Goal: Task Accomplishment & Management: Manage account settings

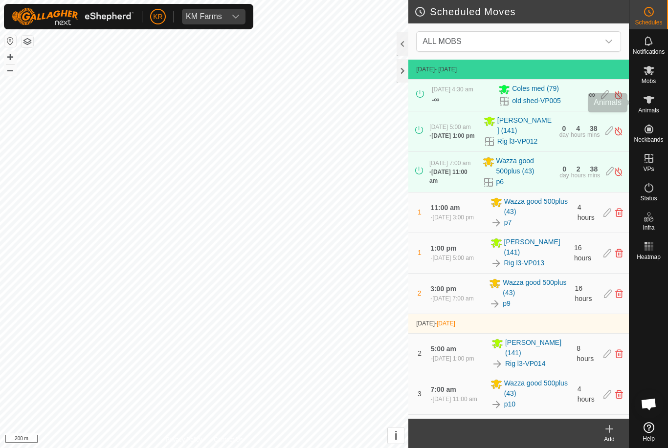
click at [653, 103] on icon at bounding box center [649, 100] width 12 height 12
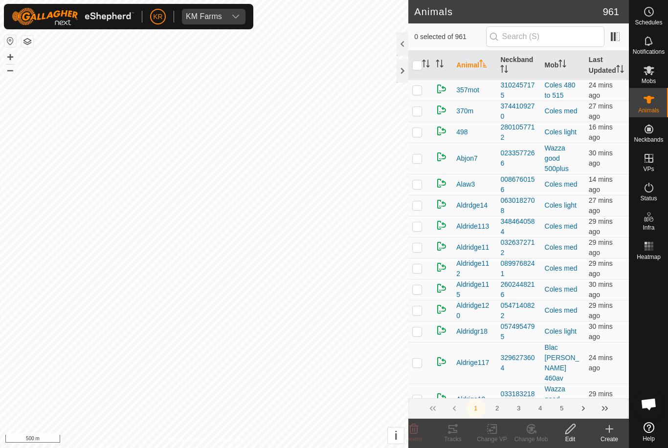
click at [609, 433] on icon at bounding box center [609, 429] width 12 height 12
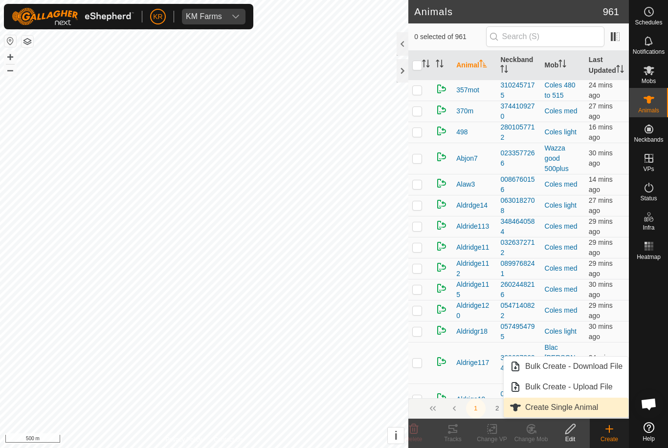
click at [593, 412] on span "Create Single Animal" at bounding box center [561, 408] width 73 height 12
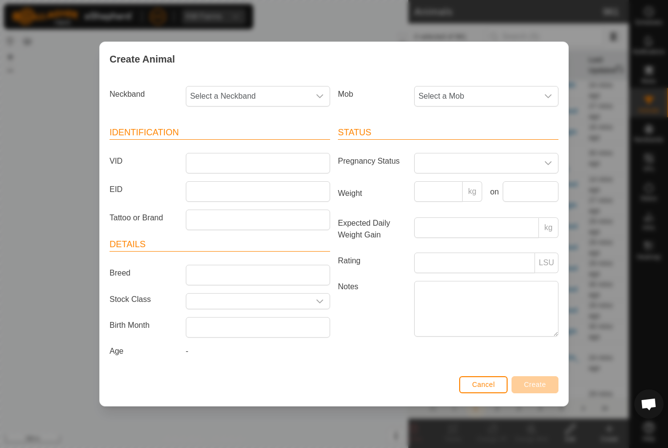
click at [245, 98] on span "Select a Neckband" at bounding box center [248, 97] width 124 height 20
type input "04675"
click at [264, 139] on li "0467518901" at bounding box center [258, 147] width 143 height 20
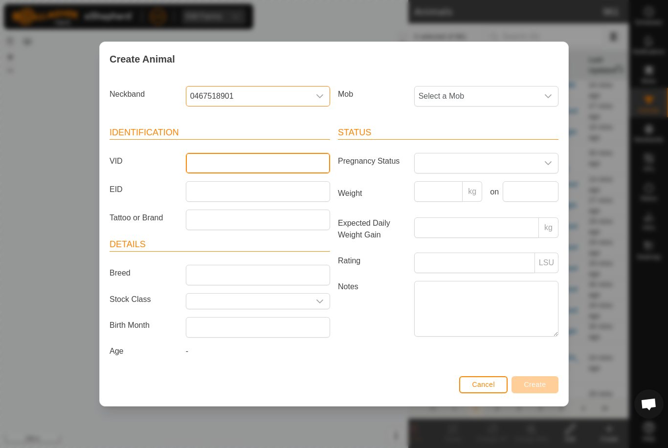
click at [260, 163] on input "VID" at bounding box center [258, 163] width 144 height 21
type input "Lawson9"
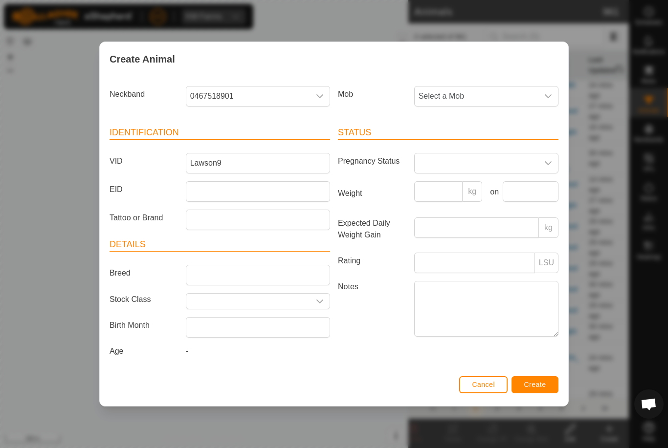
click at [547, 92] on icon "dropdown trigger" at bounding box center [548, 96] width 8 height 8
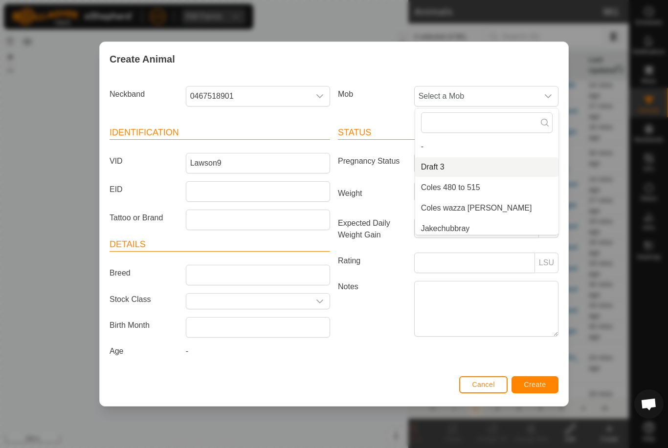
click at [535, 165] on li "Draft 3" at bounding box center [486, 167] width 143 height 20
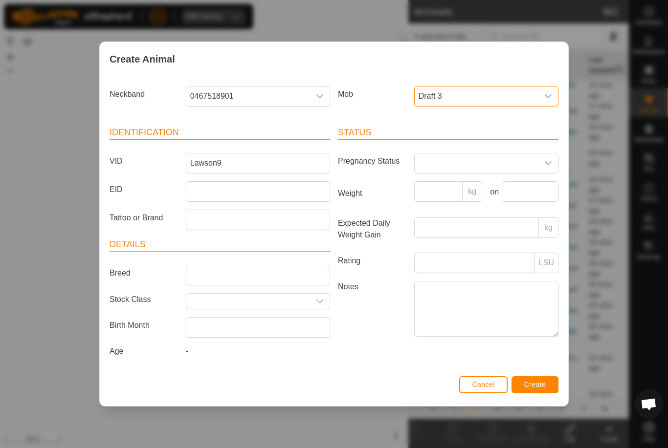
click at [541, 385] on span "Create" at bounding box center [535, 385] width 22 height 8
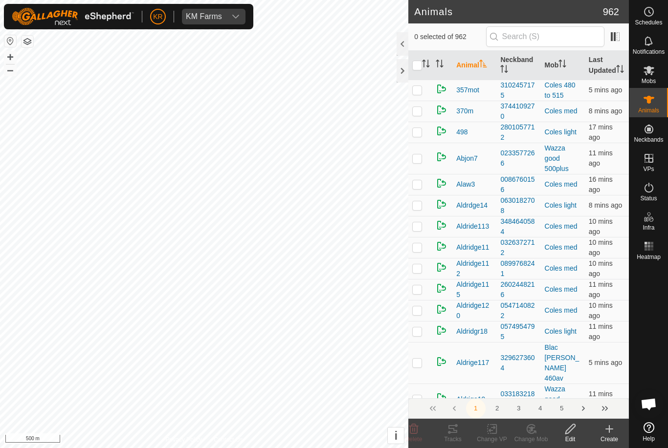
click at [613, 433] on icon at bounding box center [609, 429] width 12 height 12
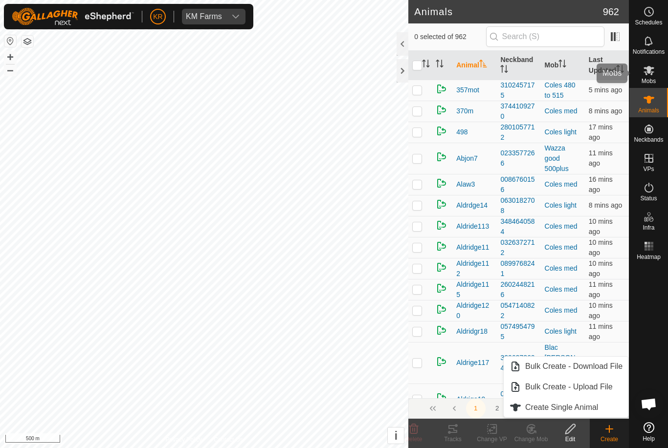
click at [651, 72] on icon at bounding box center [649, 71] width 12 height 12
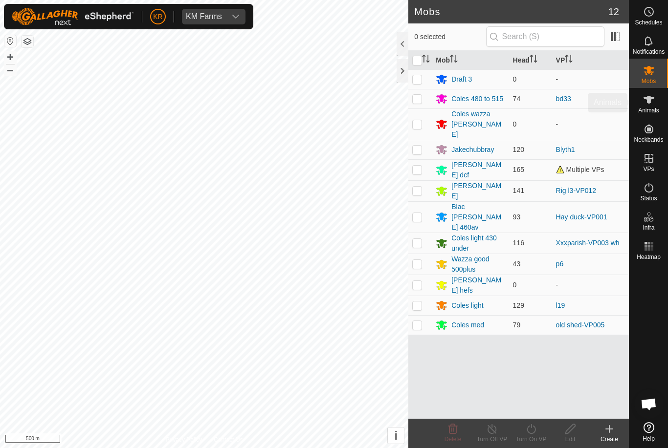
click at [660, 115] on div "Animals" at bounding box center [648, 102] width 39 height 29
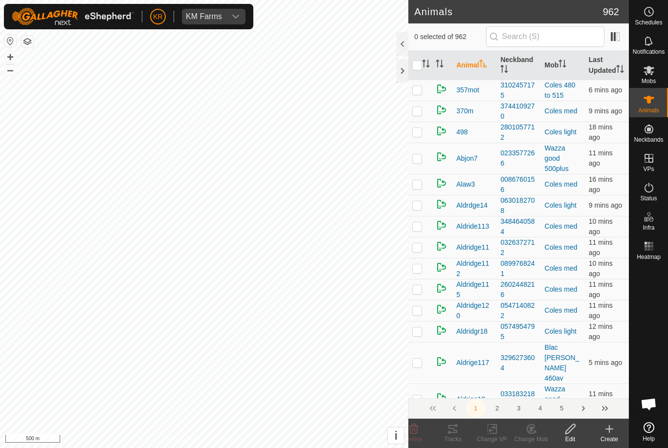
click at [614, 439] on div "Create" at bounding box center [608, 439] width 39 height 9
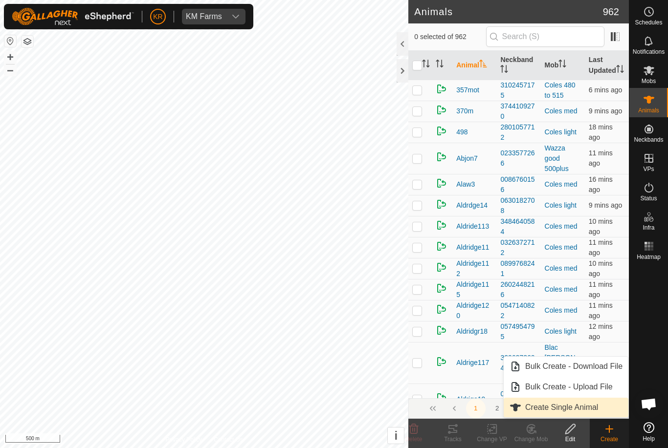
click at [593, 404] on span "Create Single Animal" at bounding box center [561, 408] width 73 height 12
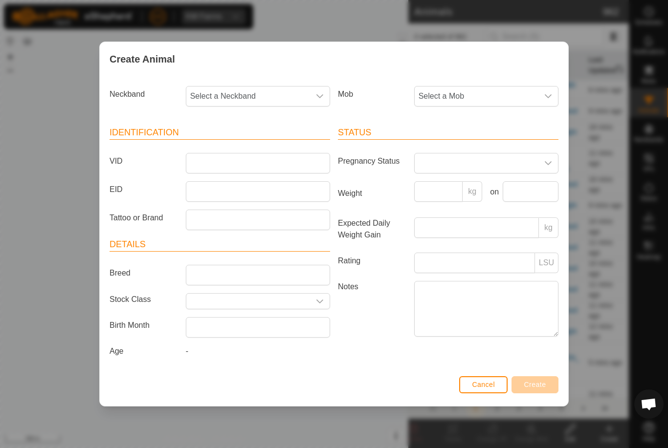
click at [452, 88] on span "Select a Mob" at bounding box center [476, 97] width 124 height 20
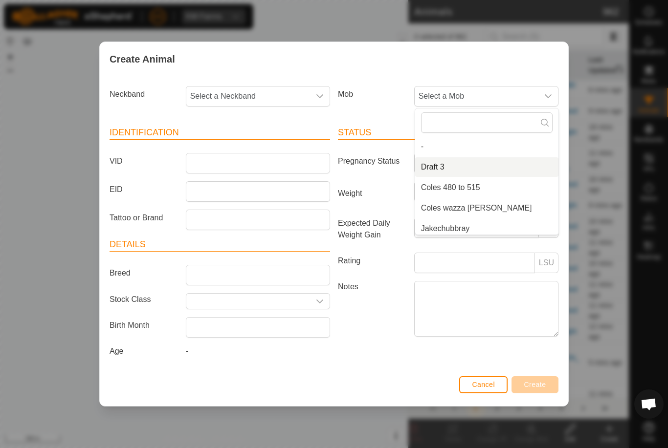
click at [438, 161] on span "Draft 3" at bounding box center [432, 167] width 23 height 12
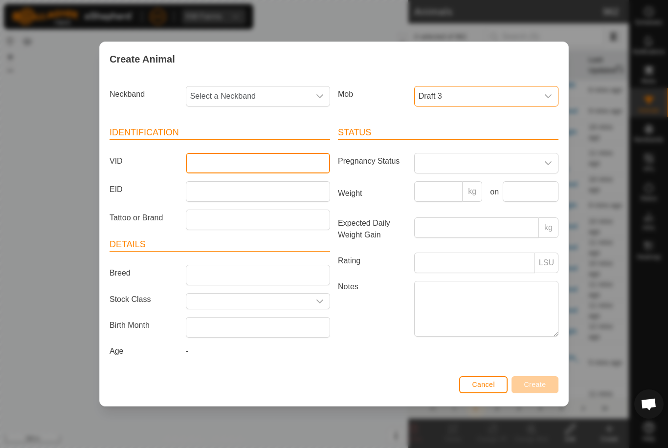
click at [263, 160] on input "VID" at bounding box center [258, 163] width 144 height 21
type input "Lawson3"
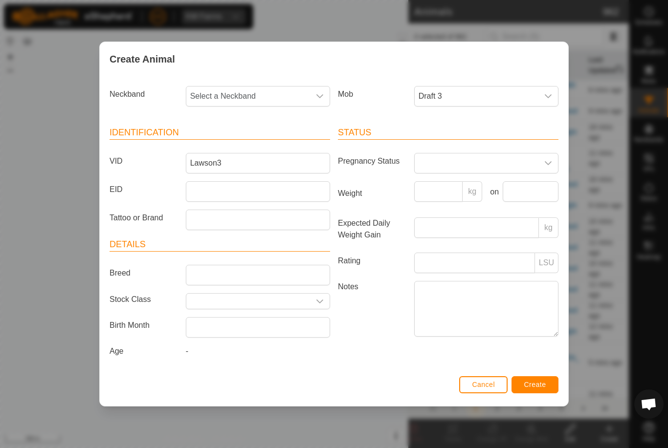
click at [270, 91] on span "Select a Neckband" at bounding box center [248, 97] width 124 height 20
type input "36862"
click at [255, 160] on li "3686292391" at bounding box center [258, 167] width 143 height 20
click at [542, 387] on span "Create" at bounding box center [535, 385] width 22 height 8
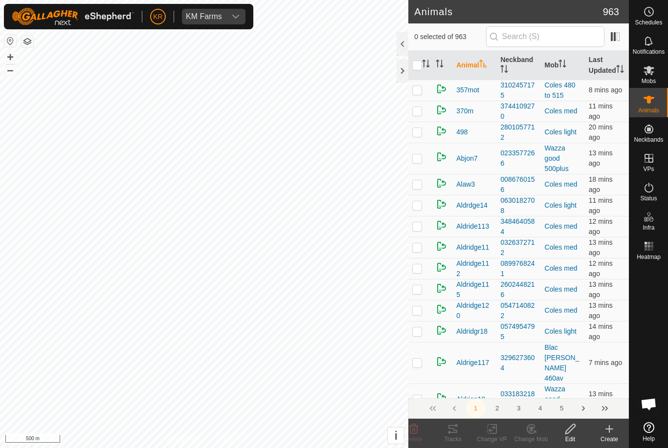
click at [607, 429] on icon at bounding box center [609, 429] width 7 height 0
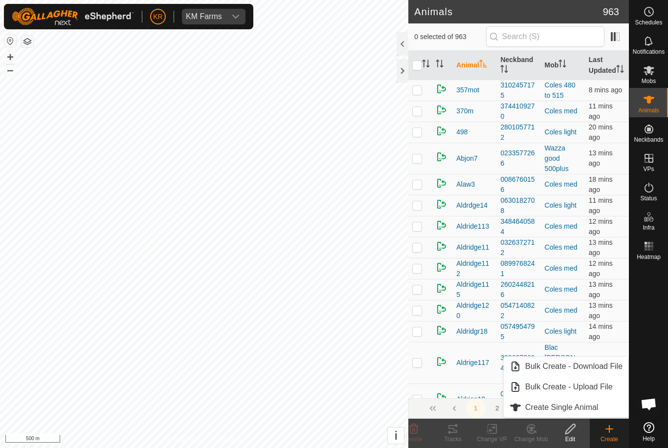
click at [600, 411] on link "Create Single Animal" at bounding box center [565, 408] width 125 height 20
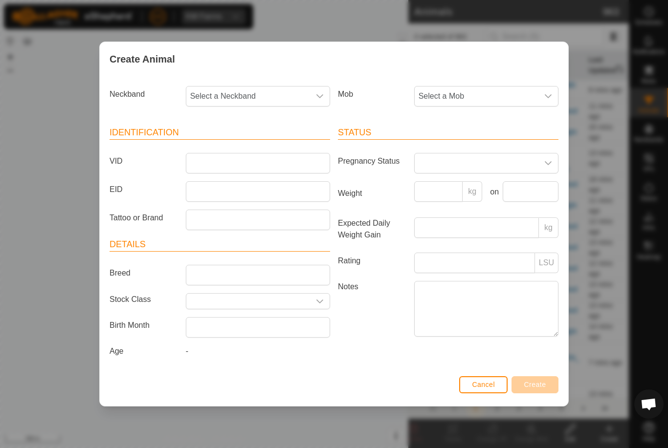
click at [466, 93] on span "Select a Mob" at bounding box center [476, 97] width 124 height 20
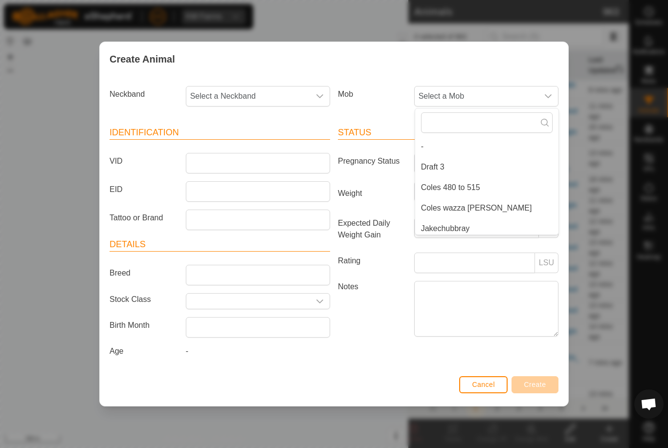
click at [466, 164] on li "Draft 3" at bounding box center [486, 167] width 143 height 20
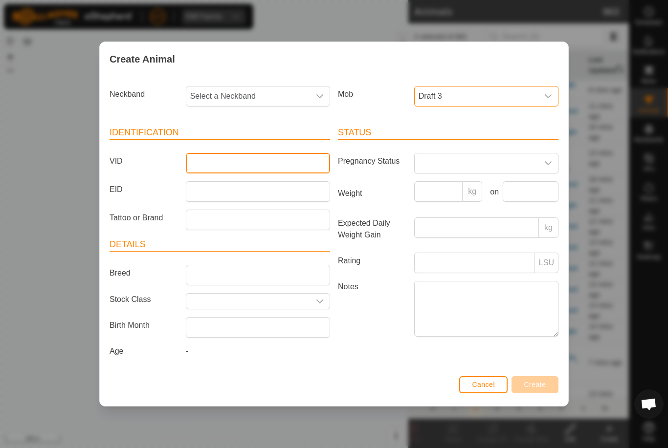
click at [263, 163] on input "VID" at bounding box center [258, 163] width 144 height 21
type input "Lawson14"
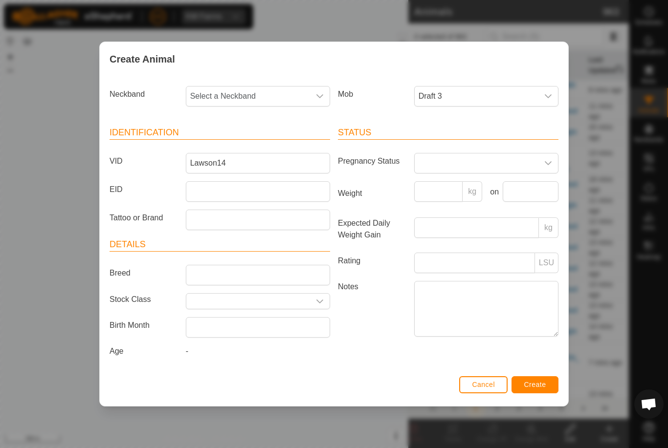
click at [261, 91] on span "Select a Neckband" at bounding box center [248, 97] width 124 height 20
type input "26998"
click at [263, 139] on li "2699869735" at bounding box center [258, 147] width 143 height 20
click at [546, 382] on button "Create" at bounding box center [534, 384] width 47 height 17
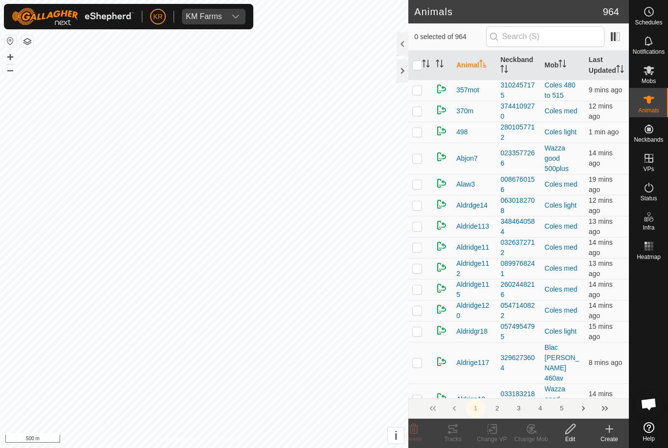
click at [608, 436] on div "Create" at bounding box center [608, 439] width 39 height 9
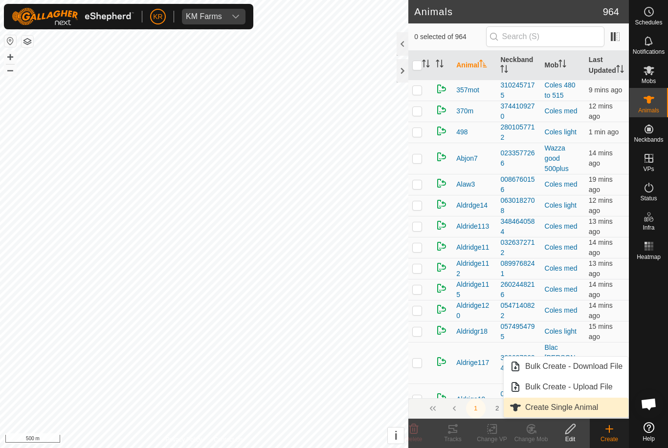
click at [584, 406] on span "Create Single Animal" at bounding box center [561, 408] width 73 height 12
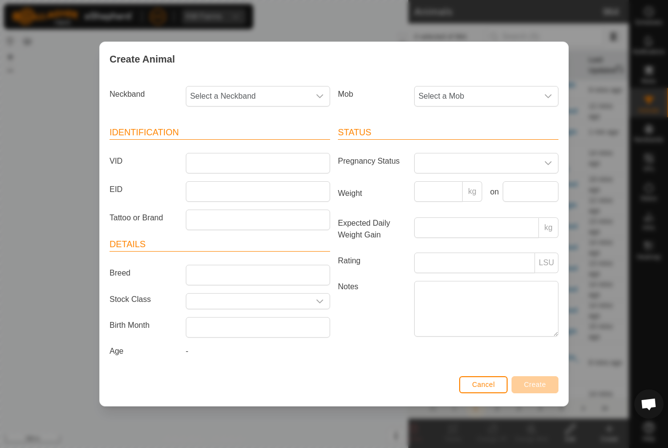
click at [530, 88] on span "Select a Mob" at bounding box center [476, 97] width 124 height 20
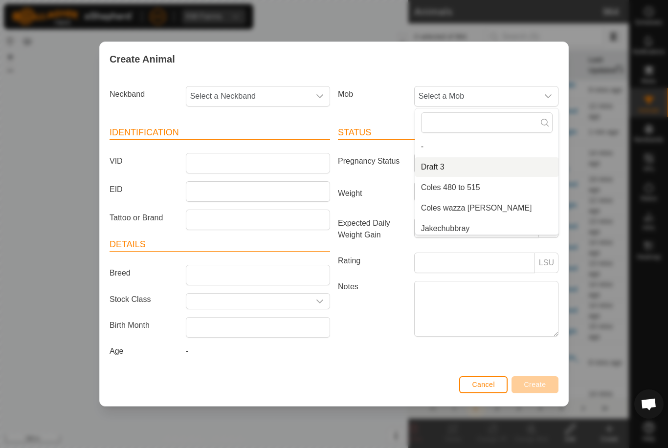
click at [480, 162] on li "Draft 3" at bounding box center [486, 167] width 143 height 20
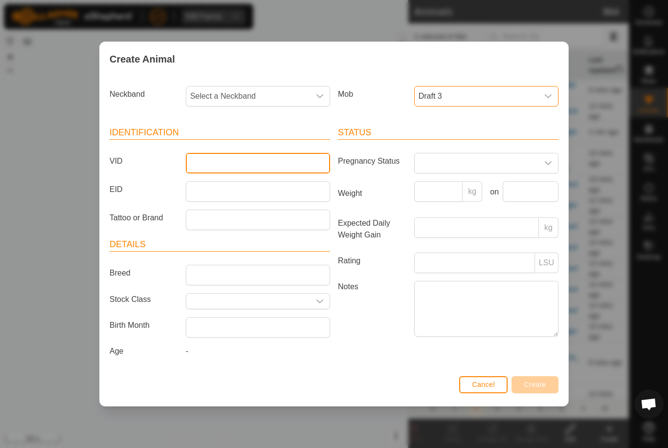
click at [315, 154] on input "VID" at bounding box center [258, 163] width 144 height 21
type input "Lawson18"
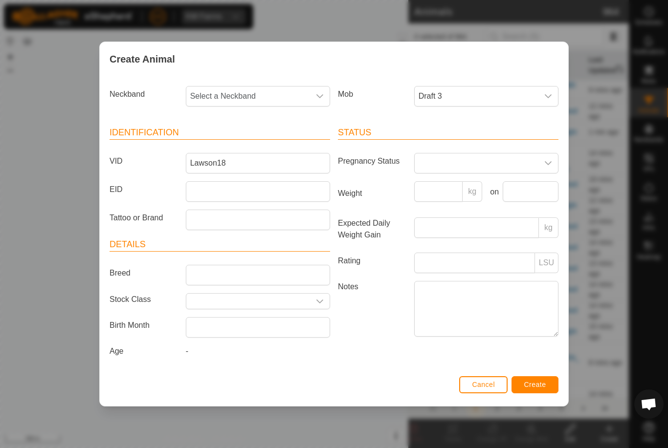
click at [278, 97] on span "Select a Neckband" at bounding box center [248, 97] width 124 height 20
type input "R"
type input "24196"
click at [269, 139] on li "2419646529" at bounding box center [258, 147] width 143 height 20
click at [537, 382] on button "Create" at bounding box center [534, 384] width 47 height 17
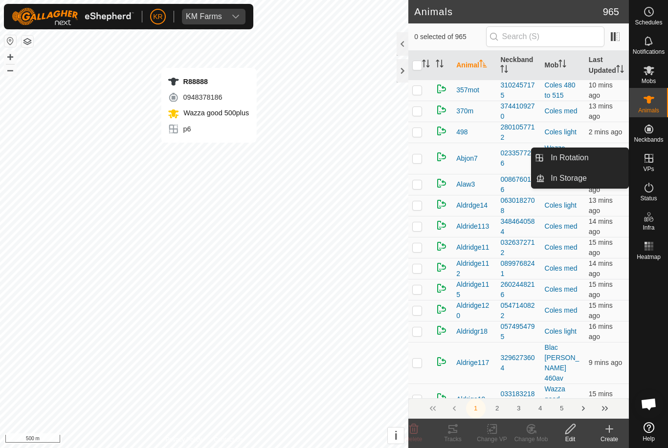
click at [601, 429] on create-svg-icon at bounding box center [608, 429] width 39 height 12
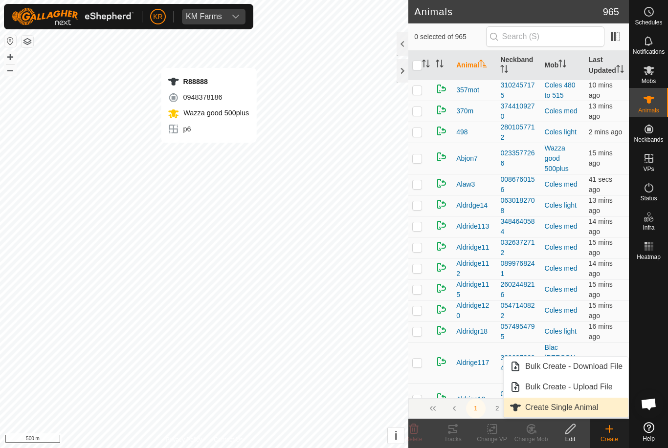
click at [597, 399] on link "Create Single Animal" at bounding box center [565, 408] width 125 height 20
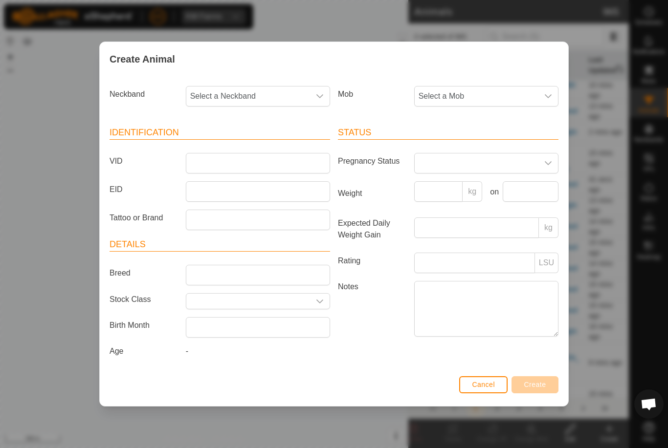
click at [519, 101] on span "Select a Mob" at bounding box center [476, 97] width 124 height 20
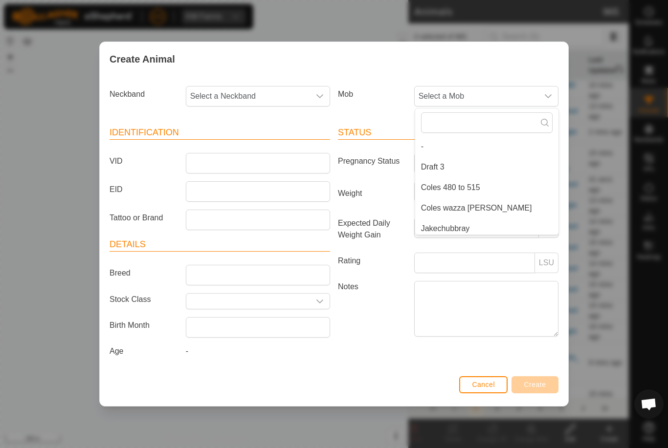
click at [481, 164] on li "Draft 3" at bounding box center [486, 167] width 143 height 20
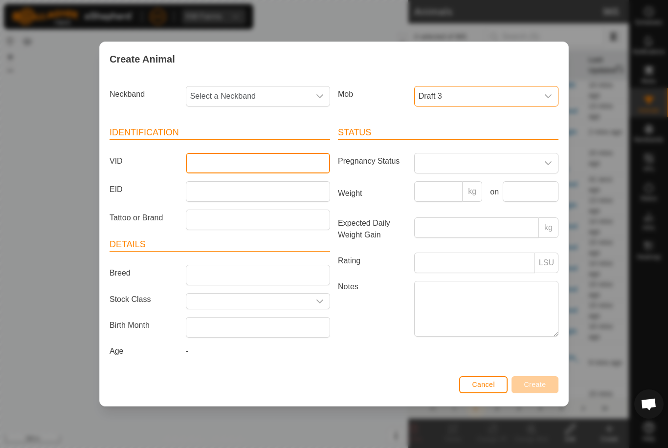
click at [293, 171] on input "VID" at bounding box center [258, 163] width 144 height 21
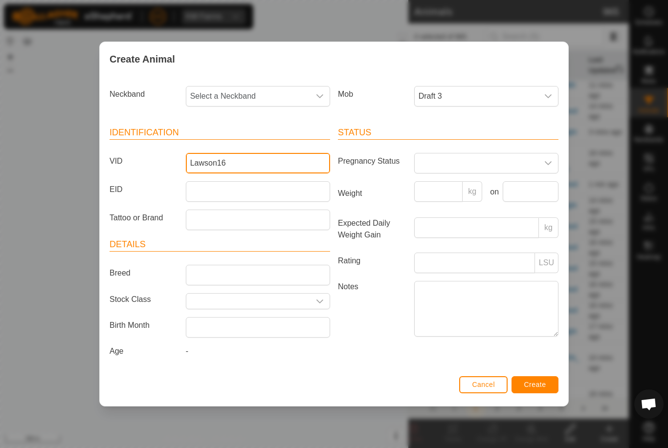
type input "Lawson16"
click at [288, 93] on span "Select a Neckband" at bounding box center [248, 97] width 124 height 20
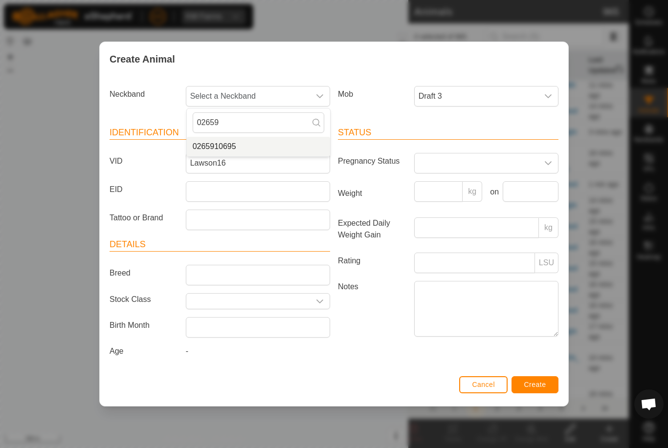
type input "02659"
click at [291, 143] on li "0265910695" at bounding box center [258, 147] width 143 height 20
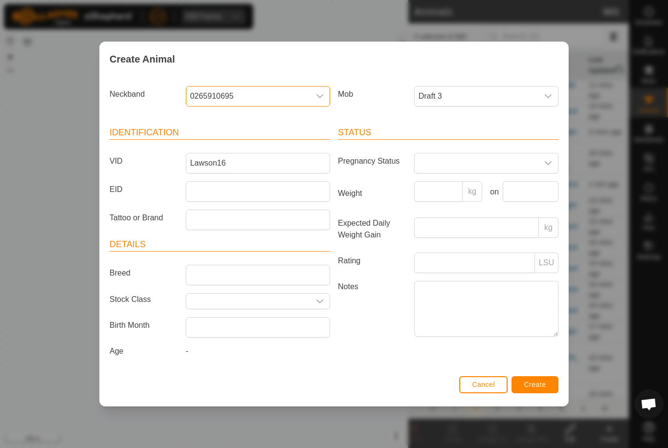
click at [544, 386] on span "Create" at bounding box center [535, 385] width 22 height 8
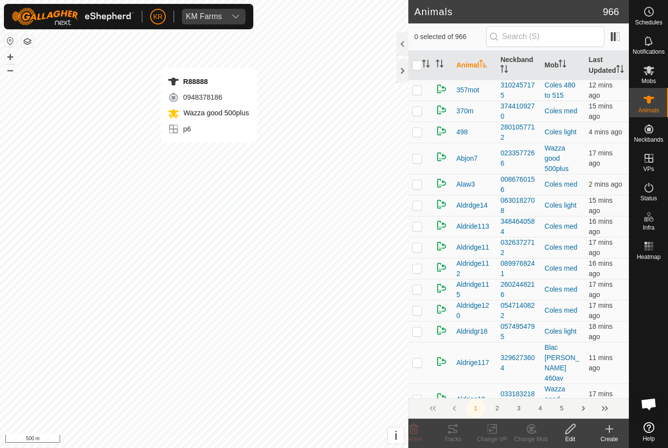
click at [606, 433] on icon at bounding box center [609, 429] width 12 height 12
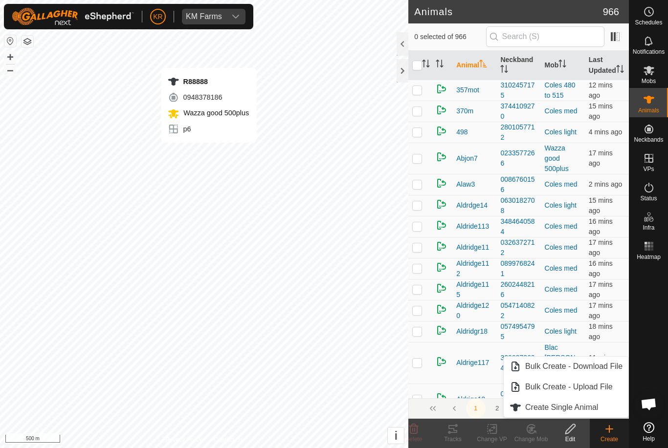
click at [587, 362] on span "Bulk Create - Download File" at bounding box center [573, 367] width 97 height 12
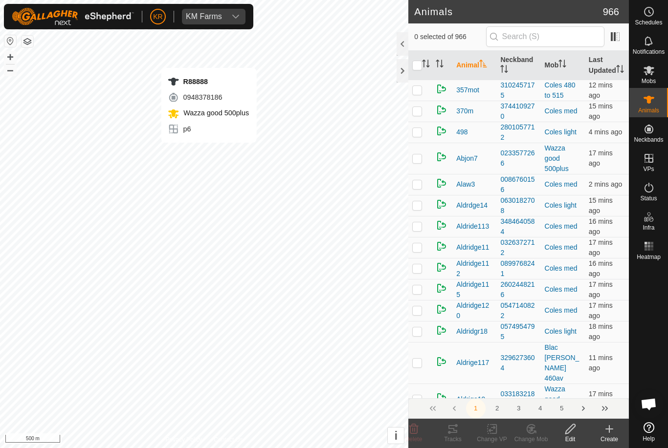
click at [605, 423] on icon at bounding box center [609, 429] width 12 height 12
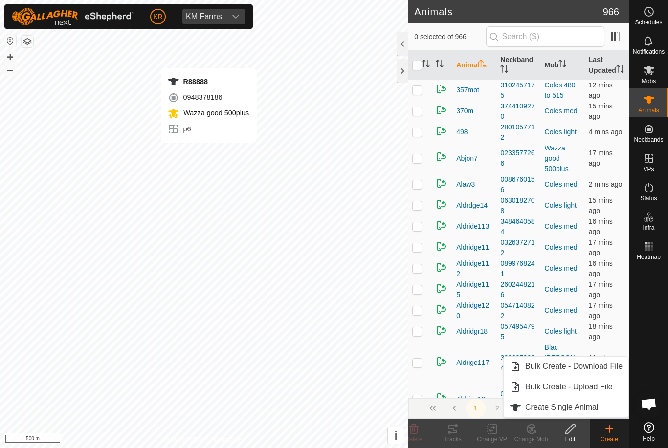
click at [592, 408] on span "Create Single Animal" at bounding box center [561, 408] width 73 height 12
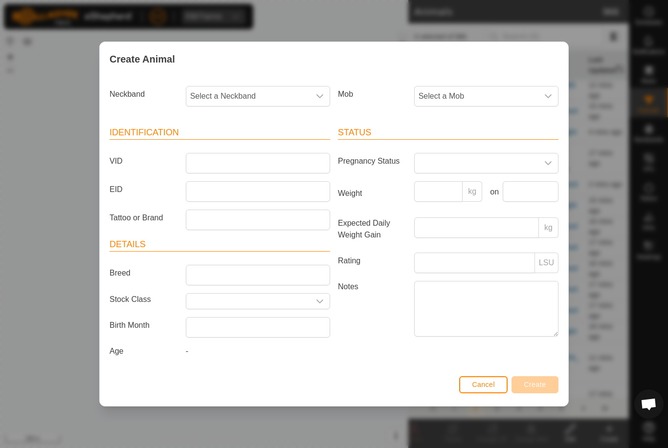
click at [293, 90] on span "Select a Neckband" at bounding box center [248, 97] width 124 height 20
click at [165, 167] on label "VID" at bounding box center [144, 161] width 76 height 17
click at [186, 167] on input "VID" at bounding box center [258, 163] width 144 height 21
type input "Lawson11"
click at [264, 93] on span "Select a Neckband" at bounding box center [248, 97] width 124 height 20
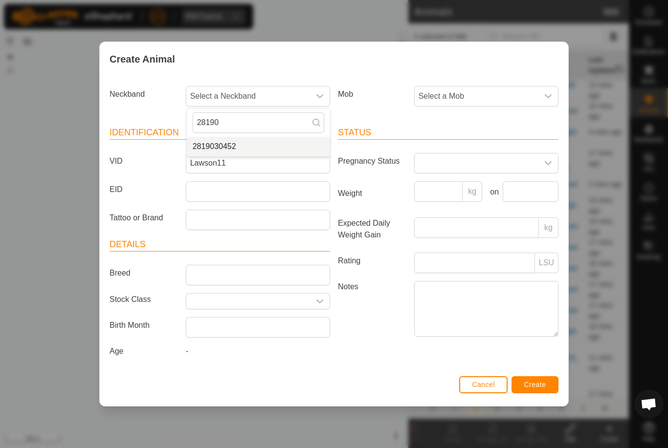
type input "28190"
click at [270, 140] on li "2819030452" at bounding box center [258, 147] width 143 height 20
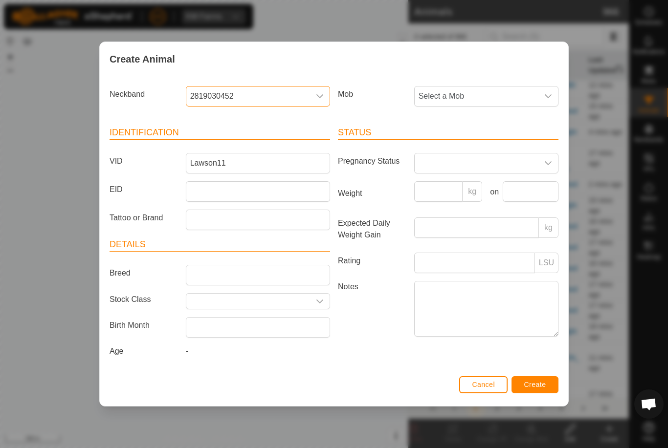
click at [534, 91] on span "Select a Mob" at bounding box center [476, 97] width 124 height 20
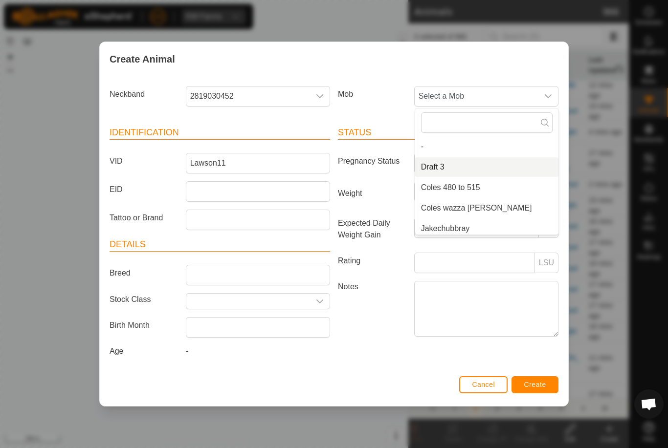
click at [492, 157] on li "Draft 3" at bounding box center [486, 167] width 143 height 20
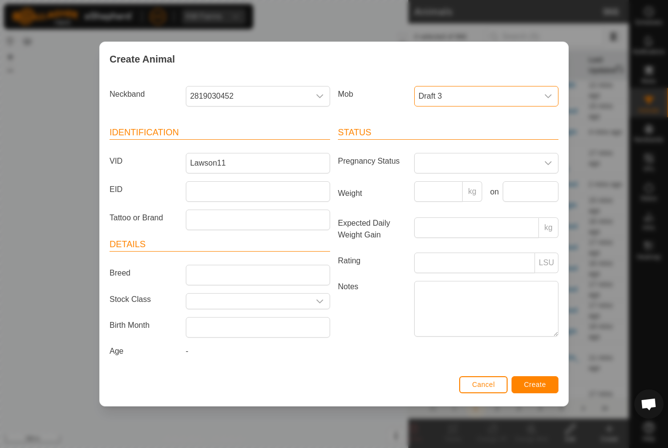
click at [531, 385] on span "Create" at bounding box center [535, 385] width 22 height 8
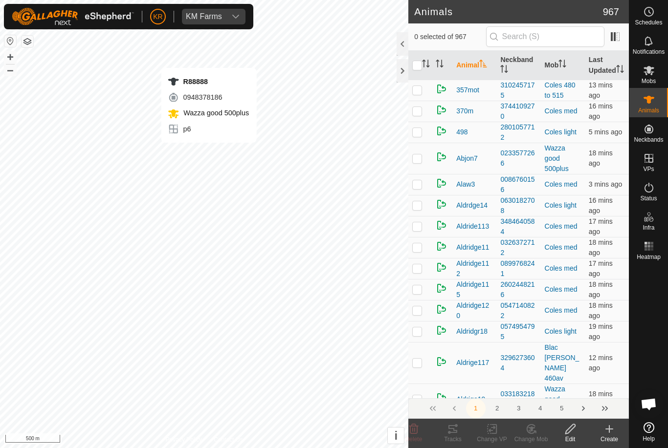
click at [610, 435] on icon at bounding box center [609, 429] width 12 height 12
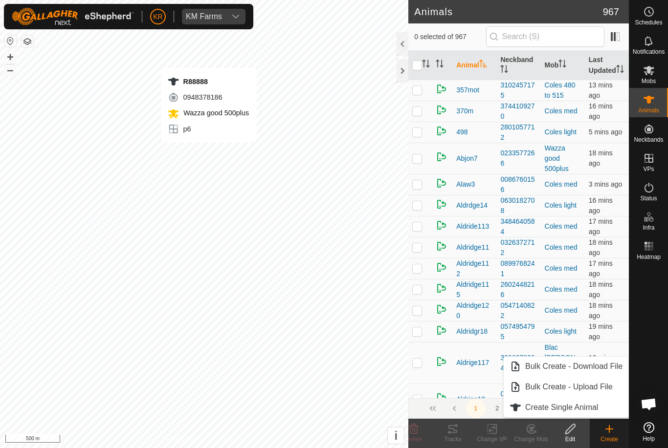
click at [581, 406] on span "Create Single Animal" at bounding box center [561, 408] width 73 height 12
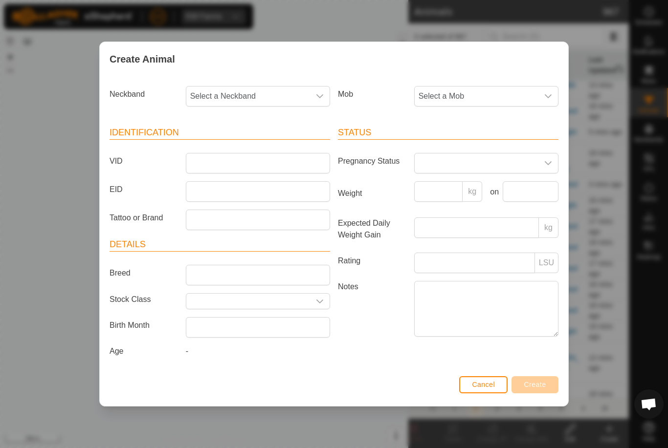
click at [506, 93] on span "Select a Mob" at bounding box center [476, 97] width 124 height 20
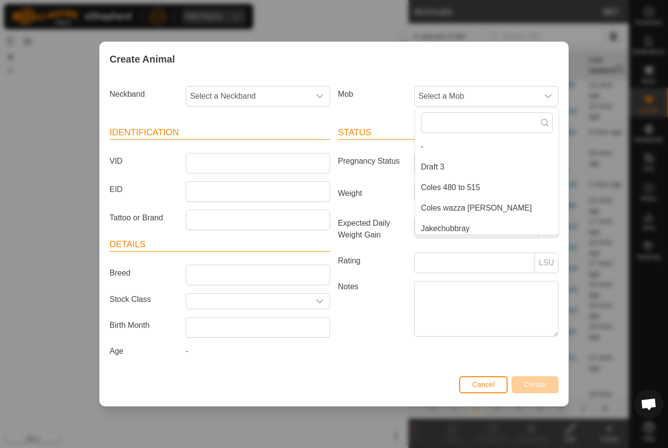
click at [496, 167] on li "Draft 3" at bounding box center [486, 167] width 143 height 20
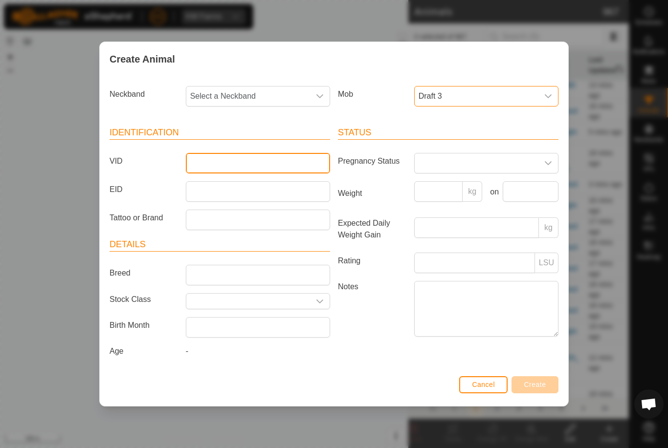
click at [300, 156] on input "VID" at bounding box center [258, 163] width 144 height 21
type input "Lawson13"
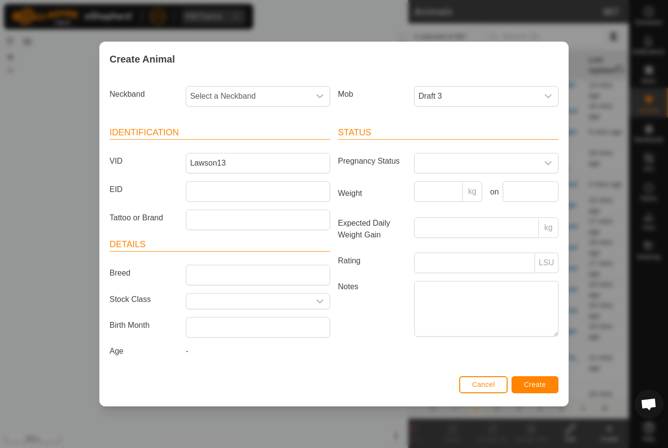
click at [263, 98] on span "Select a Neckband" at bounding box center [248, 97] width 124 height 20
type input "17378"
click at [267, 145] on li "1737839969" at bounding box center [258, 147] width 143 height 20
click at [542, 386] on span "Create" at bounding box center [535, 385] width 22 height 8
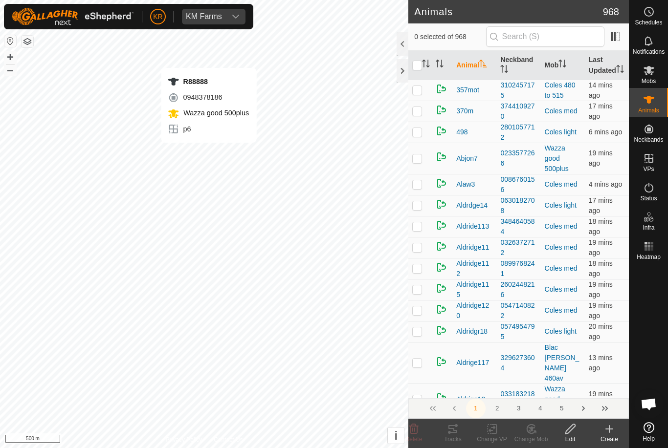
click at [609, 429] on icon at bounding box center [609, 429] width 7 height 0
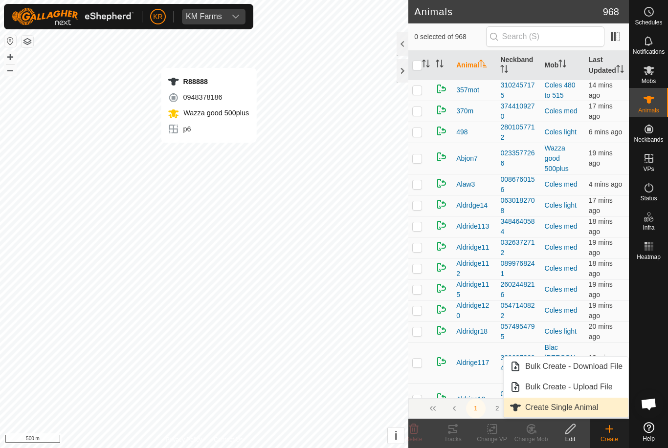
click at [592, 404] on span "Create Single Animal" at bounding box center [561, 408] width 73 height 12
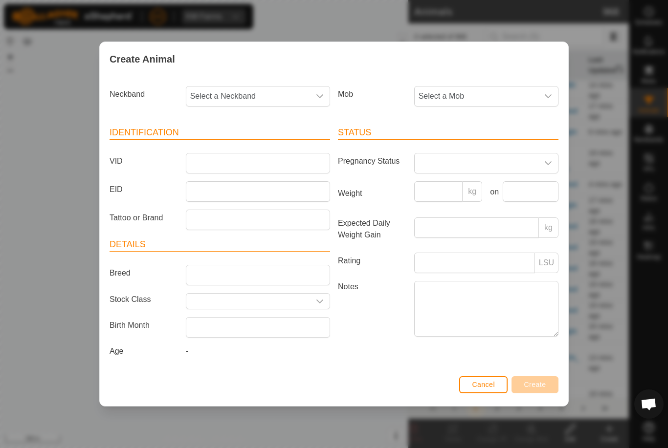
click at [533, 96] on span "Select a Mob" at bounding box center [476, 97] width 124 height 20
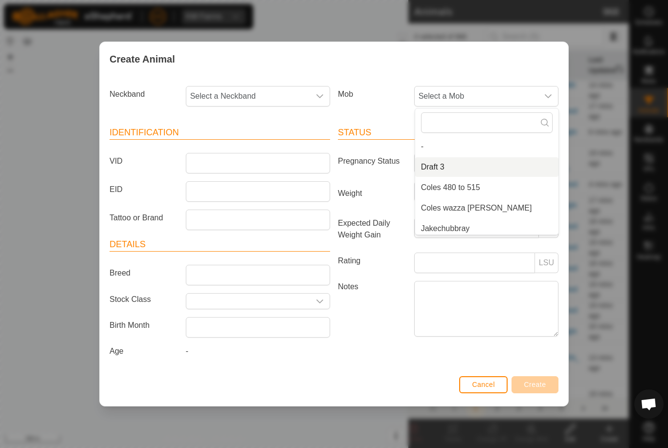
click at [480, 159] on li "Draft 3" at bounding box center [486, 167] width 143 height 20
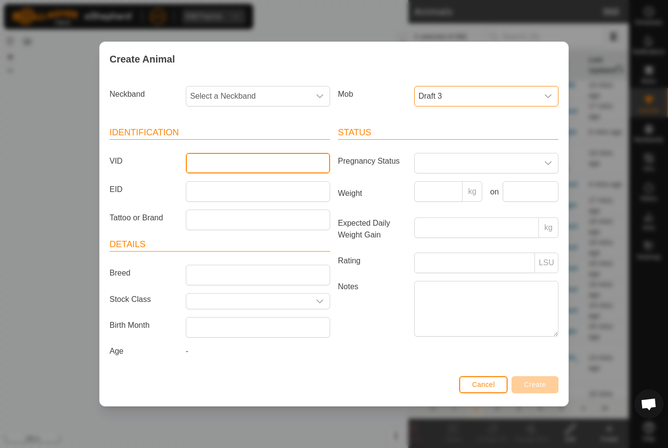
click at [296, 161] on input "VID" at bounding box center [258, 163] width 144 height 21
type input "Lawson7"
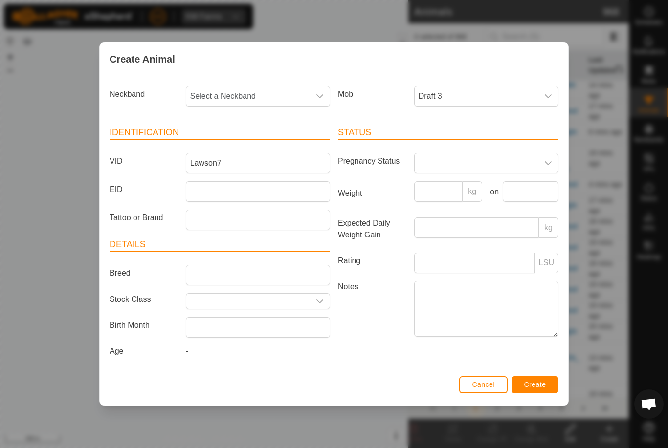
click at [279, 91] on span "Select a Neckband" at bounding box center [248, 97] width 124 height 20
type input "37283"
click at [279, 143] on li "3728320450" at bounding box center [258, 147] width 143 height 20
click at [527, 386] on span "Create" at bounding box center [535, 385] width 22 height 8
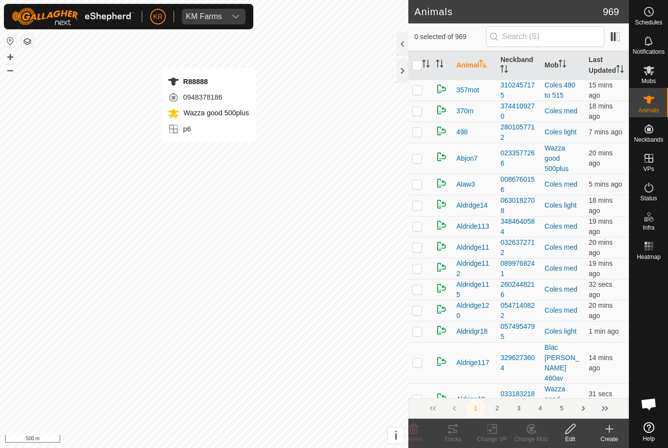
click at [609, 429] on icon at bounding box center [609, 429] width 7 height 0
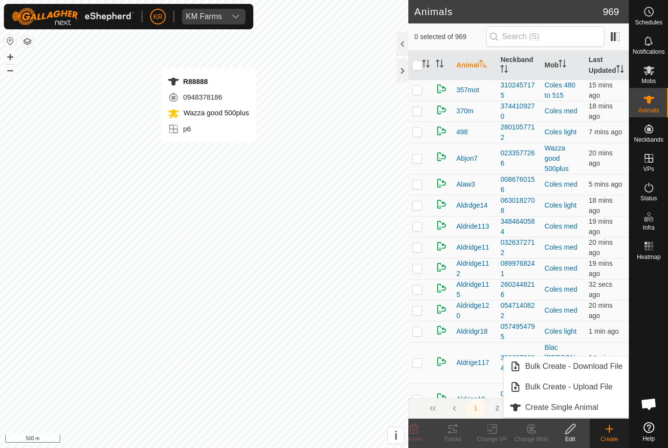
click at [597, 404] on span "Create Single Animal" at bounding box center [561, 408] width 73 height 12
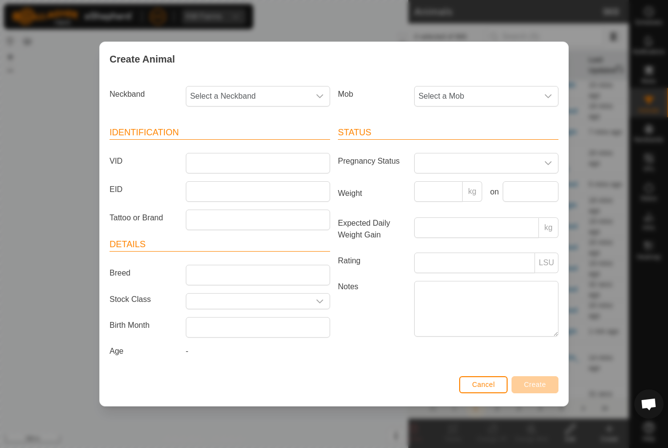
click at [502, 91] on span "Select a Mob" at bounding box center [476, 97] width 124 height 20
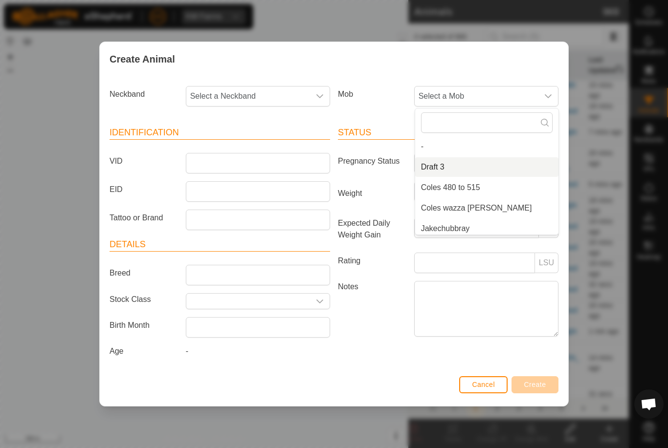
click at [481, 162] on li "Draft 3" at bounding box center [486, 167] width 143 height 20
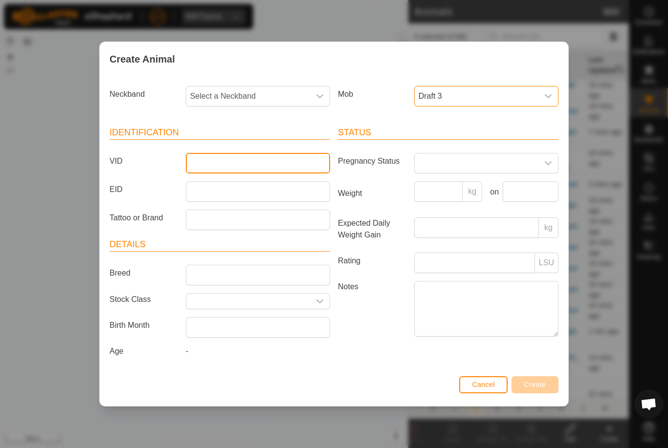
click at [288, 153] on input "VID" at bounding box center [258, 163] width 144 height 21
type input "Lawson12"
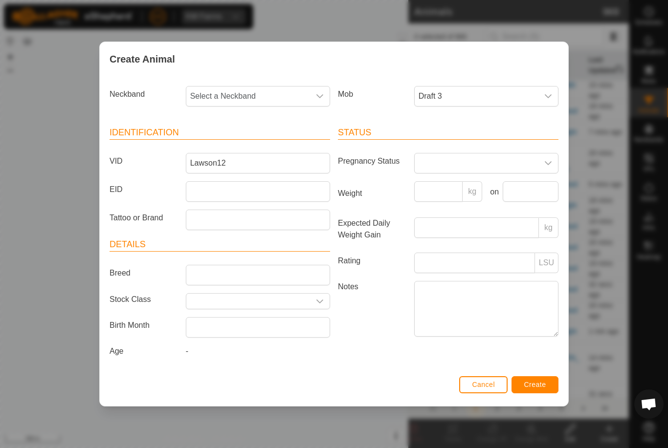
click at [282, 93] on span "Select a Neckband" at bounding box center [248, 97] width 124 height 20
type input "02067"
click at [272, 141] on li "0206761031" at bounding box center [258, 147] width 143 height 20
click at [546, 379] on button "Create" at bounding box center [534, 384] width 47 height 17
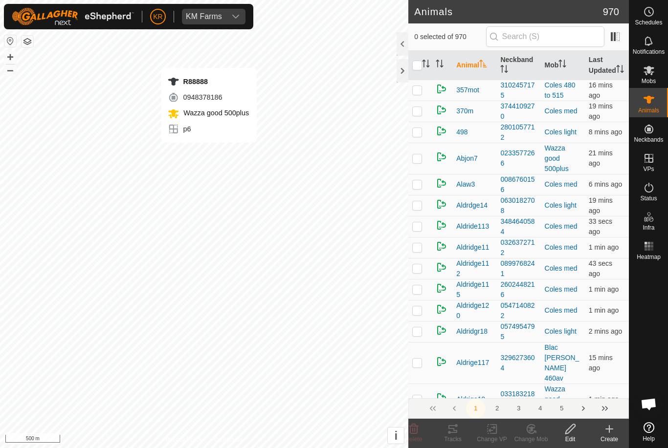
click at [611, 430] on icon at bounding box center [609, 429] width 12 height 12
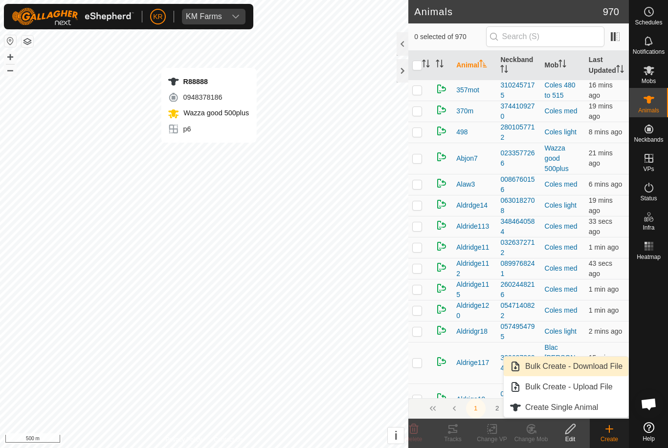
click at [576, 370] on span "Bulk Create - Download File" at bounding box center [573, 367] width 97 height 12
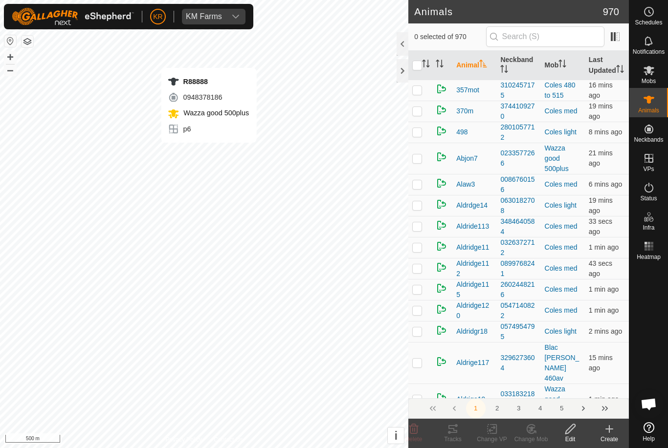
click at [609, 431] on icon at bounding box center [609, 429] width 0 height 7
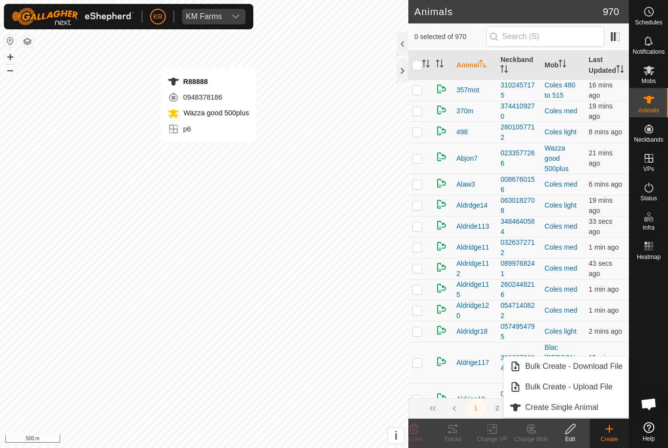
click at [597, 402] on span "Create Single Animal" at bounding box center [561, 408] width 73 height 12
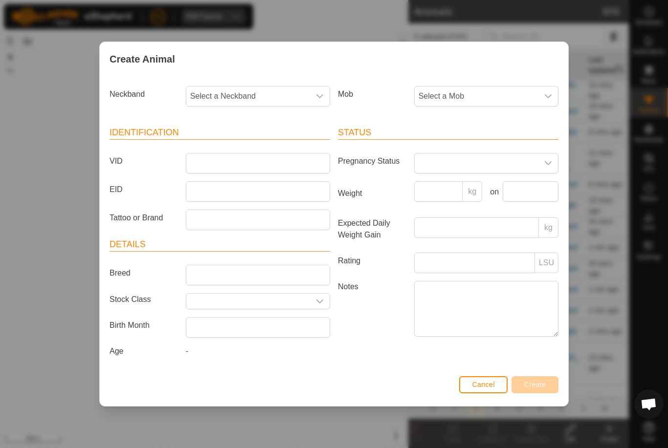
click at [510, 95] on span "Select a Mob" at bounding box center [476, 97] width 124 height 20
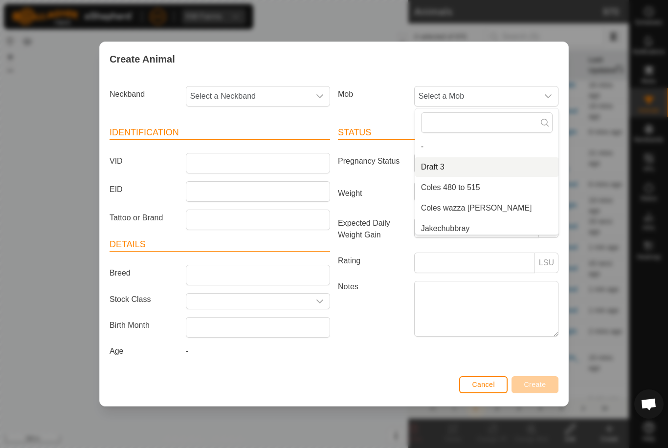
click at [471, 162] on li "Draft 3" at bounding box center [486, 167] width 143 height 20
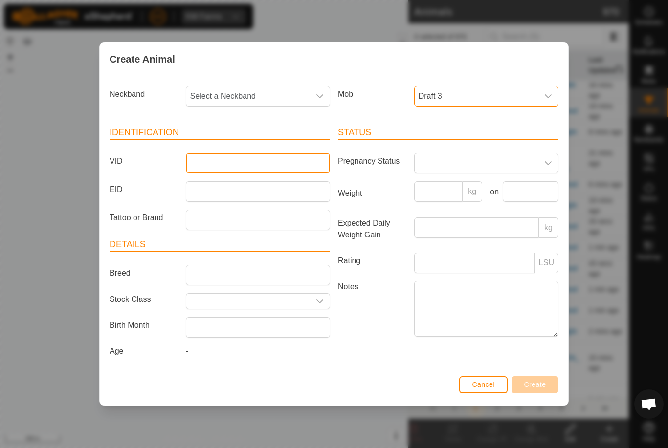
click at [307, 157] on input "VID" at bounding box center [258, 163] width 144 height 21
type input "Lawson27"
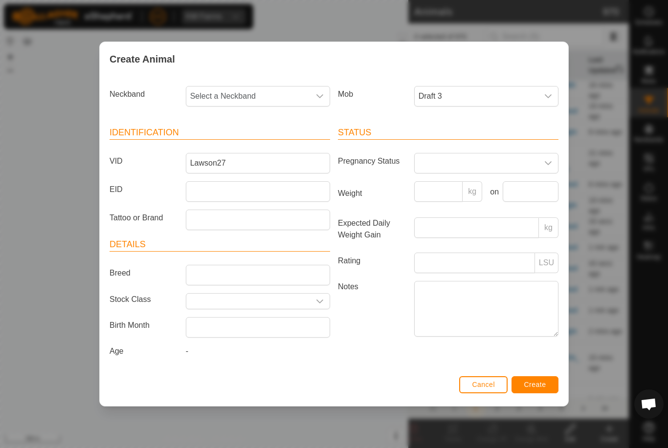
click at [276, 96] on span "Select a Neckband" at bounding box center [248, 97] width 124 height 20
type input "29063"
click at [270, 142] on li "2906314596" at bounding box center [258, 147] width 143 height 20
click at [540, 379] on button "Create" at bounding box center [534, 384] width 47 height 17
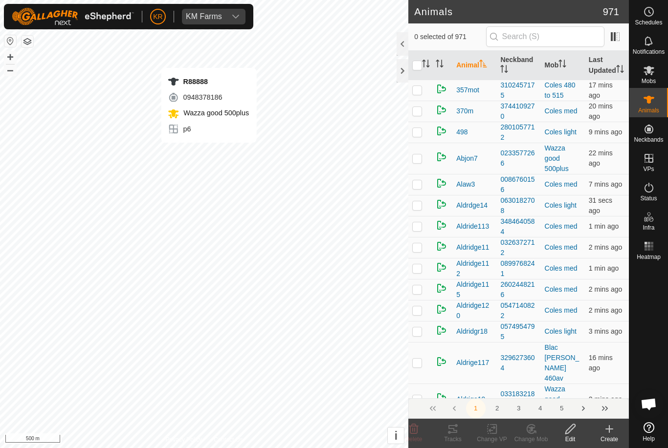
click at [612, 438] on div "Create" at bounding box center [608, 439] width 39 height 9
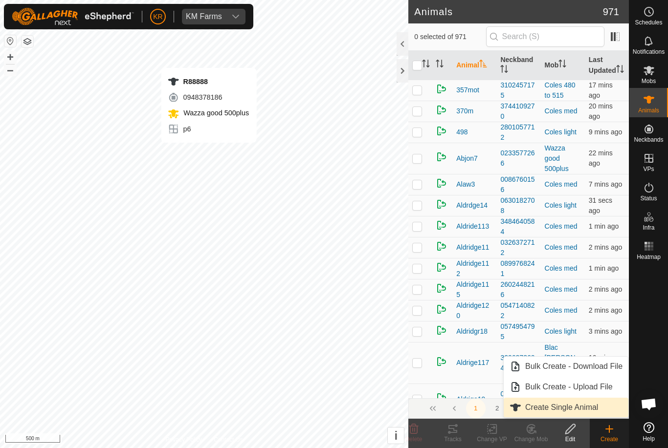
click at [597, 409] on span "Create Single Animal" at bounding box center [561, 408] width 73 height 12
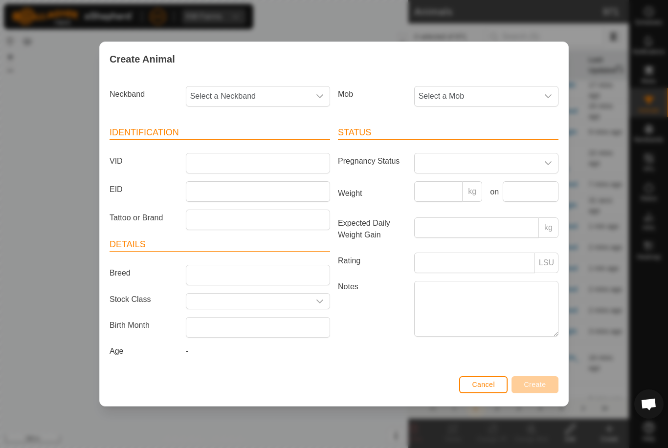
click at [529, 92] on span "Select a Mob" at bounding box center [476, 97] width 124 height 20
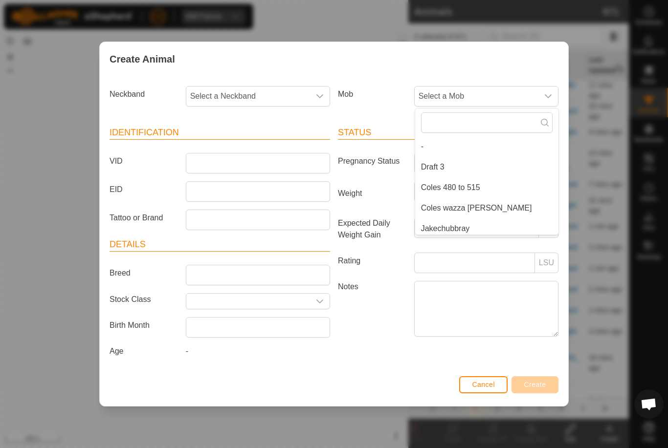
click at [476, 161] on li "Draft 3" at bounding box center [486, 167] width 143 height 20
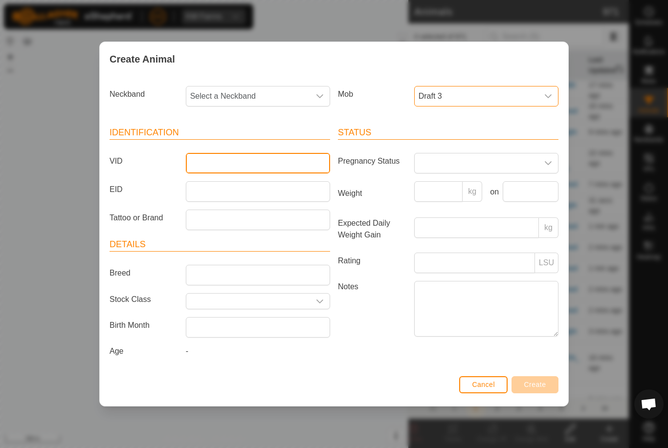
click at [305, 160] on input "VID" at bounding box center [258, 163] width 144 height 21
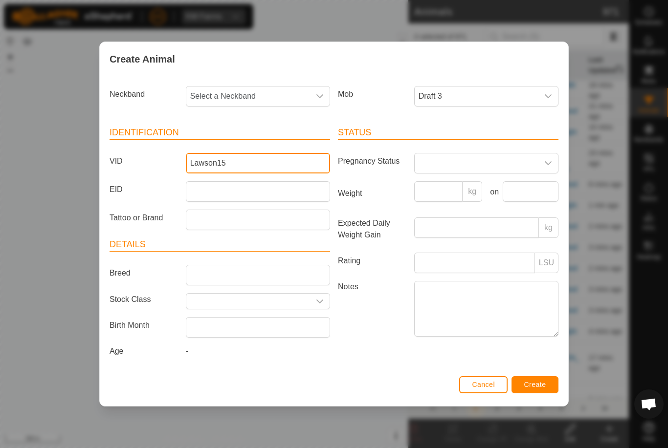
type input "Lawson15"
click at [271, 94] on span "Select a Neckband" at bounding box center [248, 97] width 124 height 20
type input "1074"
click at [252, 140] on li "1074166881" at bounding box center [258, 147] width 143 height 20
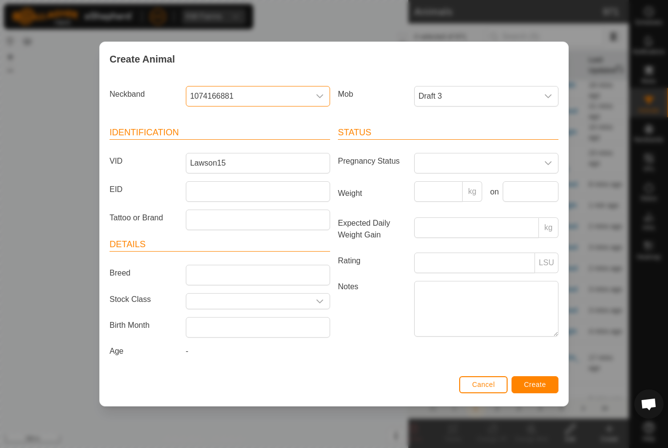
click at [543, 387] on span "Create" at bounding box center [535, 385] width 22 height 8
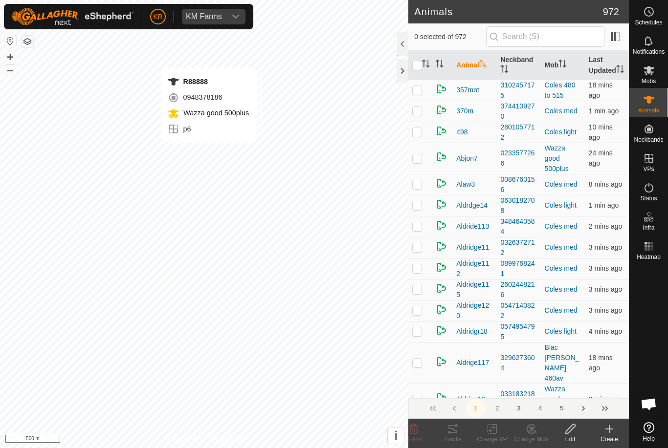
click at [610, 435] on div "Create" at bounding box center [608, 439] width 39 height 9
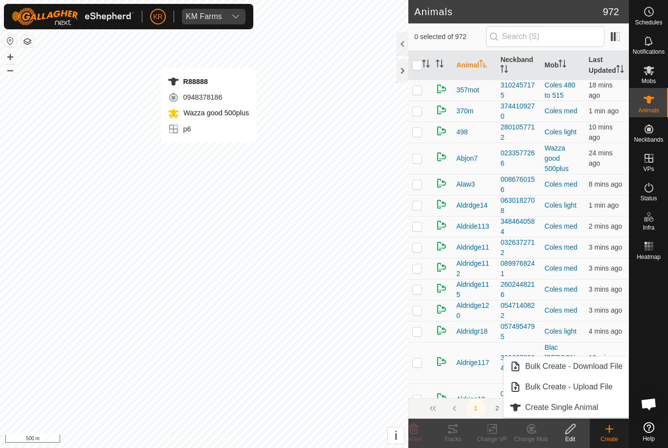
click at [595, 409] on span "Create Single Animal" at bounding box center [561, 408] width 73 height 12
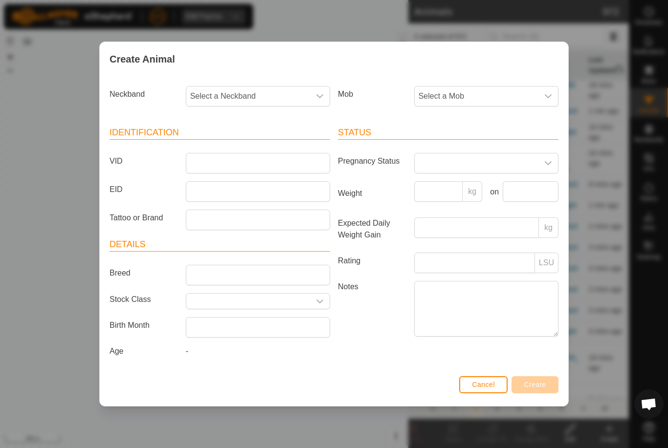
click at [498, 93] on span "Select a Mob" at bounding box center [476, 97] width 124 height 20
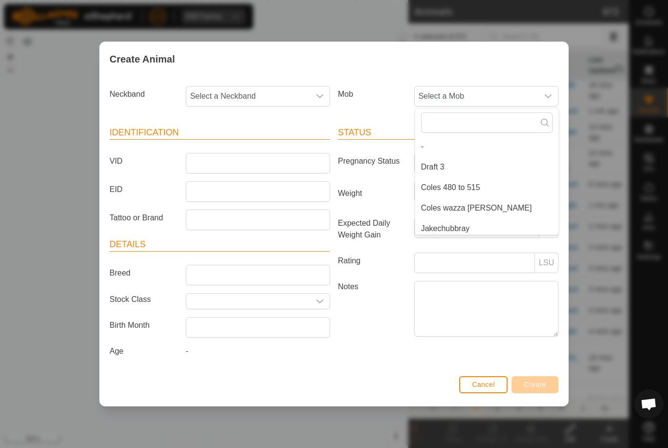
click at [471, 164] on li "Draft 3" at bounding box center [486, 167] width 143 height 20
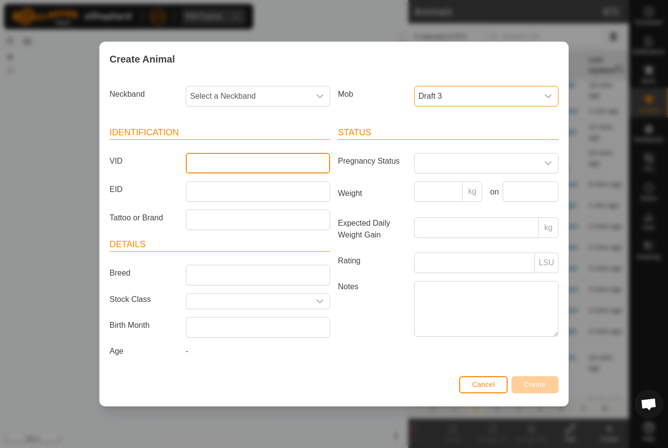
click at [254, 162] on input "VID" at bounding box center [258, 163] width 144 height 21
type input "Lawson26"
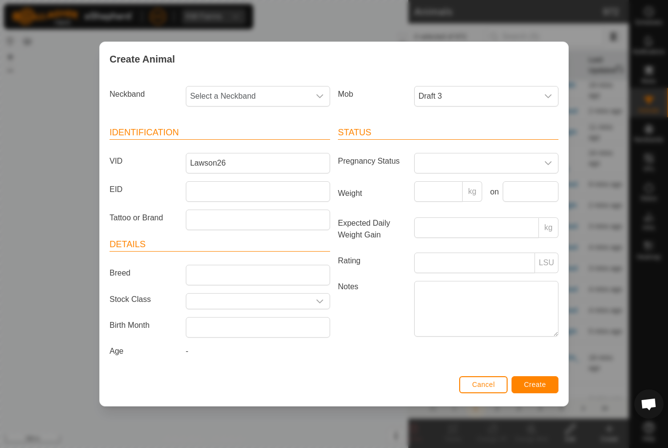
click at [282, 97] on span "Select a Neckband" at bounding box center [248, 97] width 124 height 20
type input "34798"
click at [292, 143] on li "3479865897" at bounding box center [258, 147] width 143 height 20
click at [543, 385] on span "Create" at bounding box center [535, 385] width 22 height 8
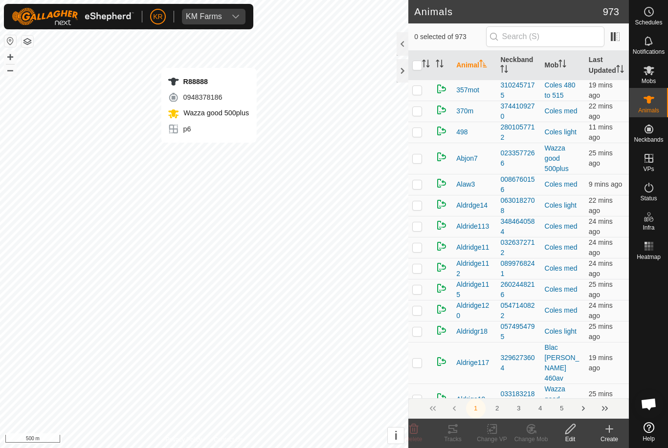
click at [604, 437] on div "Create" at bounding box center [608, 439] width 39 height 9
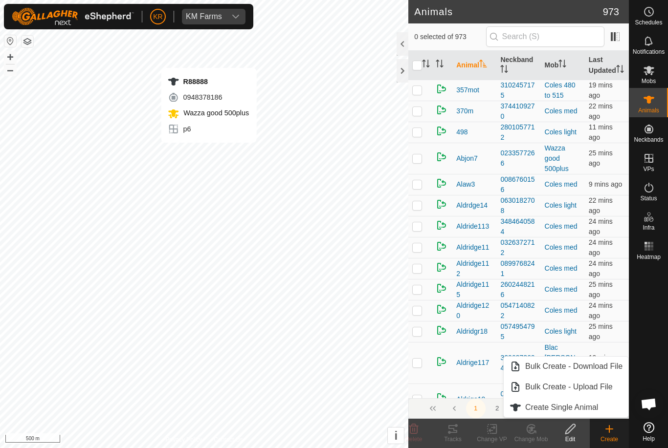
click at [566, 411] on span "Create Single Animal" at bounding box center [561, 408] width 73 height 12
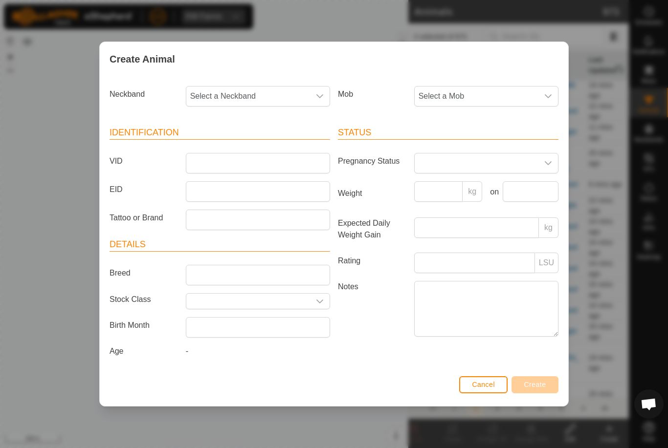
click at [504, 97] on span "Select a Mob" at bounding box center [476, 97] width 124 height 20
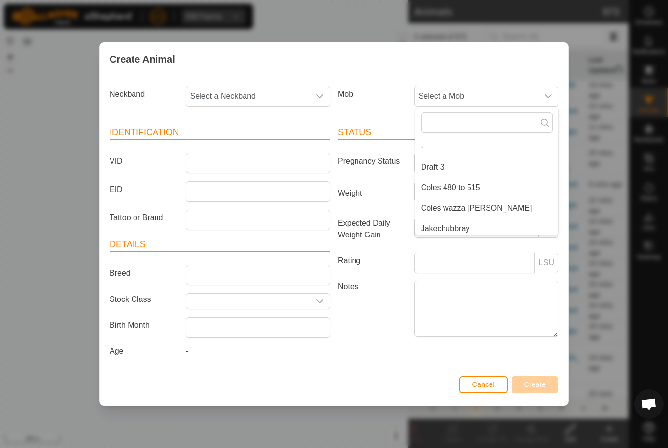
click at [464, 160] on li "Draft 3" at bounding box center [486, 167] width 143 height 20
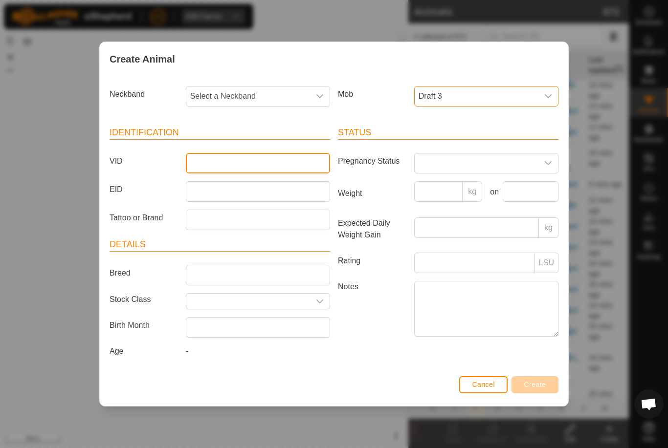
click at [290, 154] on input "VID" at bounding box center [258, 163] width 144 height 21
type input "Lawson1"
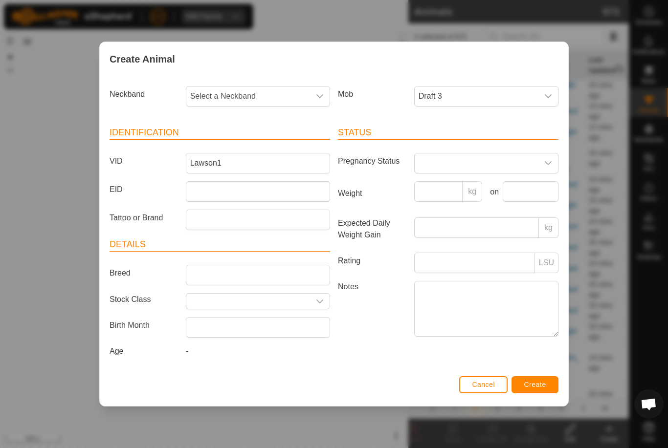
click at [272, 94] on span "Select a Neckband" at bounding box center [248, 97] width 124 height 20
type input "04507"
click at [276, 138] on li "0450784123" at bounding box center [258, 147] width 143 height 20
click at [538, 389] on span "Create" at bounding box center [535, 385] width 22 height 8
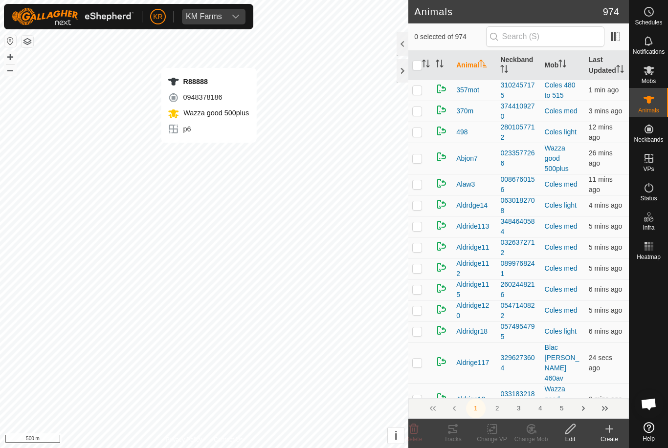
click at [617, 434] on create-svg-icon at bounding box center [608, 429] width 39 height 12
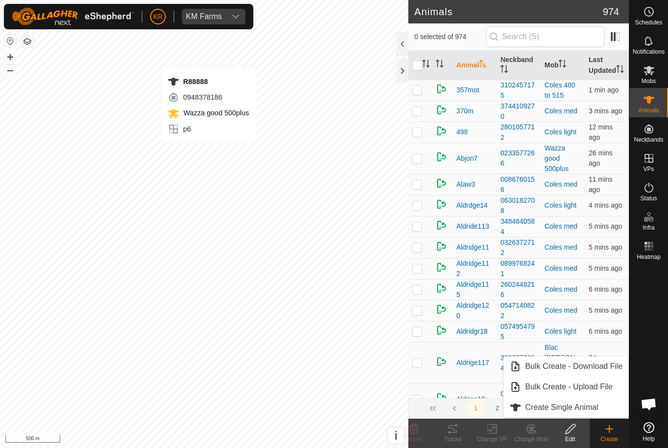
click at [594, 411] on span "Create Single Animal" at bounding box center [561, 408] width 73 height 12
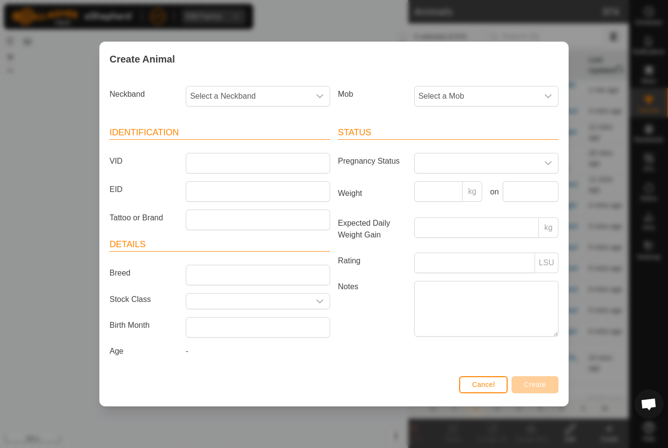
click at [511, 95] on span "Select a Mob" at bounding box center [476, 97] width 124 height 20
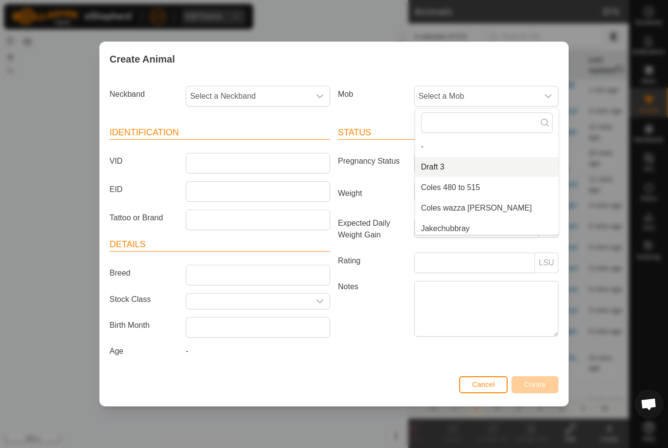
click at [468, 163] on li "Draft 3" at bounding box center [486, 167] width 143 height 20
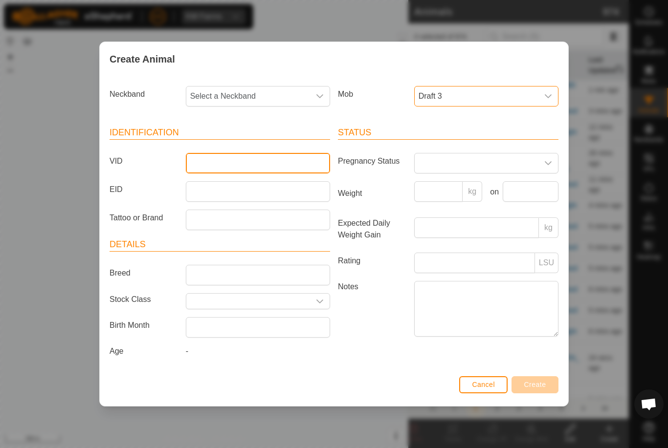
click at [292, 157] on input "VID" at bounding box center [258, 163] width 144 height 21
type input "Lawson17"
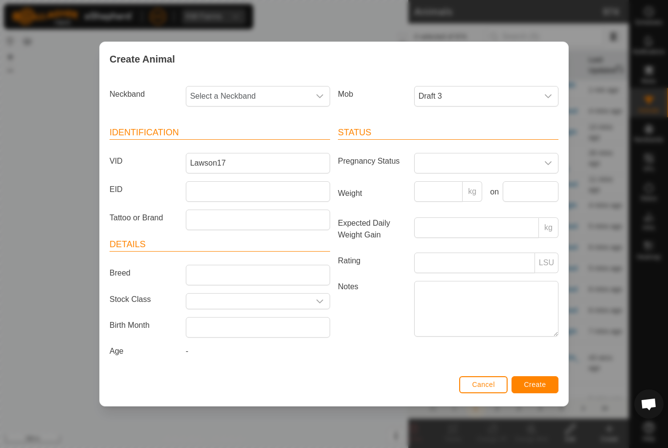
click at [264, 88] on span "Select a Neckband" at bounding box center [248, 97] width 124 height 20
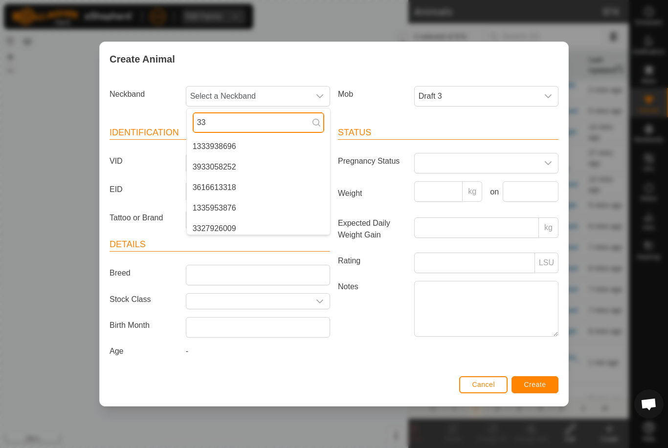
click at [250, 123] on input "33" at bounding box center [258, 122] width 131 height 21
type input "339"
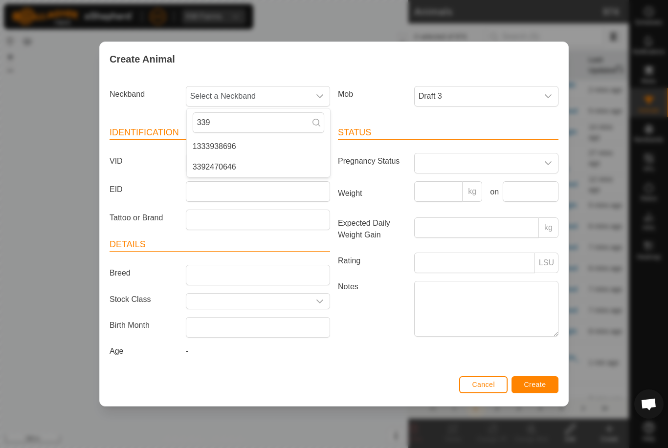
click at [351, 59] on div "Create Animal" at bounding box center [334, 59] width 468 height 34
click at [286, 89] on span "Select a Neckband" at bounding box center [248, 97] width 124 height 20
type input "3"
type input "37468"
click at [274, 140] on li "3746801484" at bounding box center [258, 147] width 143 height 20
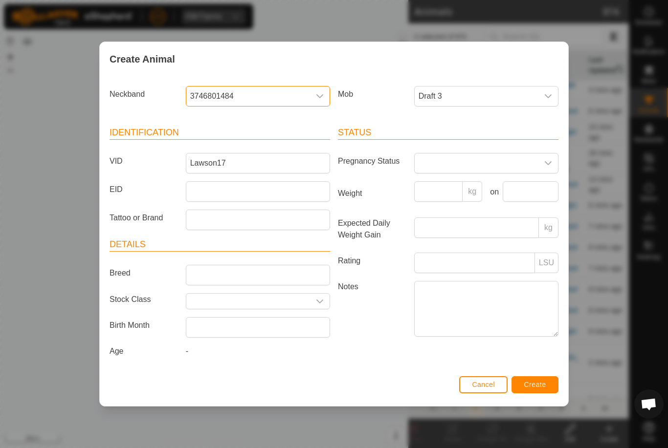
click at [525, 392] on button "Create" at bounding box center [534, 384] width 47 height 17
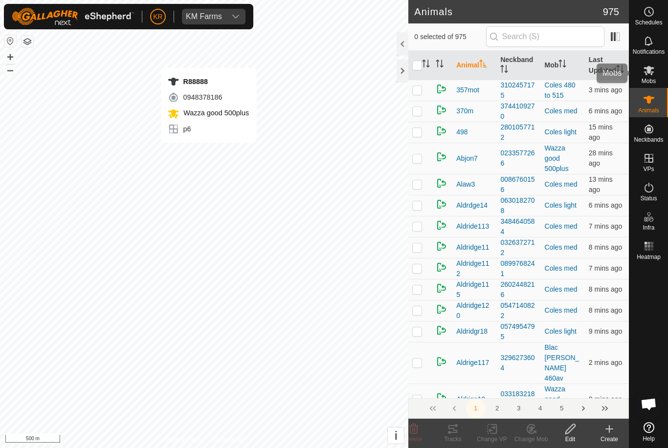
click at [652, 71] on icon at bounding box center [649, 71] width 12 height 12
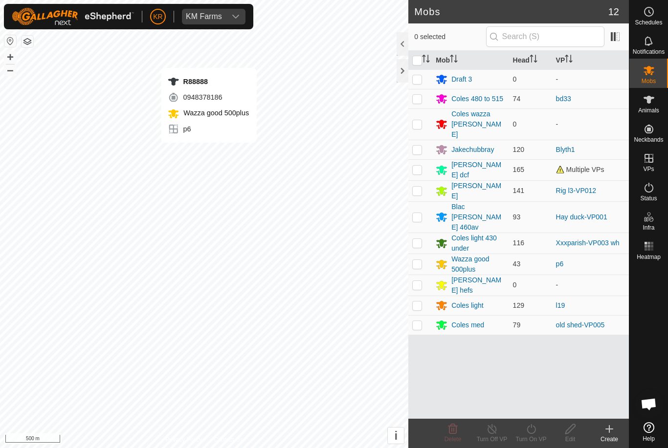
click at [473, 80] on div "Draft 3" at bounding box center [469, 79] width 69 height 12
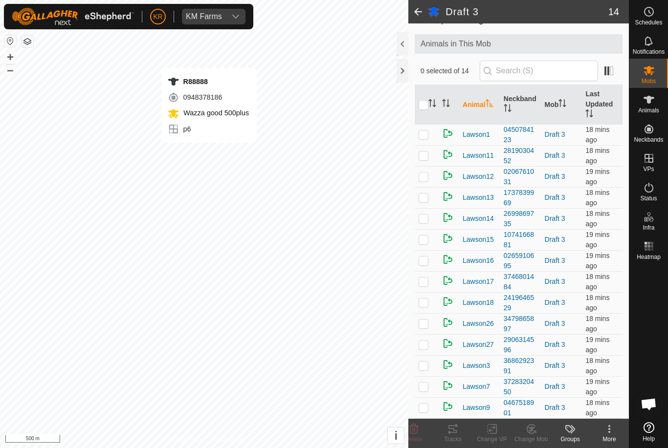
scroll to position [43, 0]
click at [654, 104] on es-animals-svg-icon at bounding box center [649, 100] width 18 height 16
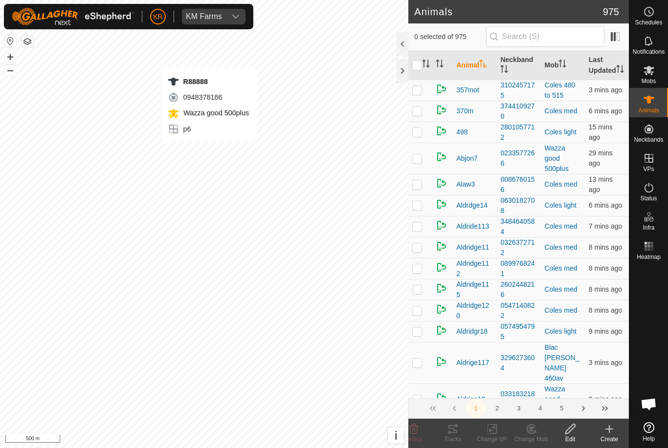
click at [608, 434] on icon at bounding box center [609, 429] width 12 height 12
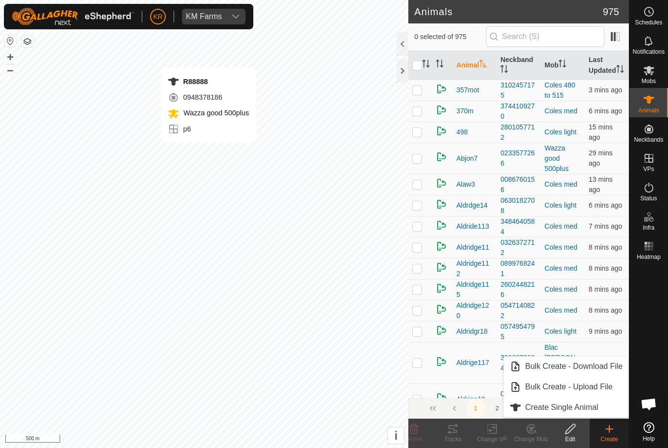
click at [559, 409] on span "Create Single Animal" at bounding box center [561, 408] width 73 height 12
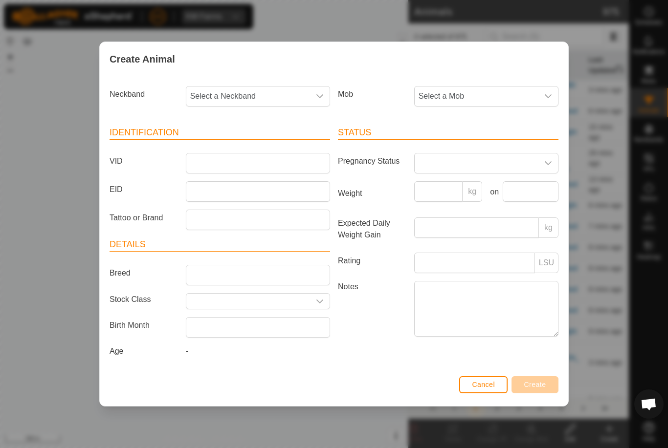
click at [487, 94] on span "Select a Mob" at bounding box center [476, 97] width 124 height 20
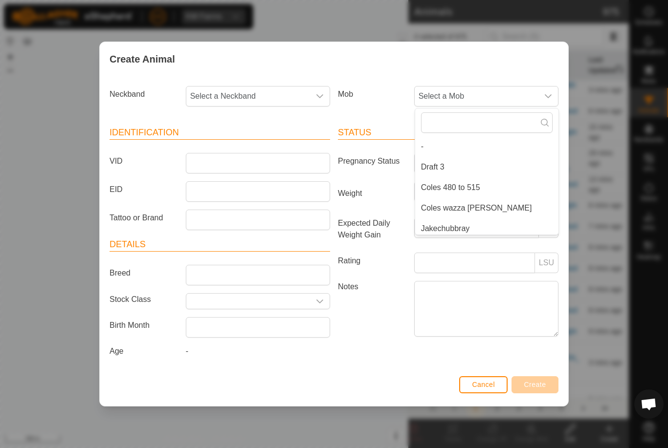
click at [462, 157] on li "Draft 3" at bounding box center [486, 167] width 143 height 20
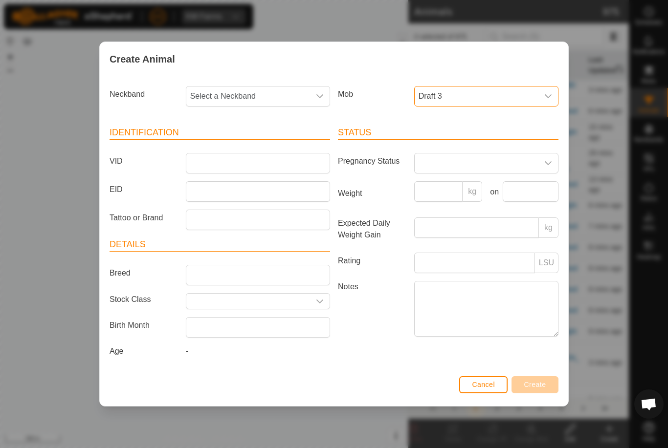
click at [313, 149] on article "Identification VID EID Tattoo or Brand" at bounding box center [219, 178] width 220 height 104
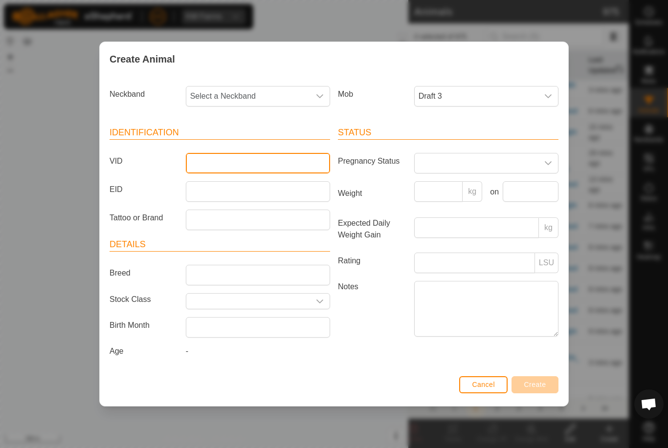
click at [303, 160] on input "VID" at bounding box center [258, 163] width 144 height 21
type input "Lawson21"
click at [296, 94] on span "Select a Neckband" at bounding box center [248, 97] width 124 height 20
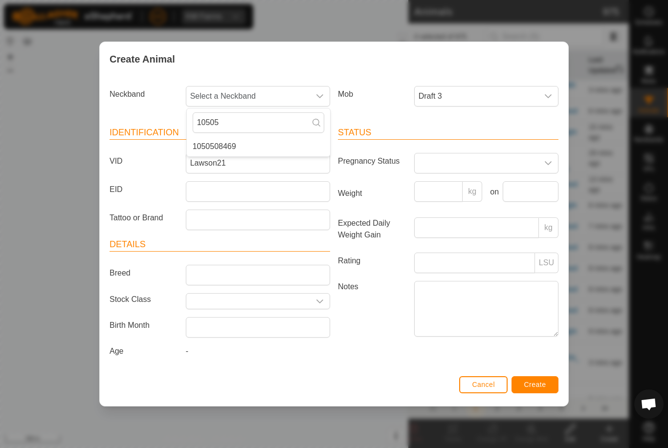
type input "10505"
click at [263, 142] on li "1050508469" at bounding box center [258, 147] width 143 height 20
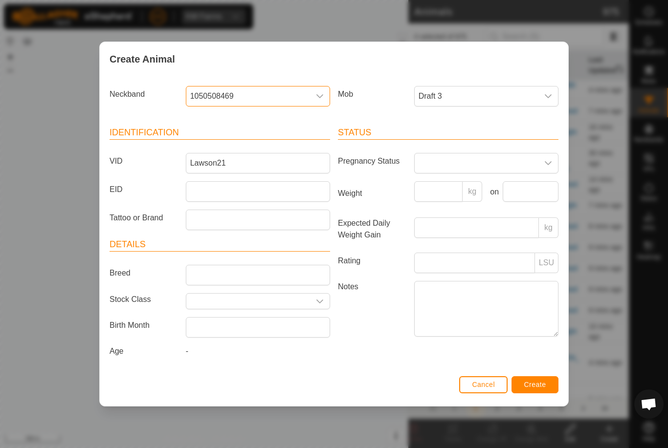
click at [532, 381] on button "Create" at bounding box center [534, 384] width 47 height 17
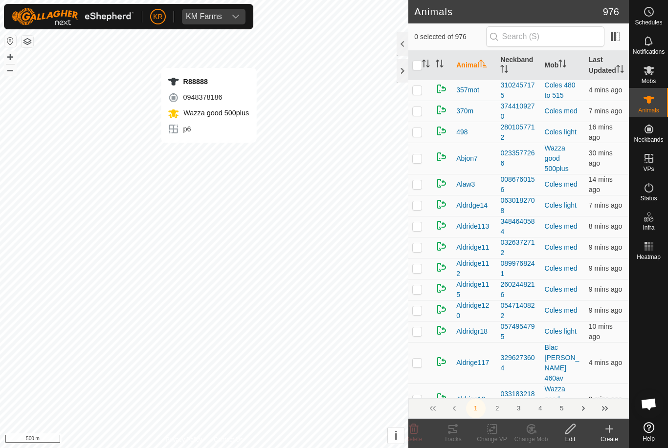
click at [604, 431] on icon at bounding box center [609, 429] width 12 height 12
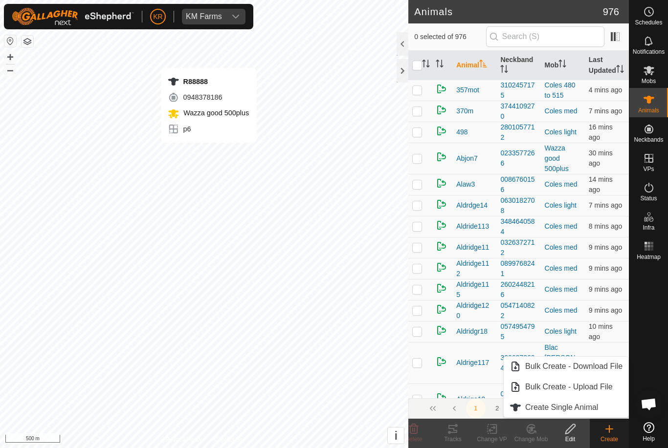
click at [601, 408] on link "Create Single Animal" at bounding box center [565, 408] width 125 height 20
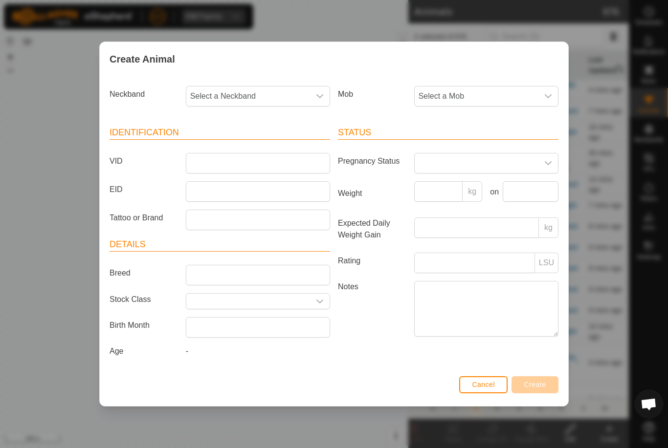
click at [485, 97] on span "Select a Mob" at bounding box center [476, 97] width 124 height 20
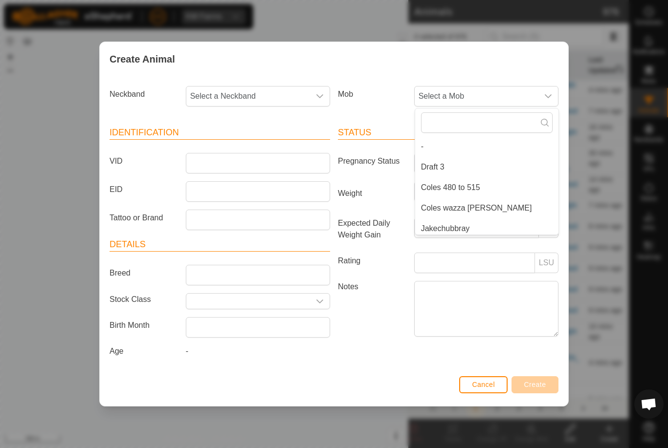
click at [464, 157] on li "Draft 3" at bounding box center [486, 167] width 143 height 20
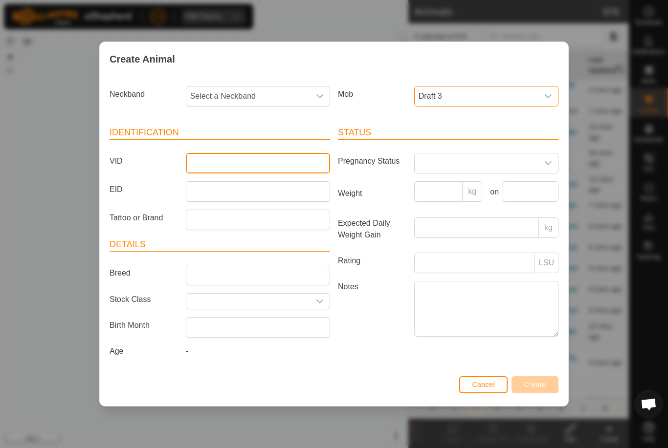
click at [292, 159] on input "VID" at bounding box center [258, 163] width 144 height 21
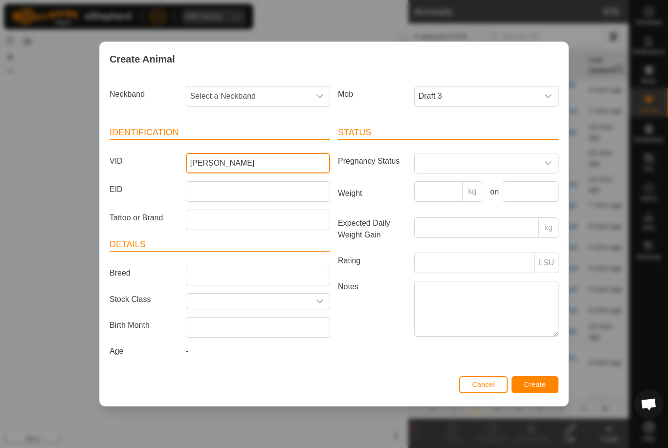
click at [280, 155] on input "[PERSON_NAME]" at bounding box center [258, 163] width 144 height 21
type input "Lawson25"
click at [263, 92] on span "Select a Neckband" at bounding box center [248, 97] width 124 height 20
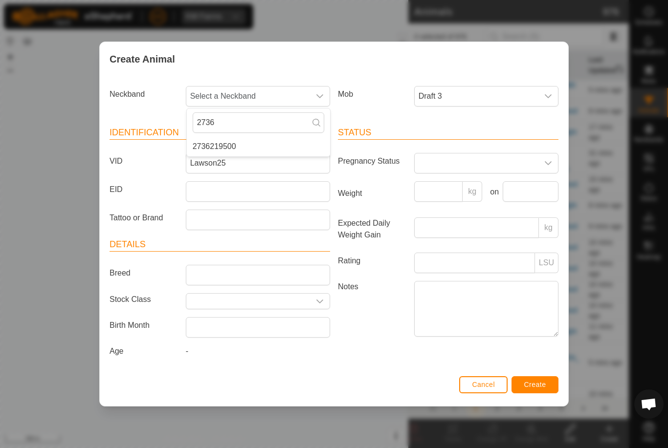
type input "2736"
click at [267, 145] on li "2736219500" at bounding box center [258, 147] width 143 height 20
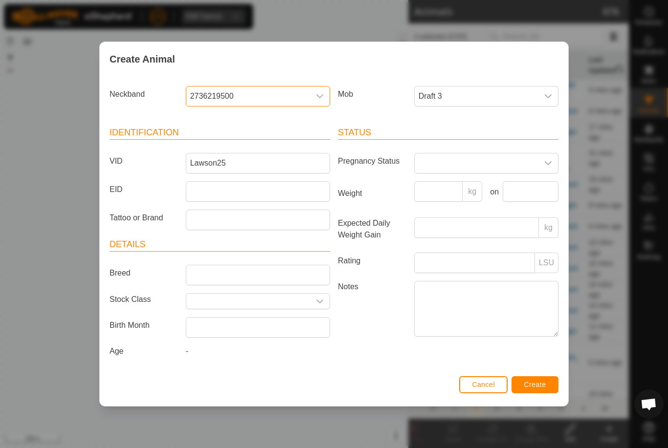
click at [532, 389] on span "Create" at bounding box center [535, 385] width 22 height 8
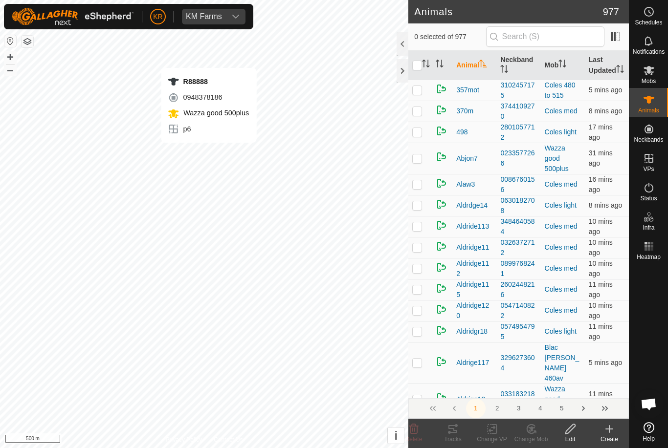
click at [617, 429] on create-svg-icon at bounding box center [608, 429] width 39 height 12
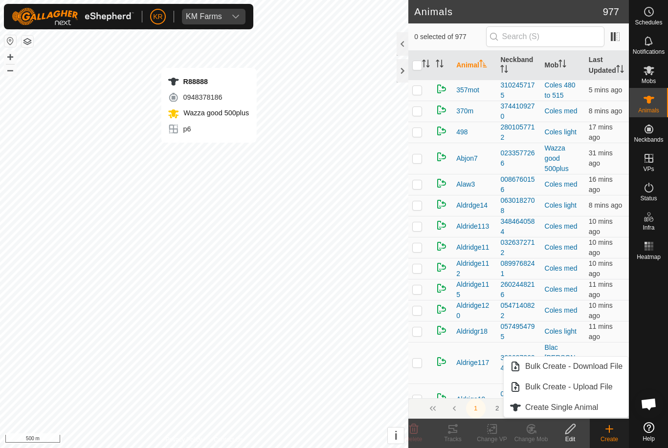
click at [583, 412] on span "Create Single Animal" at bounding box center [561, 408] width 73 height 12
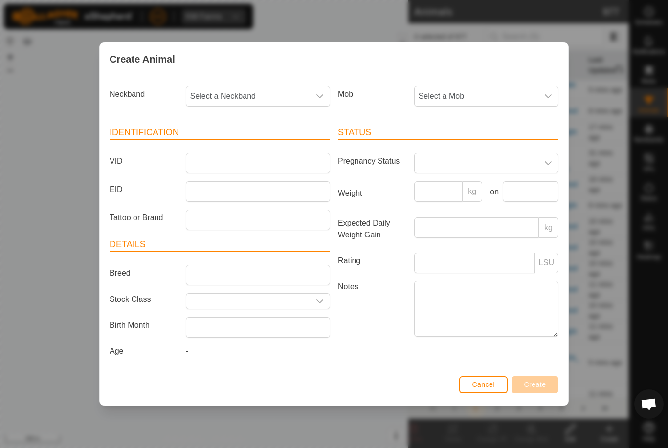
click at [533, 87] on span "Select a Mob" at bounding box center [476, 97] width 124 height 20
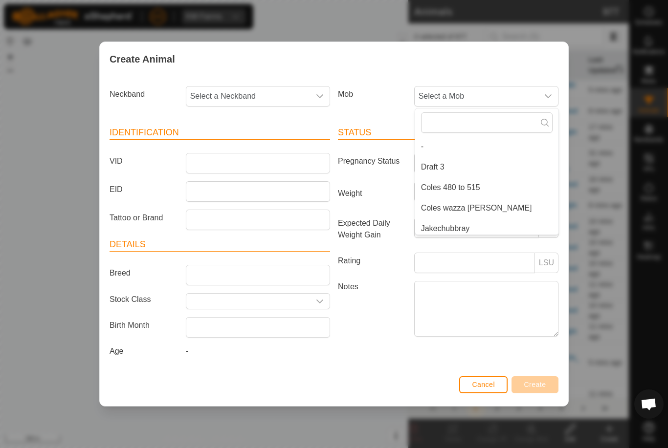
click at [503, 166] on li "Draft 3" at bounding box center [486, 167] width 143 height 20
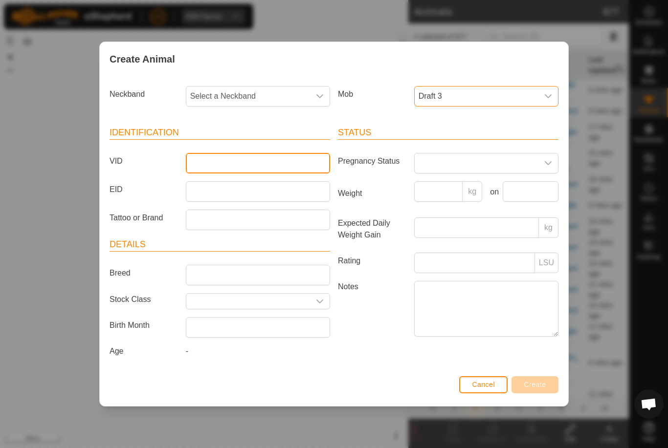
click at [284, 160] on input "VID" at bounding box center [258, 163] width 144 height 21
type input "Lawson19"
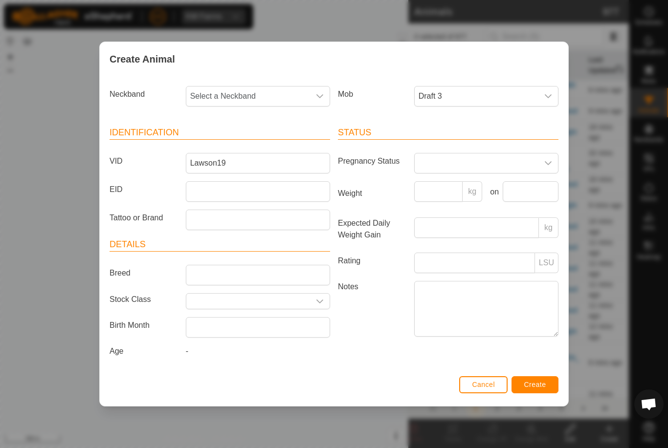
click at [268, 92] on span "Select a Neckband" at bounding box center [248, 97] width 124 height 20
type input "12433"
click at [269, 142] on li "1243326527" at bounding box center [258, 147] width 143 height 20
click at [543, 388] on span "Create" at bounding box center [535, 385] width 22 height 8
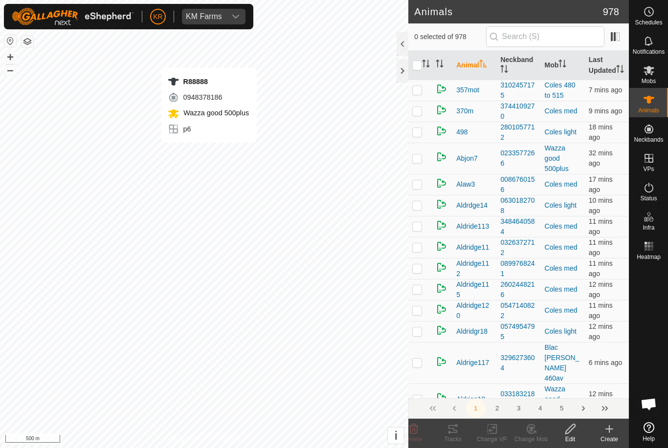
click at [606, 425] on icon at bounding box center [609, 429] width 12 height 12
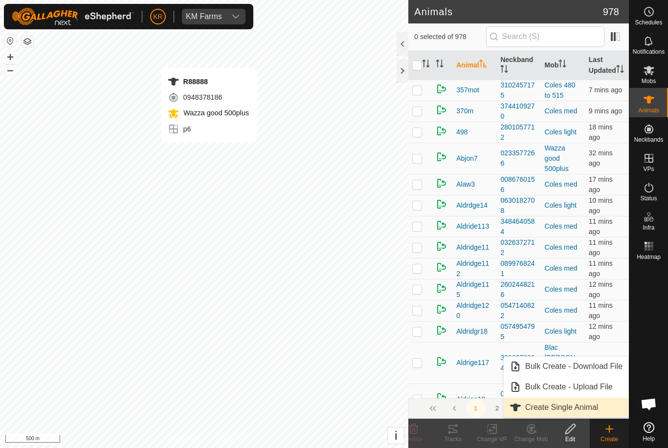
click at [590, 406] on span "Create Single Animal" at bounding box center [561, 408] width 73 height 12
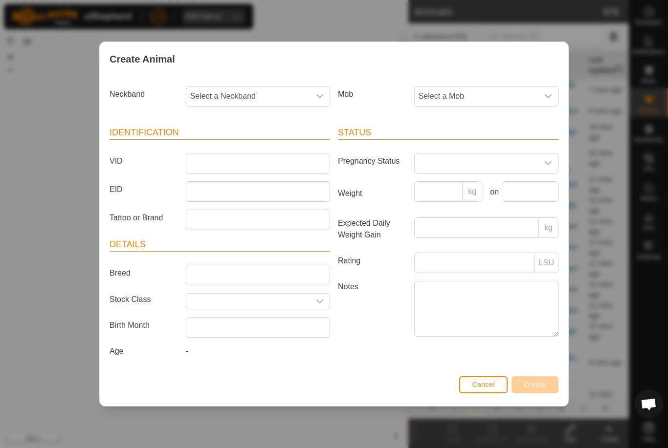
click at [501, 87] on span "Select a Mob" at bounding box center [476, 97] width 124 height 20
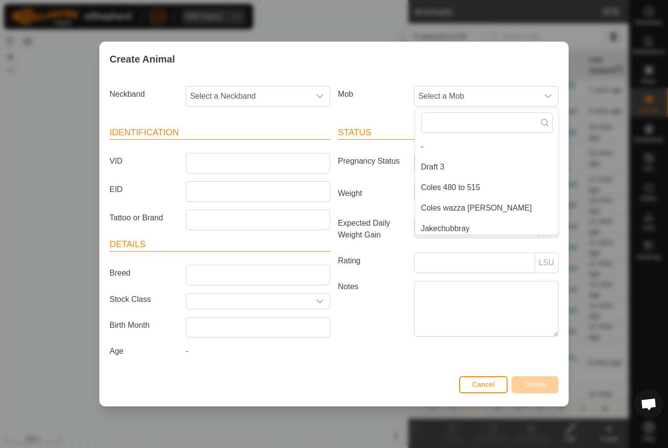
click at [491, 165] on li "Draft 3" at bounding box center [486, 167] width 143 height 20
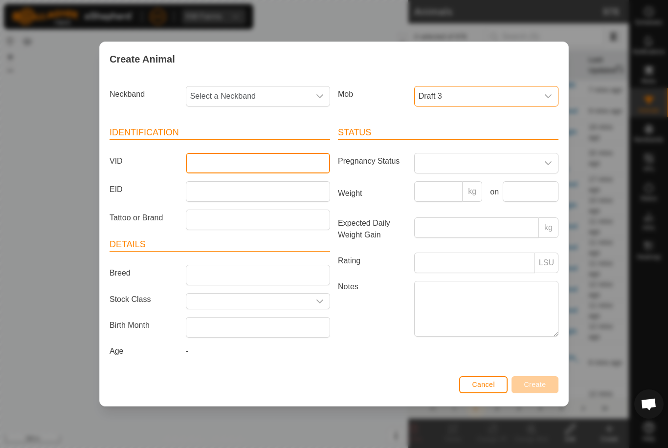
click at [289, 159] on input "VID" at bounding box center [258, 163] width 144 height 21
type input "Lawson23"
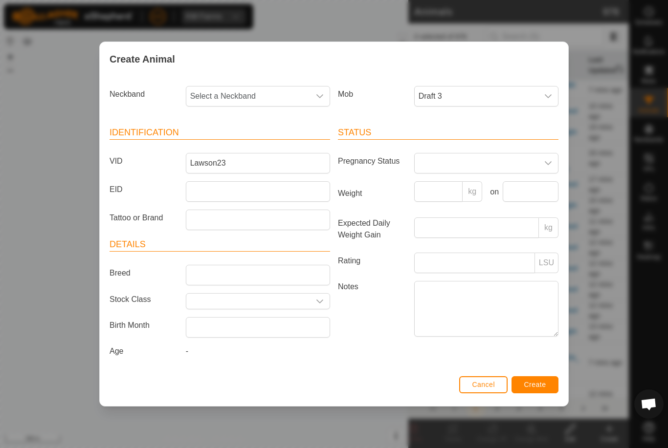
click at [277, 91] on span "Select a Neckband" at bounding box center [248, 97] width 124 height 20
type input "31822"
click at [273, 140] on li "3182200798" at bounding box center [258, 147] width 143 height 20
click at [546, 383] on button "Create" at bounding box center [534, 384] width 47 height 17
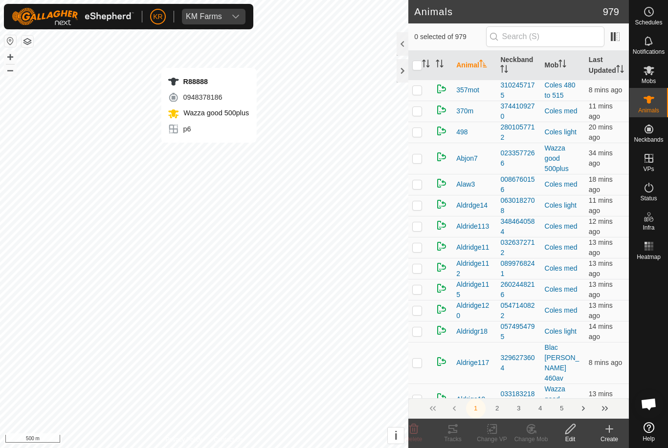
click at [614, 433] on icon at bounding box center [609, 429] width 12 height 12
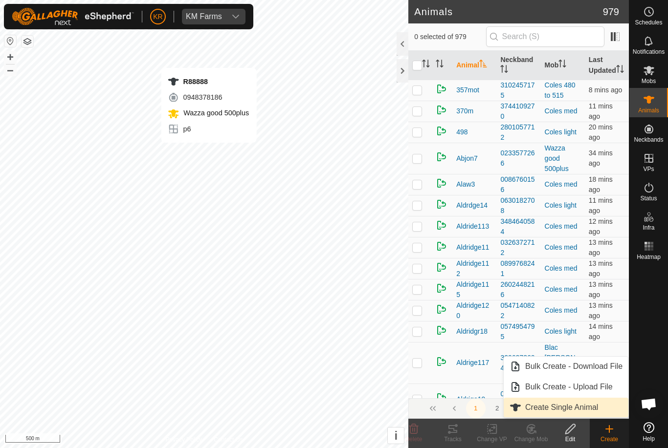
click at [590, 411] on span "Create Single Animal" at bounding box center [561, 408] width 73 height 12
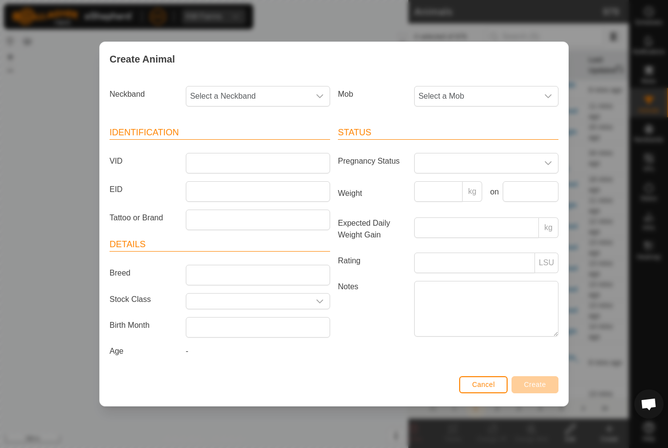
click at [517, 96] on span "Select a Mob" at bounding box center [476, 97] width 124 height 20
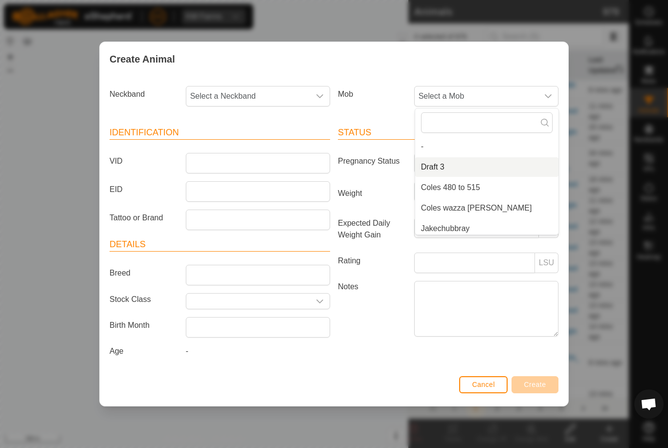
click at [465, 167] on li "Draft 3" at bounding box center [486, 167] width 143 height 20
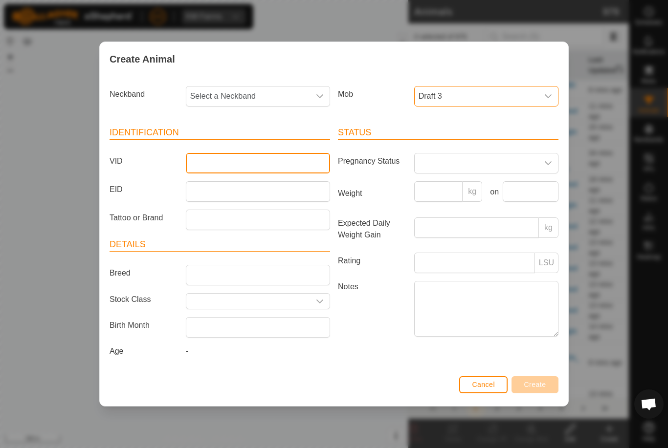
click at [298, 159] on input "VID" at bounding box center [258, 163] width 144 height 21
type input "Lawson2"
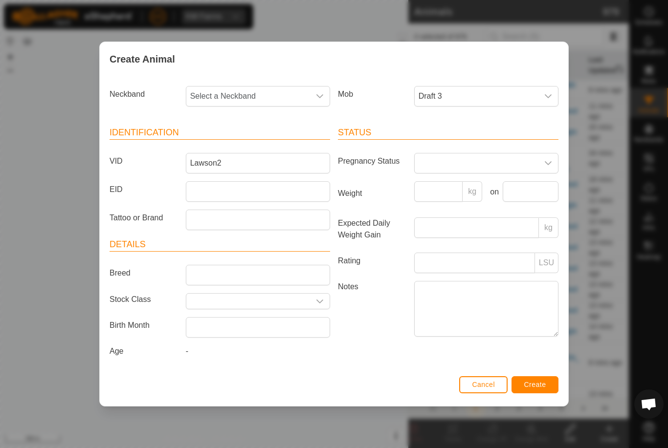
click at [276, 90] on span "Select a Neckband" at bounding box center [248, 97] width 124 height 20
type input "014"
click at [255, 143] on li "0146928901" at bounding box center [258, 147] width 143 height 20
click at [542, 382] on button "Create" at bounding box center [534, 384] width 47 height 17
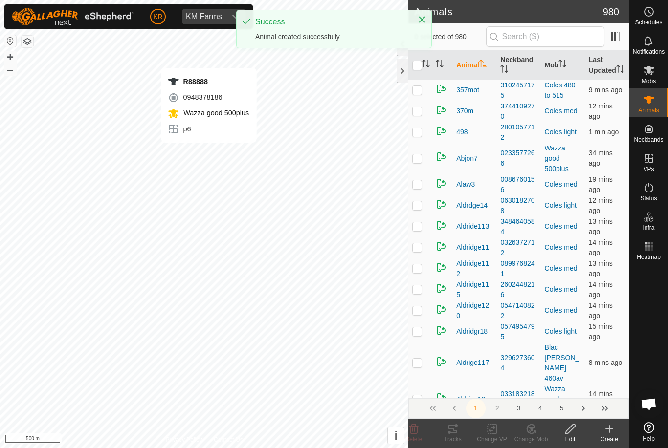
click at [608, 432] on icon at bounding box center [609, 429] width 12 height 12
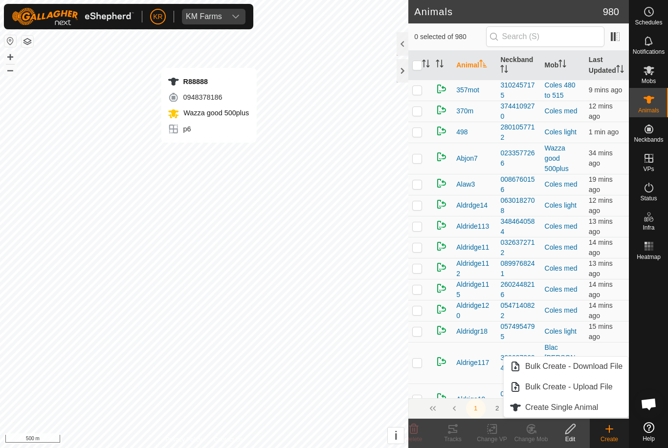
click at [579, 410] on span "Create Single Animal" at bounding box center [561, 408] width 73 height 12
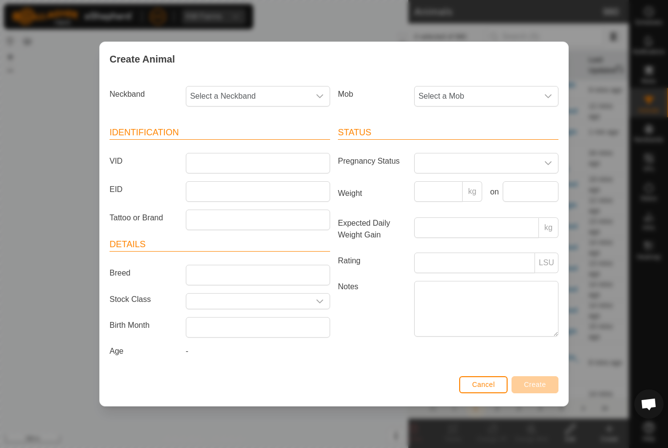
click at [522, 97] on span "Select a Mob" at bounding box center [476, 97] width 124 height 20
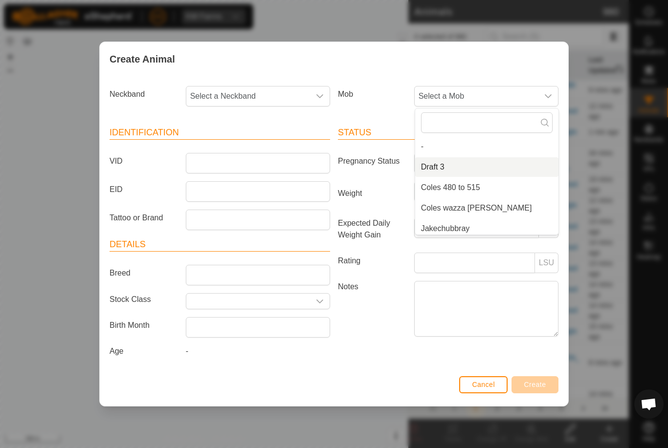
click at [484, 162] on li "Draft 3" at bounding box center [486, 167] width 143 height 20
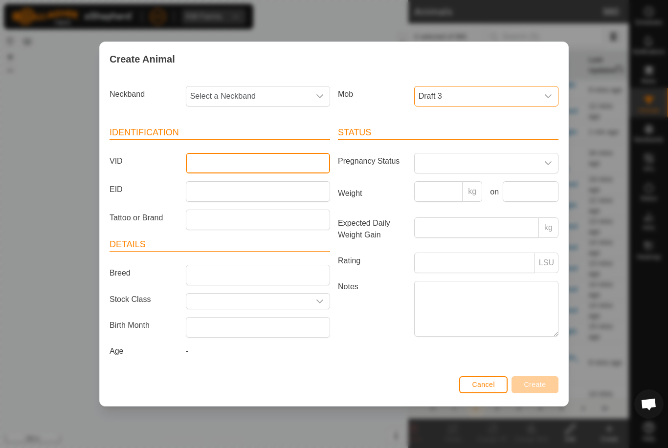
click at [282, 159] on input "VID" at bounding box center [258, 163] width 144 height 21
type input "Lawson24"
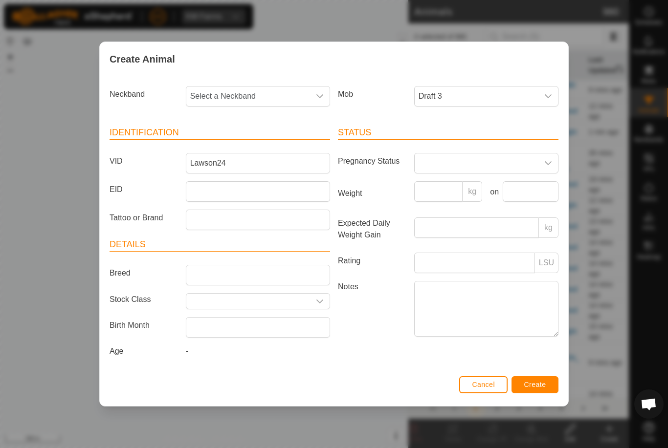
click at [272, 96] on span "Select a Neckband" at bounding box center [248, 97] width 124 height 20
type input "36914"
click at [263, 145] on li "3691435000" at bounding box center [258, 147] width 143 height 20
click at [537, 384] on span "Create" at bounding box center [535, 385] width 22 height 8
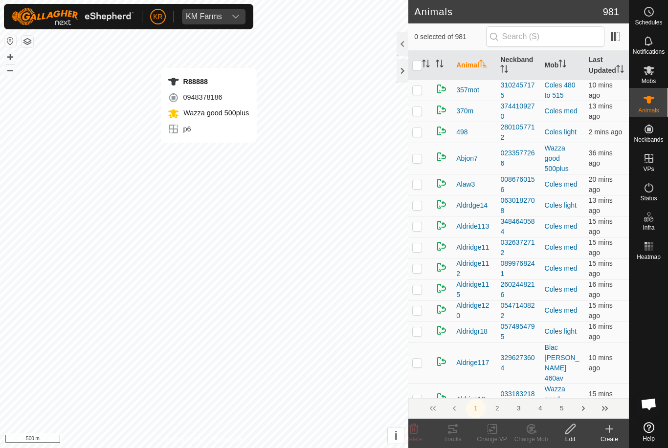
click at [613, 433] on icon at bounding box center [609, 429] width 12 height 12
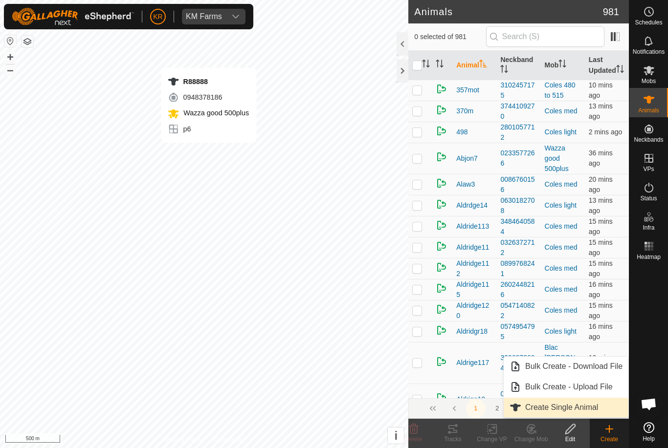
click at [592, 406] on span "Create Single Animal" at bounding box center [561, 408] width 73 height 12
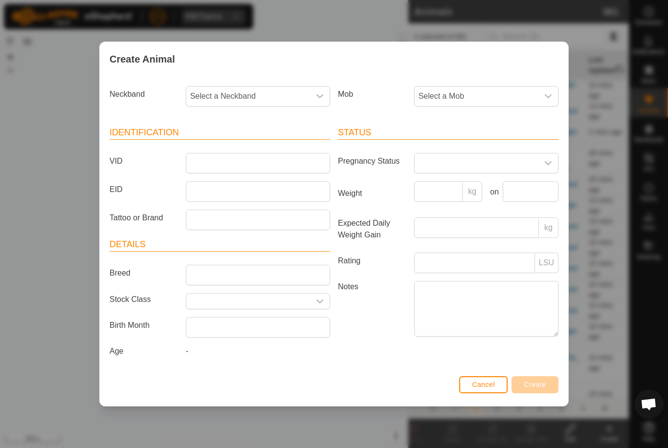
click at [515, 95] on span "Select a Mob" at bounding box center [476, 97] width 124 height 20
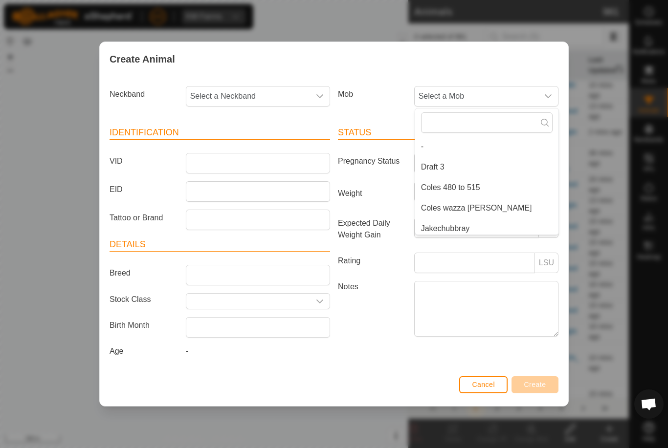
click at [495, 165] on li "Draft 3" at bounding box center [486, 167] width 143 height 20
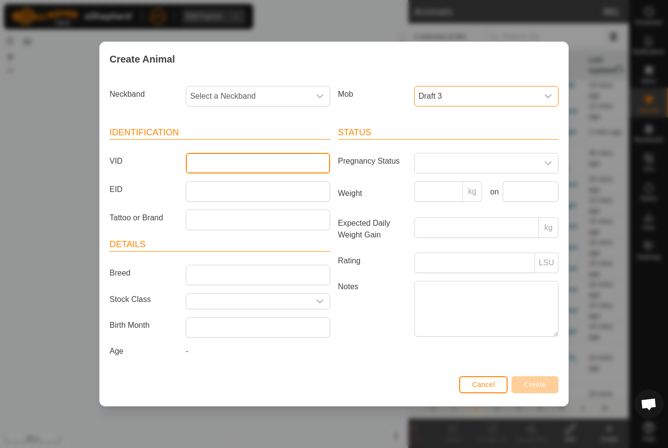
click at [299, 163] on input "VID" at bounding box center [258, 163] width 144 height 21
type input "Lawson20"
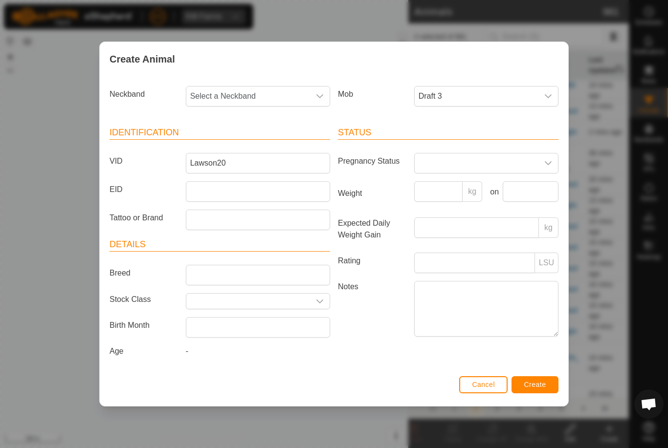
click at [292, 102] on span "Select a Neckband" at bounding box center [248, 97] width 124 height 20
type input "16452"
click at [268, 143] on li "1645288263" at bounding box center [258, 147] width 143 height 20
click at [536, 385] on span "Create" at bounding box center [535, 385] width 22 height 8
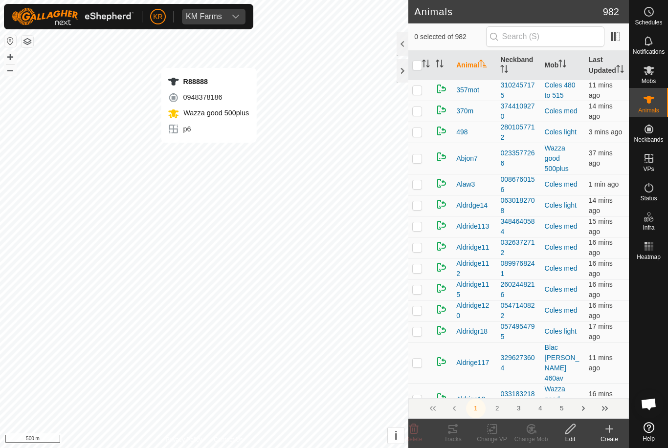
click at [612, 429] on icon at bounding box center [609, 429] width 7 height 0
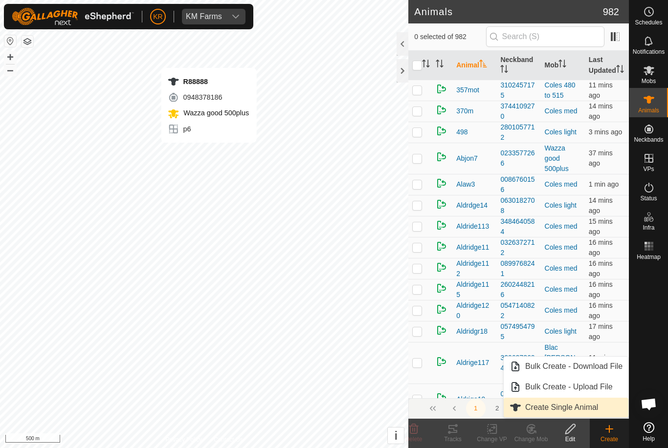
click at [586, 410] on span "Create Single Animal" at bounding box center [561, 408] width 73 height 12
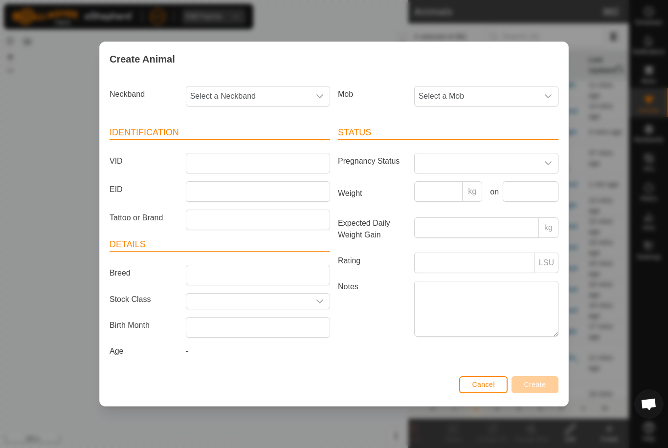
click at [515, 90] on span "Select a Mob" at bounding box center [476, 97] width 124 height 20
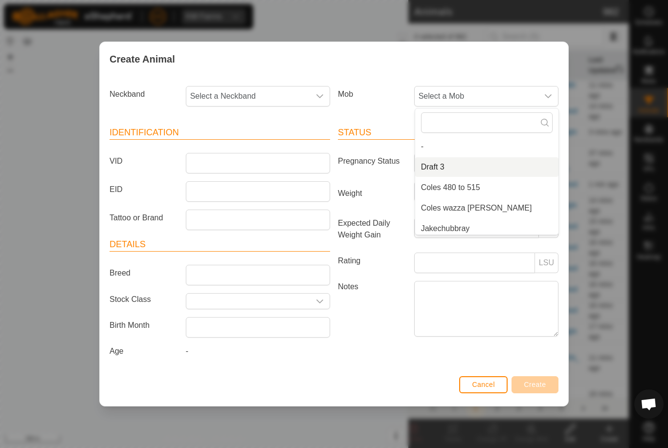
click at [490, 170] on li "Draft 3" at bounding box center [486, 167] width 143 height 20
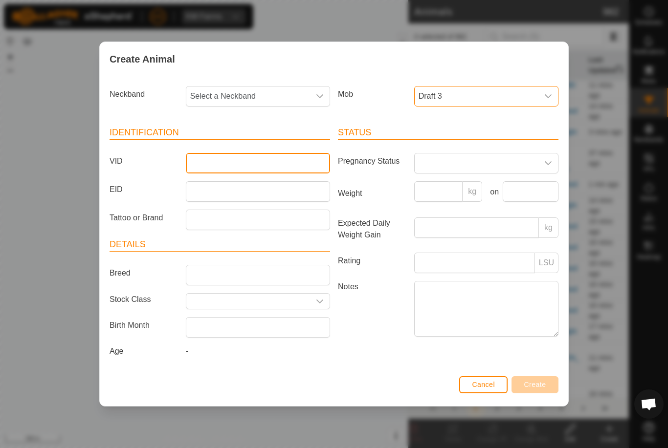
click at [306, 160] on input "VID" at bounding box center [258, 163] width 144 height 21
type input "Lawson5"
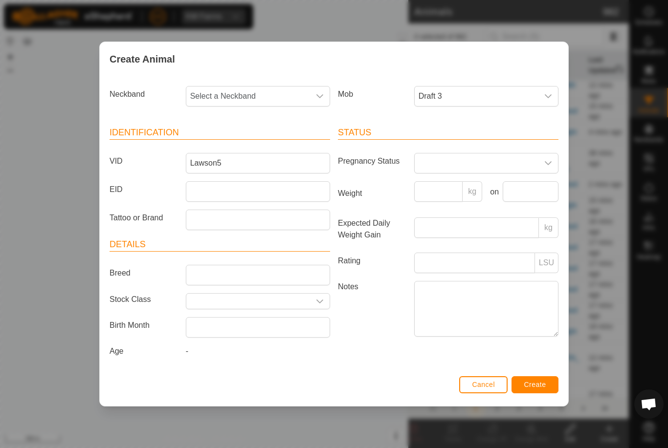
click at [269, 88] on span "Select a Neckband" at bounding box center [248, 97] width 124 height 20
type input "35280"
click at [295, 145] on li "3528042585" at bounding box center [258, 147] width 143 height 20
click at [541, 388] on span "Create" at bounding box center [535, 385] width 22 height 8
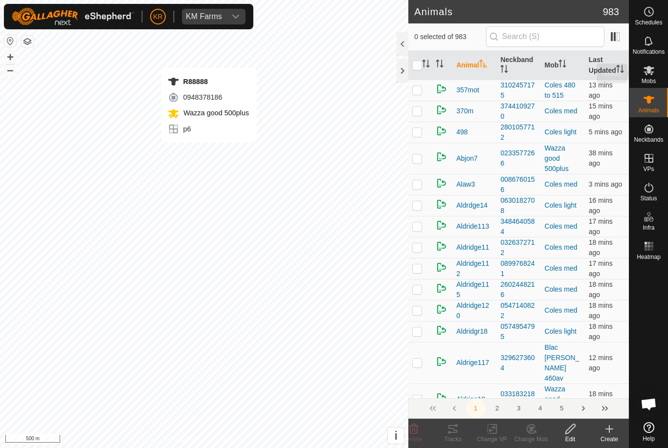
click at [654, 75] on icon at bounding box center [649, 71] width 12 height 12
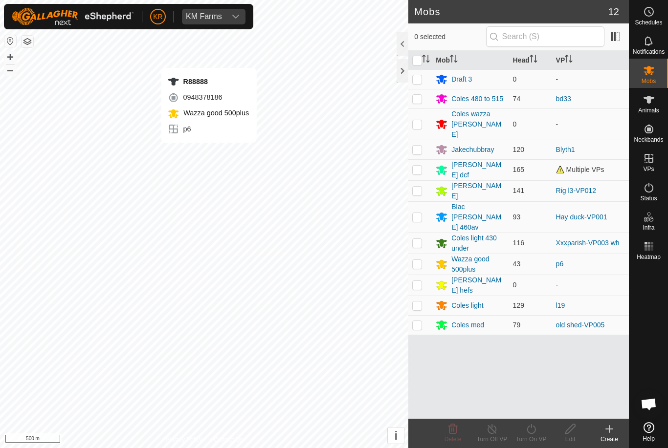
click at [477, 81] on div "Draft 3" at bounding box center [469, 79] width 69 height 12
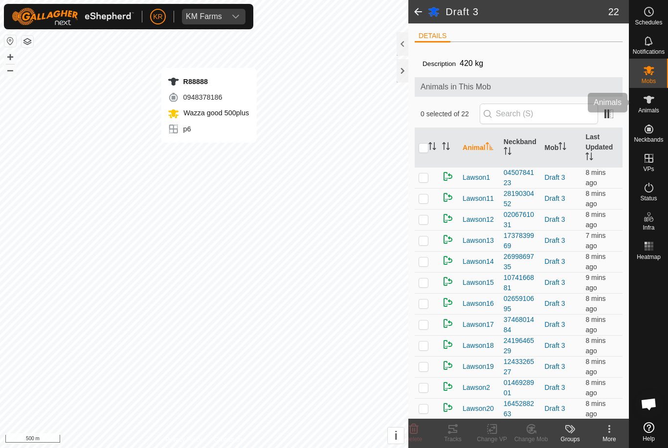
click at [653, 109] on span "Animals" at bounding box center [648, 111] width 21 height 6
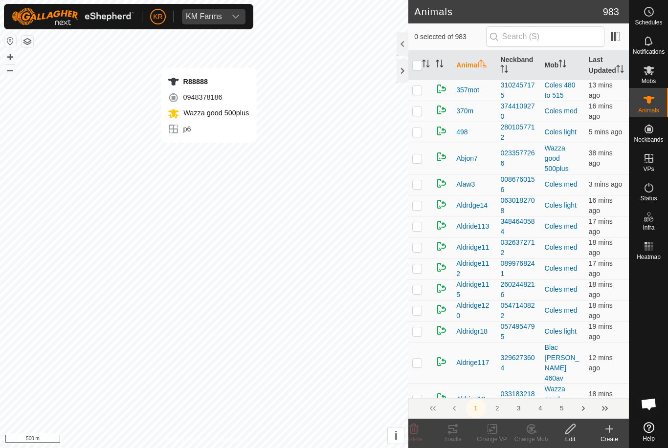
click at [606, 428] on icon at bounding box center [609, 429] width 12 height 12
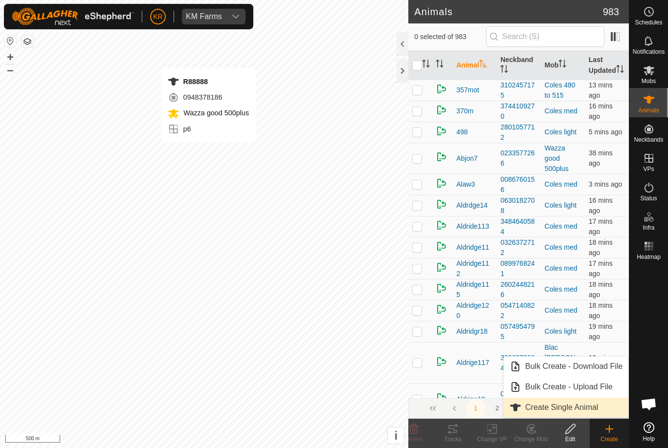
click at [575, 411] on span "Create Single Animal" at bounding box center [561, 408] width 73 height 12
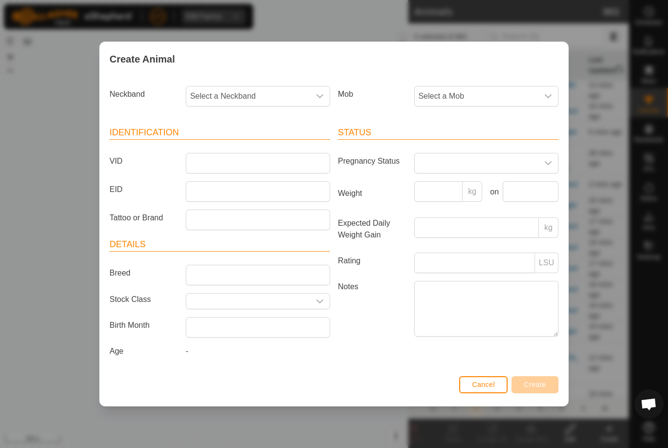
click at [520, 97] on span "Select a Mob" at bounding box center [476, 97] width 124 height 20
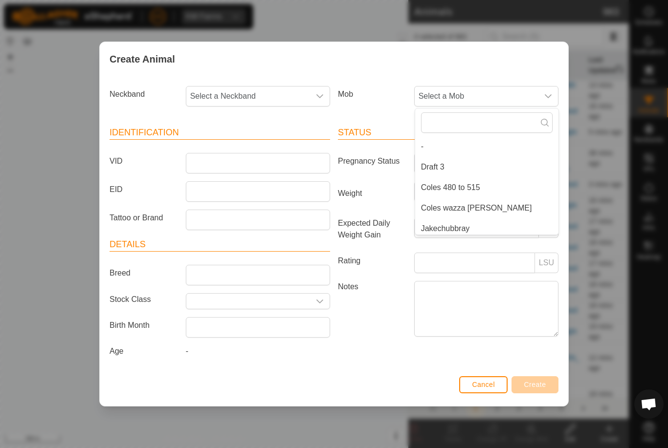
click at [483, 161] on li "Draft 3" at bounding box center [486, 167] width 143 height 20
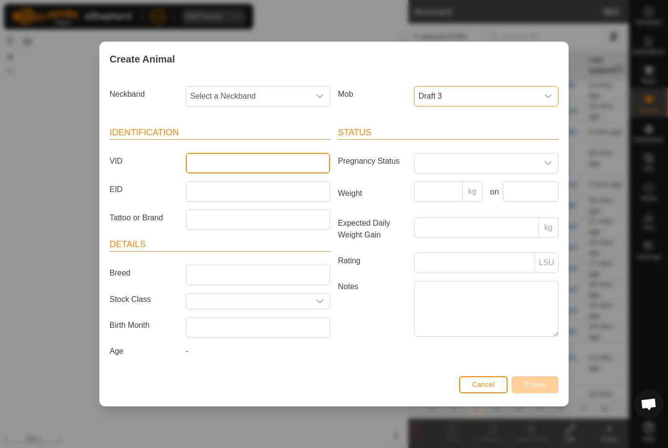
click at [299, 155] on input "VID" at bounding box center [258, 163] width 144 height 21
type input "Lawson4"
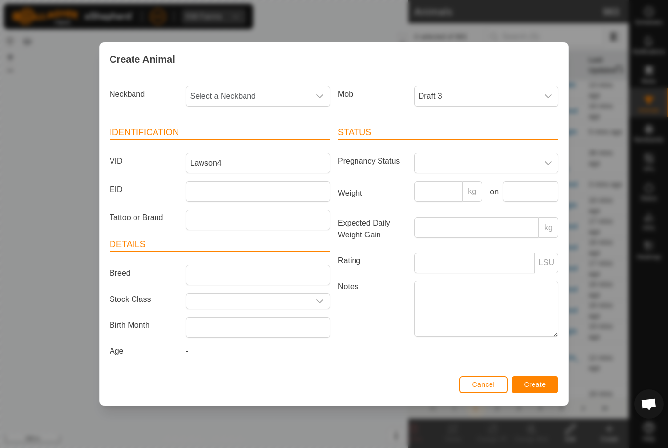
click at [266, 87] on span "Select a Neckband" at bounding box center [248, 97] width 124 height 20
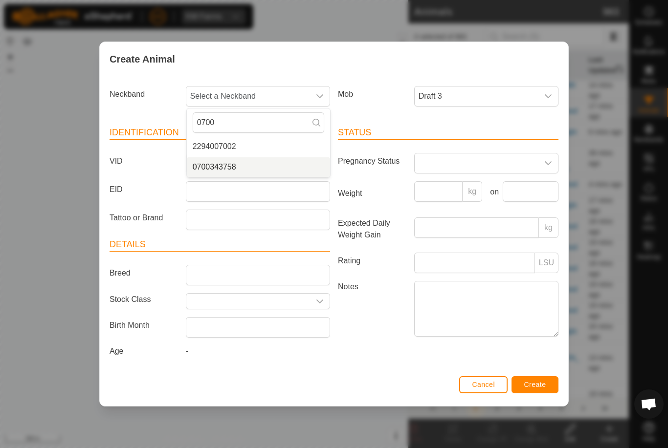
type input "0700"
click at [240, 162] on li "0700343758" at bounding box center [258, 167] width 143 height 20
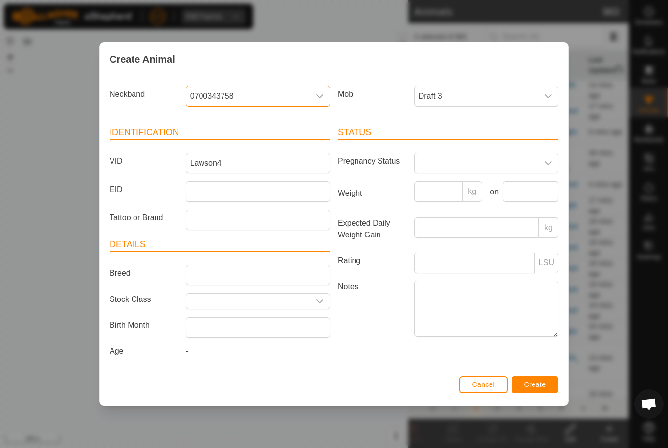
click at [538, 389] on span "Create" at bounding box center [535, 385] width 22 height 8
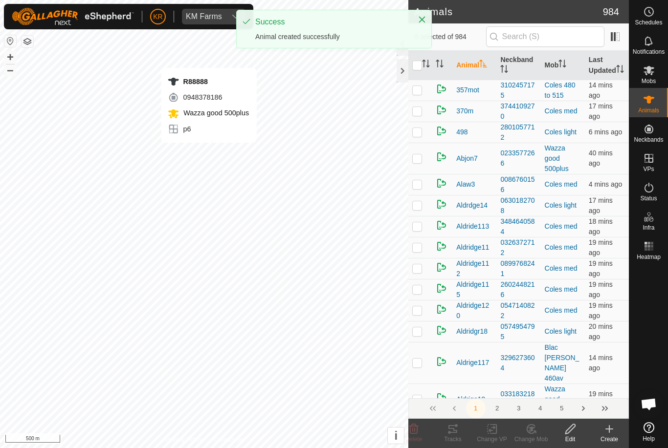
click at [610, 431] on icon at bounding box center [609, 429] width 12 height 12
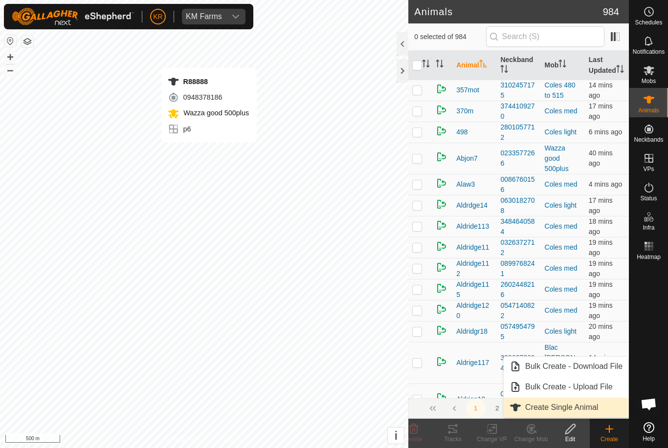
click at [571, 407] on span "Create Single Animal" at bounding box center [561, 408] width 73 height 12
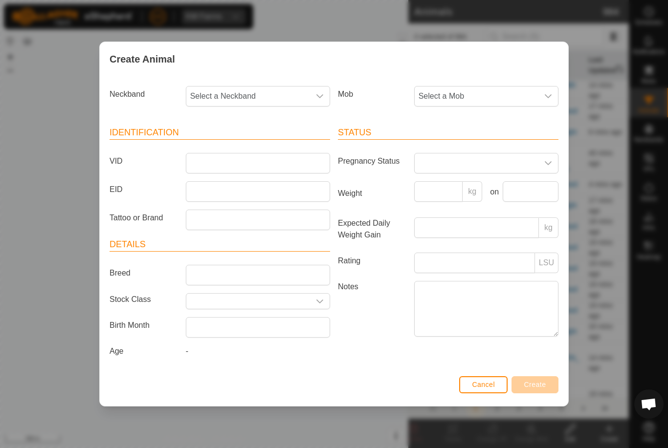
click at [526, 82] on div "Mob Select a Mob" at bounding box center [448, 100] width 228 height 36
click at [509, 93] on span "Select a Mob" at bounding box center [476, 97] width 124 height 20
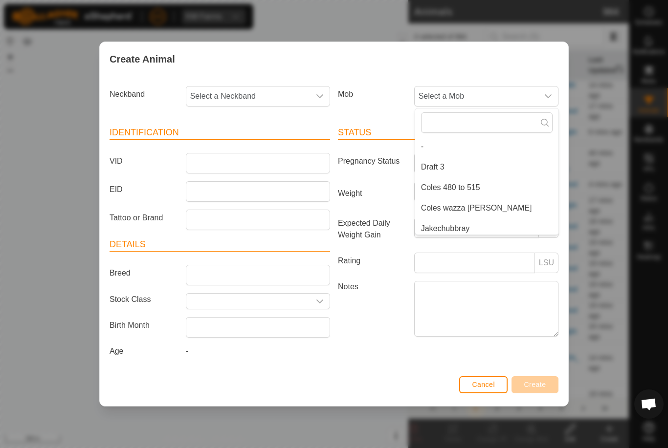
click at [457, 159] on li "Draft 3" at bounding box center [486, 167] width 143 height 20
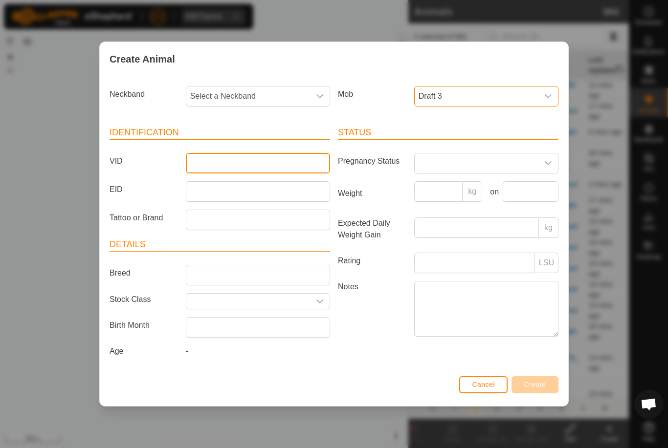
click at [310, 162] on input "VID" at bounding box center [258, 163] width 144 height 21
type input "Lawson6"
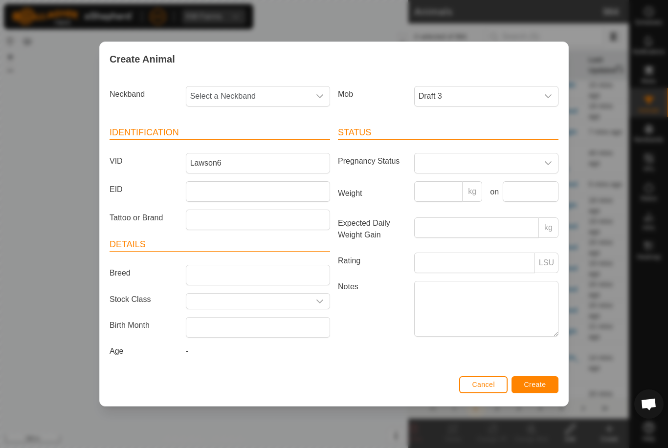
click at [266, 96] on span "Select a Neckband" at bounding box center [248, 97] width 124 height 20
type input "27248"
click at [276, 145] on li "2724857357" at bounding box center [258, 147] width 143 height 20
click at [533, 382] on button "Create" at bounding box center [534, 384] width 47 height 17
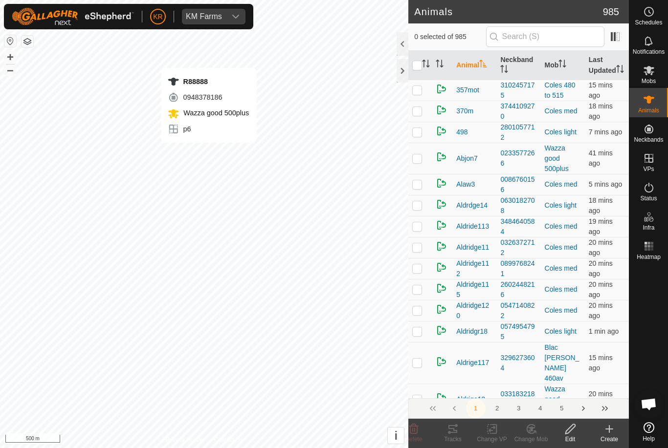
click at [616, 440] on div "Create" at bounding box center [608, 439] width 39 height 9
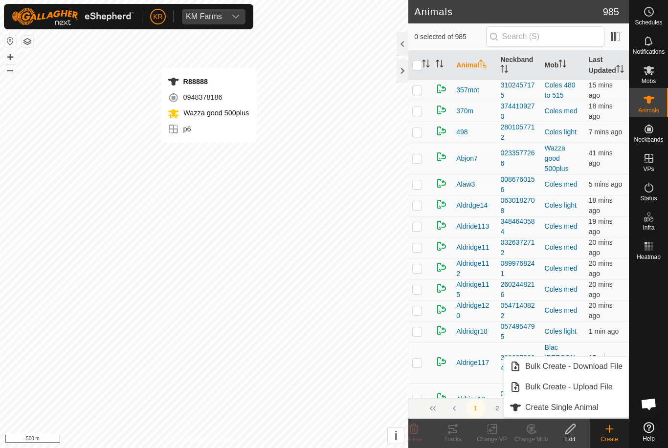
click at [594, 409] on span "Create Single Animal" at bounding box center [561, 408] width 73 height 12
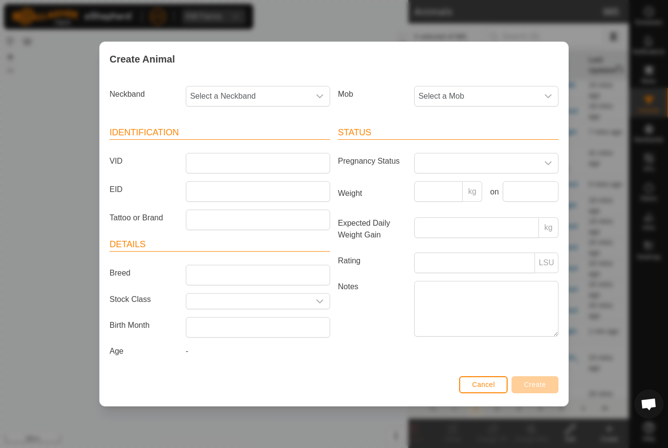
click at [519, 87] on span "Select a Mob" at bounding box center [476, 97] width 124 height 20
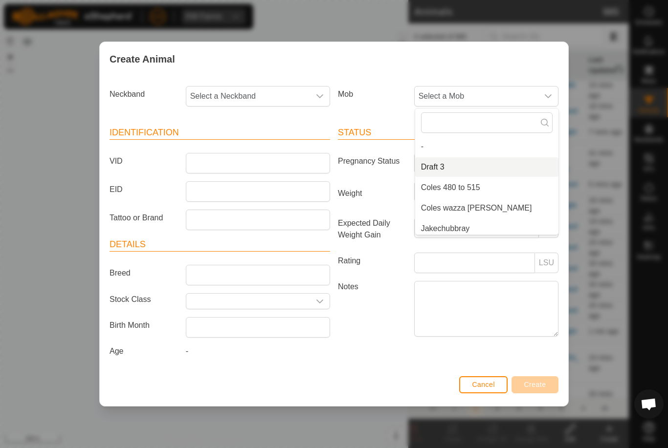
click at [464, 164] on li "Draft 3" at bounding box center [486, 167] width 143 height 20
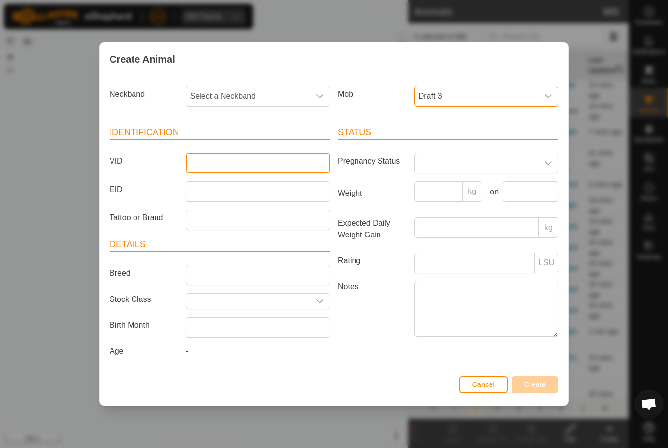
click at [289, 165] on input "VID" at bounding box center [258, 163] width 144 height 21
type input "Lawson10"
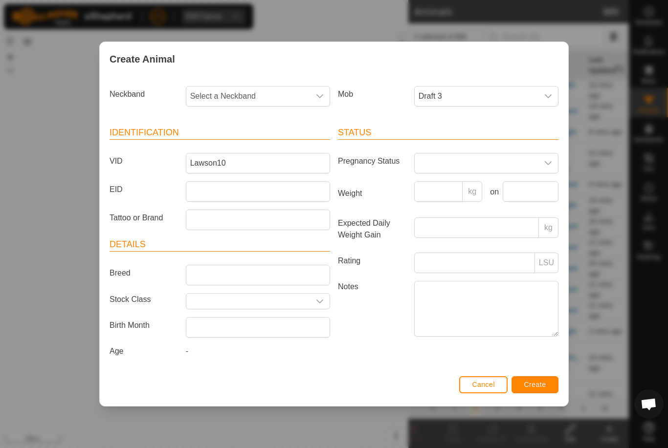
click at [274, 93] on span "Select a Neckband" at bounding box center [248, 97] width 124 height 20
type input "23060"
click at [270, 143] on li "2306047956" at bounding box center [258, 147] width 143 height 20
click at [539, 393] on button "Create" at bounding box center [534, 384] width 47 height 17
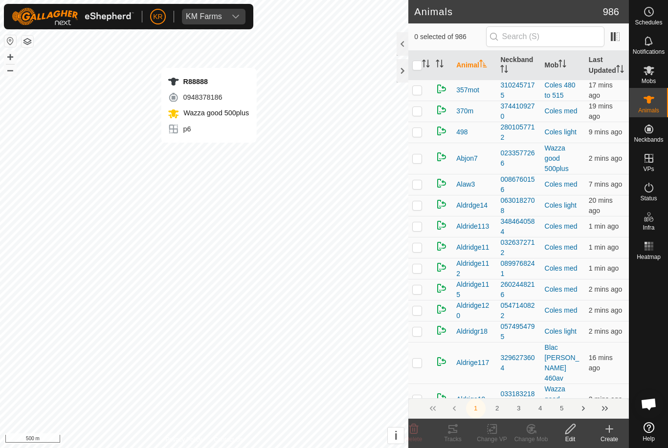
click at [607, 431] on icon at bounding box center [609, 429] width 12 height 12
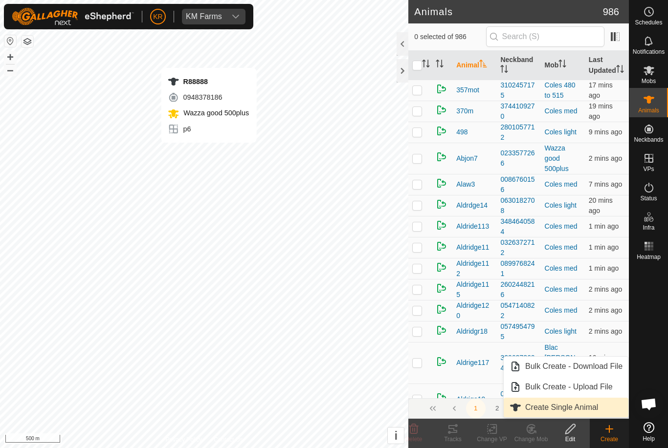
click at [586, 409] on span "Create Single Animal" at bounding box center [561, 408] width 73 height 12
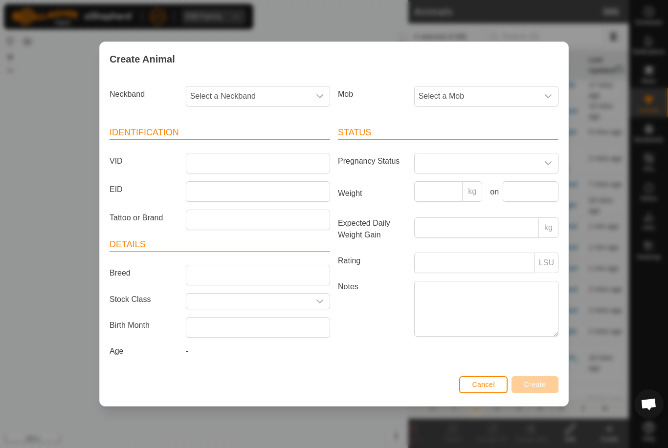
click at [506, 97] on span "Select a Mob" at bounding box center [476, 97] width 124 height 20
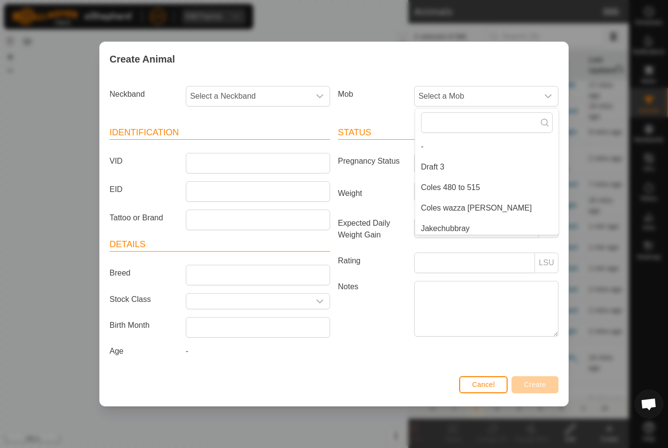
click at [466, 164] on li "Draft 3" at bounding box center [486, 167] width 143 height 20
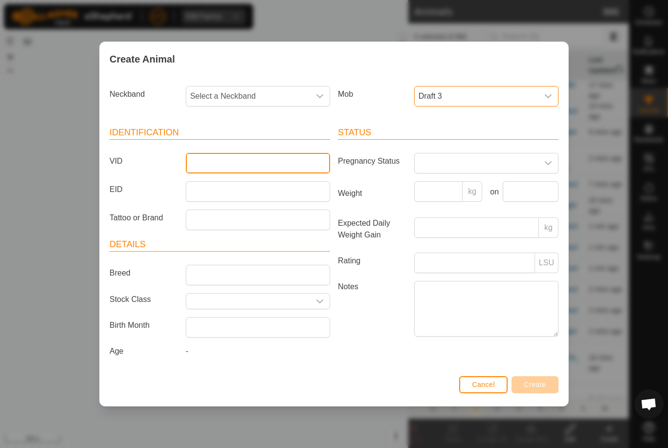
click at [284, 164] on input "VID" at bounding box center [258, 163] width 144 height 21
type input "Lawson22"
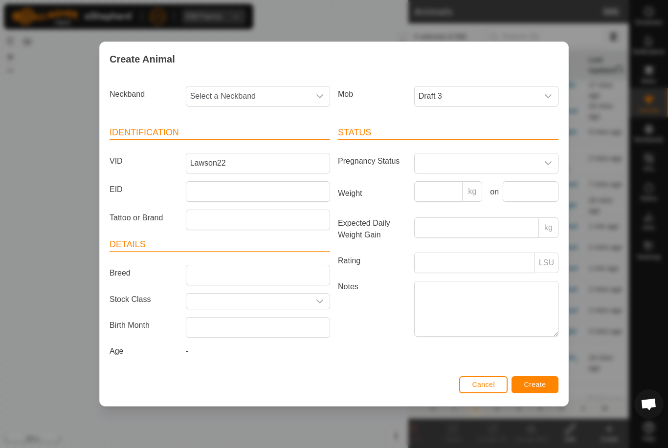
click at [254, 94] on span "Select a Neckband" at bounding box center [248, 97] width 124 height 20
type input "3"
type input "22949"
click at [274, 139] on li "2294961758" at bounding box center [258, 147] width 143 height 20
click at [541, 385] on span "Create" at bounding box center [535, 385] width 22 height 8
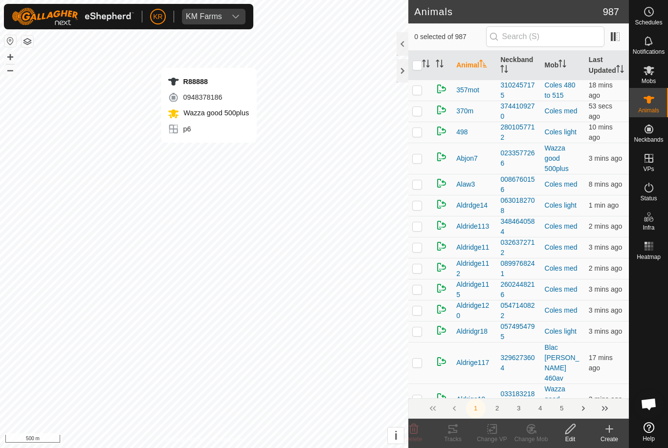
click at [612, 432] on icon at bounding box center [609, 429] width 12 height 12
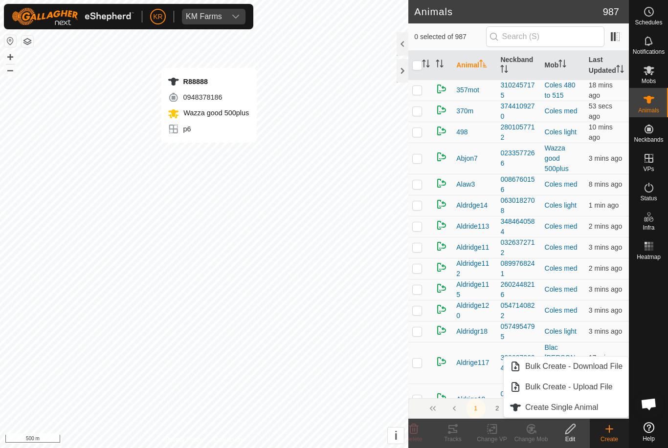
click at [593, 401] on link "Create Single Animal" at bounding box center [565, 408] width 125 height 20
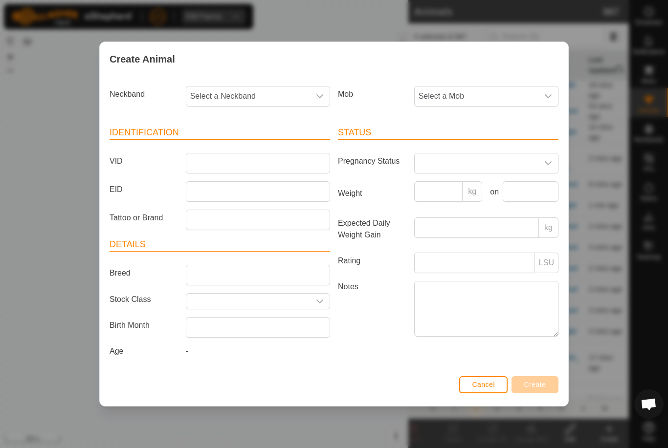
click at [498, 102] on span "Select a Mob" at bounding box center [476, 97] width 124 height 20
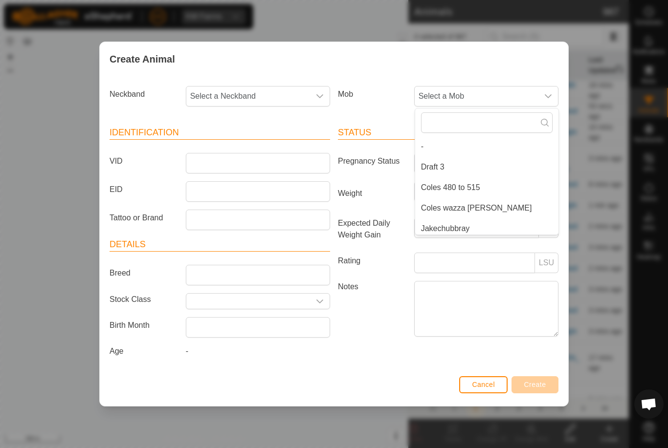
click at [460, 165] on li "Draft 3" at bounding box center [486, 167] width 143 height 20
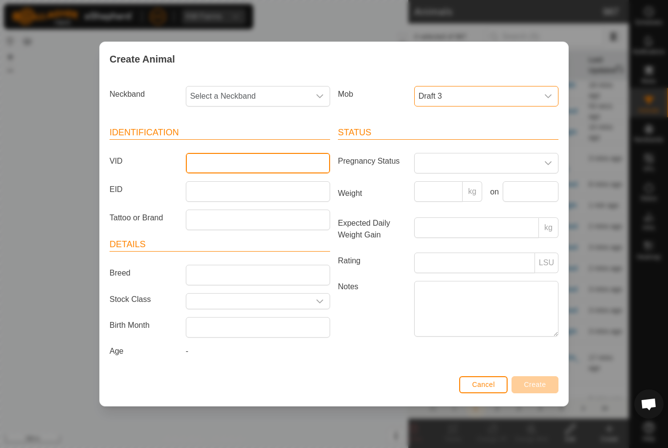
click at [276, 157] on input "VID" at bounding box center [258, 163] width 144 height 21
type input "Lawson28"
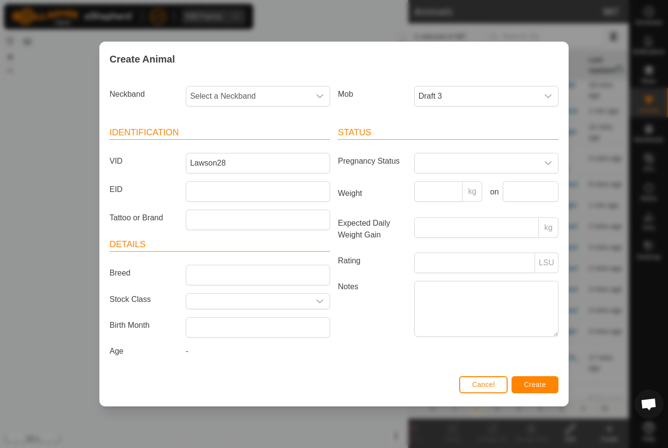
click at [254, 95] on span "Select a Neckband" at bounding box center [248, 97] width 124 height 20
type input "09644"
click at [269, 140] on li "0964473718" at bounding box center [258, 147] width 143 height 20
click at [540, 384] on span "Create" at bounding box center [535, 385] width 22 height 8
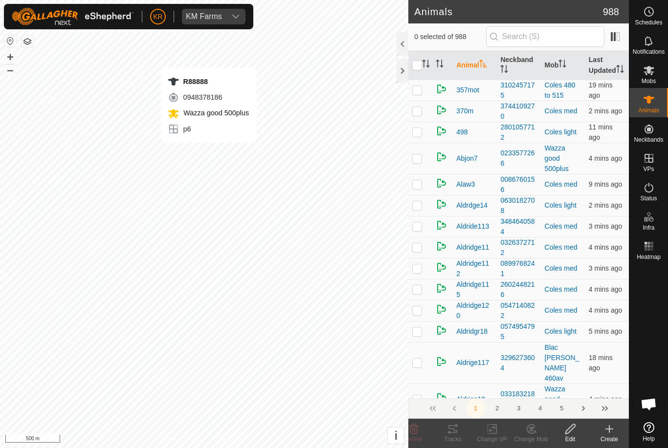
click at [618, 433] on create-svg-icon at bounding box center [608, 429] width 39 height 12
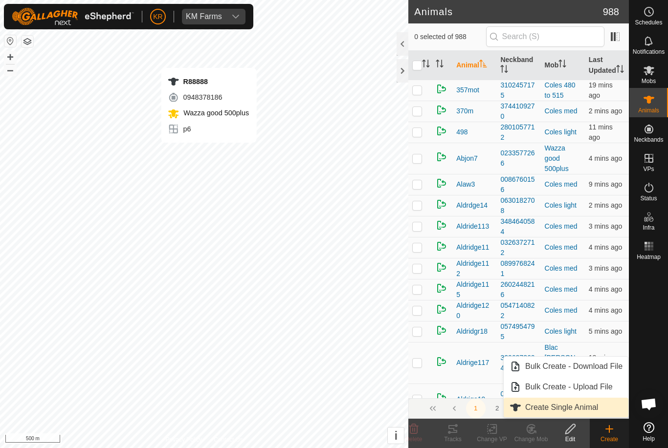
click at [593, 407] on span "Create Single Animal" at bounding box center [561, 408] width 73 height 12
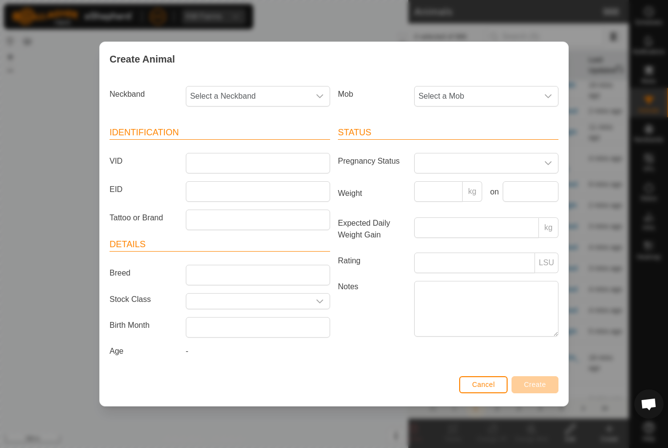
click at [498, 93] on span "Select a Mob" at bounding box center [476, 97] width 124 height 20
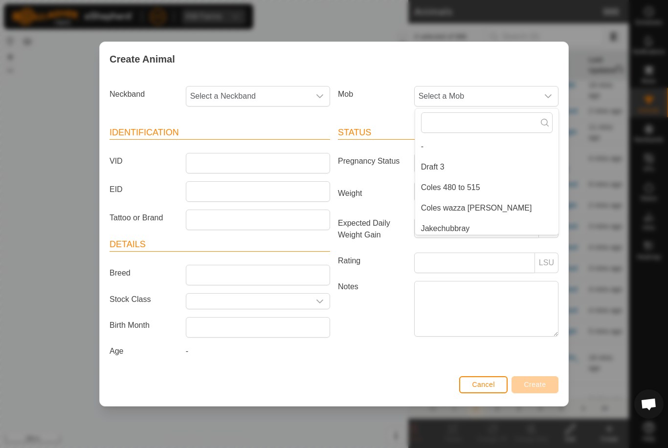
click at [447, 167] on li "Draft 3" at bounding box center [486, 167] width 143 height 20
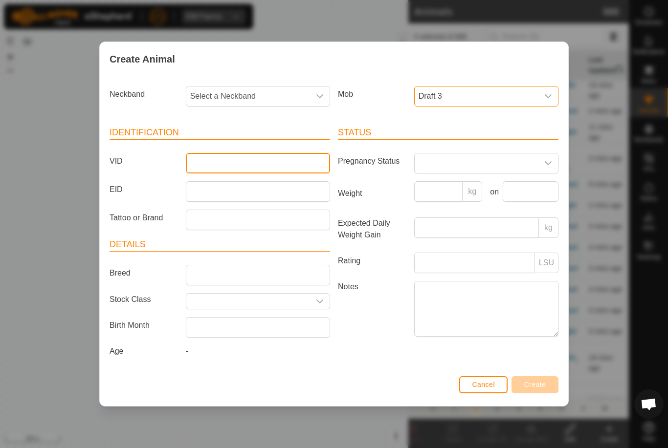
click at [284, 160] on input "VID" at bounding box center [258, 163] width 144 height 21
type input "Lawson8"
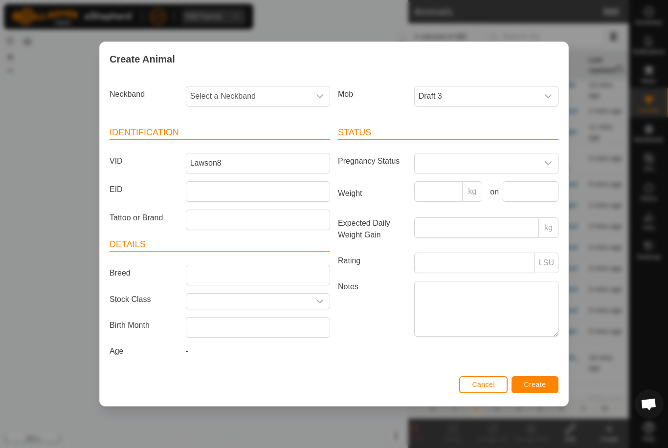
click at [255, 92] on span "Select a Neckband" at bounding box center [248, 97] width 124 height 20
type input "36161"
click at [279, 145] on li "3616141956" at bounding box center [258, 147] width 143 height 20
click at [533, 384] on span "Create" at bounding box center [535, 385] width 22 height 8
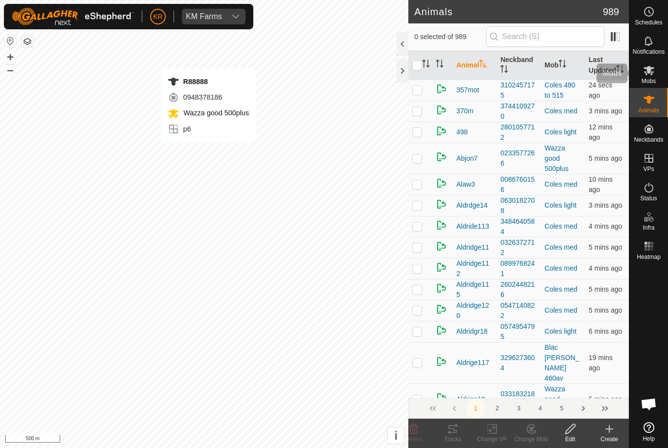
click at [651, 78] on span "Mobs" at bounding box center [648, 81] width 14 height 6
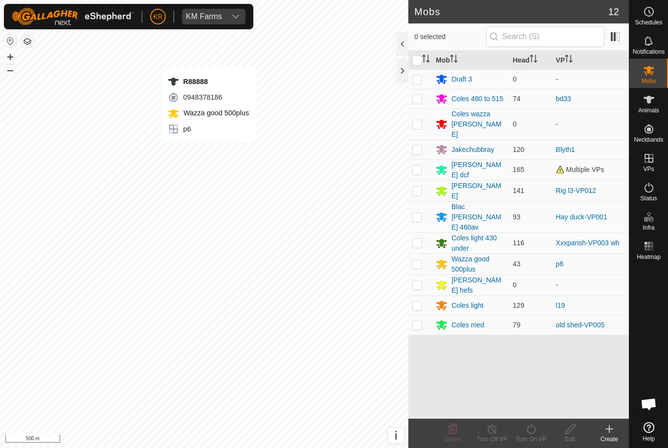
click at [464, 78] on div "Draft 3" at bounding box center [461, 79] width 21 height 10
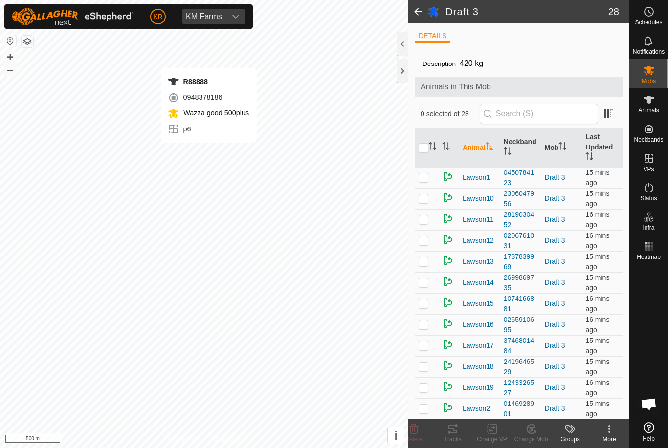
click at [425, 150] on input "checkbox" at bounding box center [423, 148] width 10 height 10
checkbox input "true"
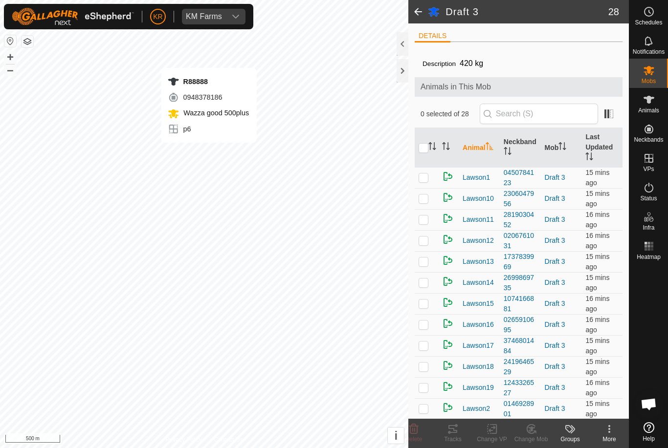
checkbox input "true"
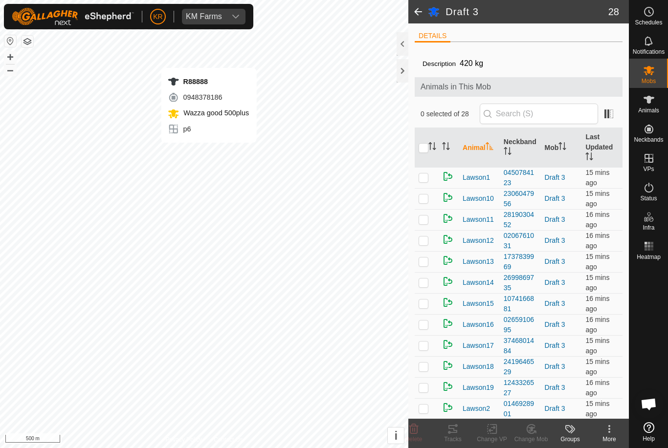
checkbox input "true"
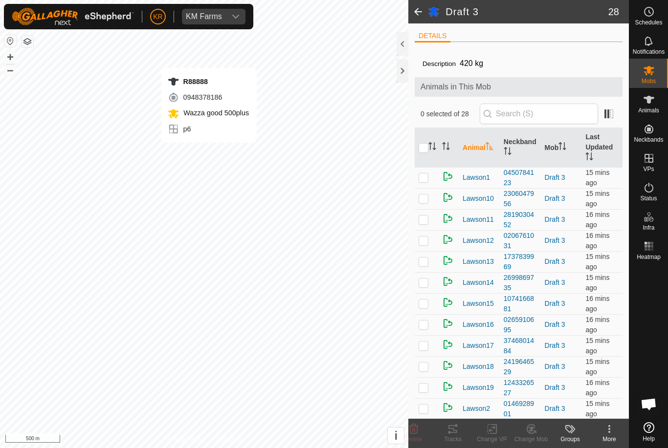
checkbox input "true"
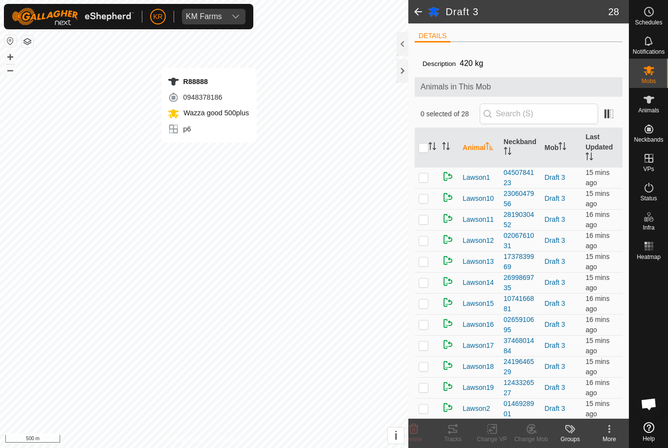
checkbox input "true"
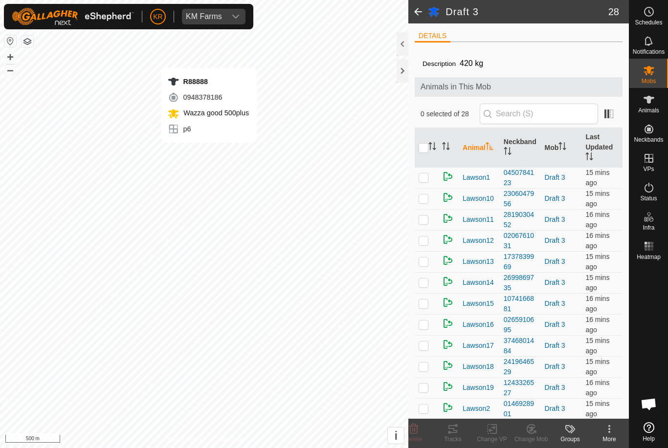
checkbox input "true"
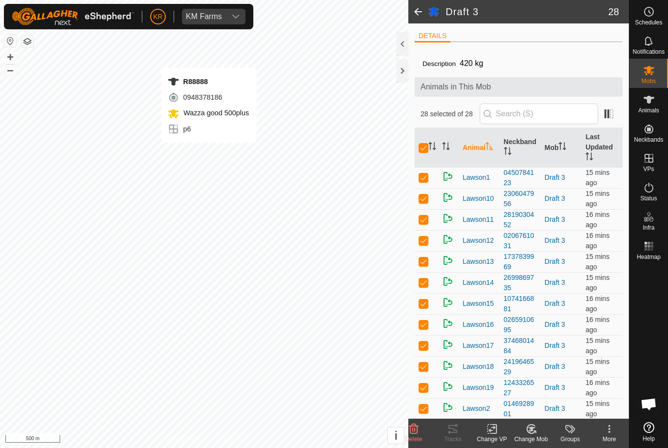
click at [605, 432] on icon at bounding box center [609, 429] width 12 height 12
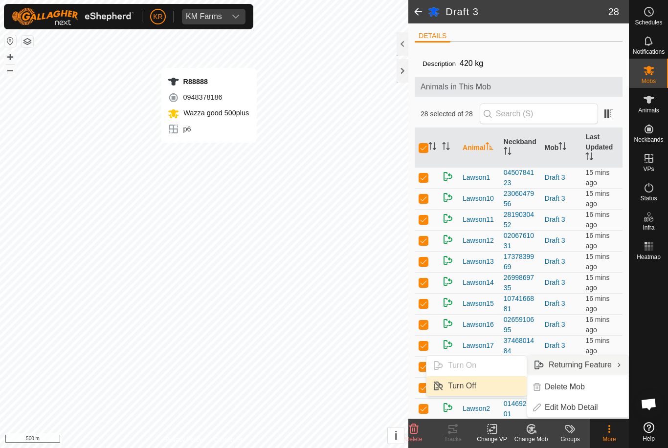
click at [463, 386] on span "Turn Off" at bounding box center [462, 386] width 28 height 12
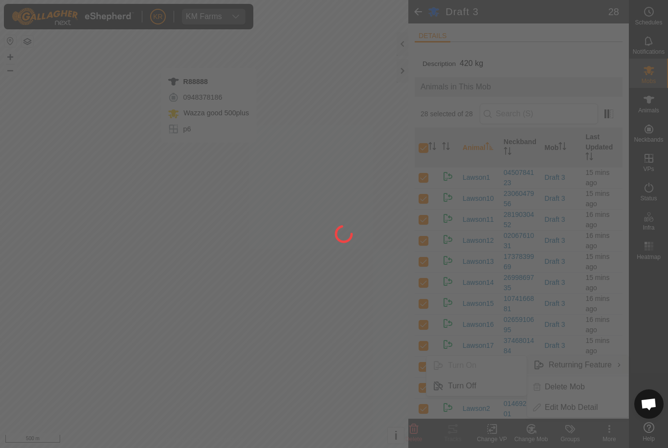
checkbox input "false"
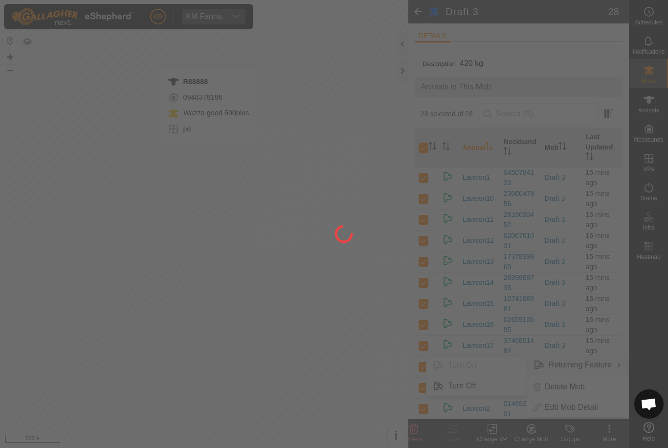
checkbox input "false"
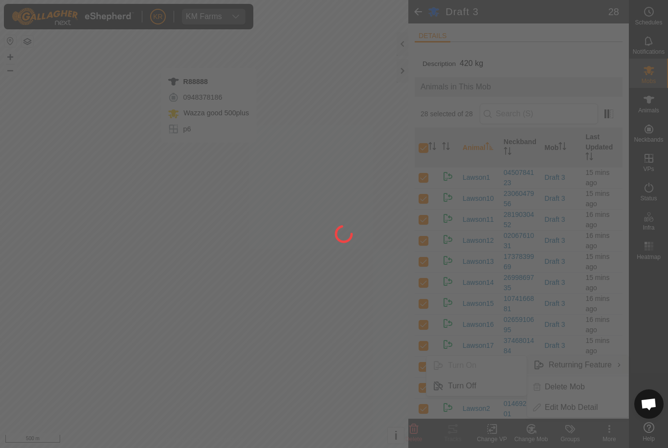
checkbox input "false"
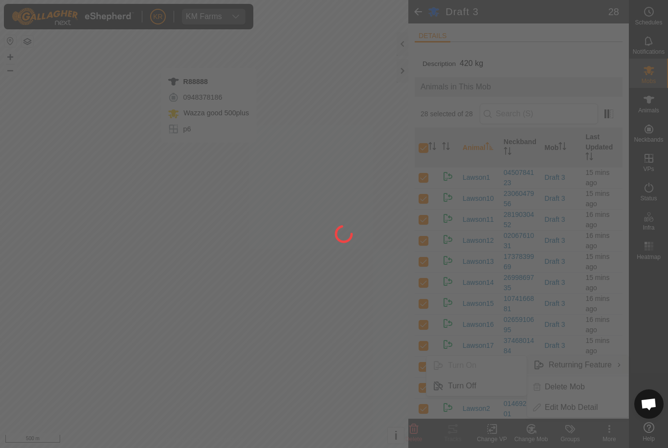
checkbox input "false"
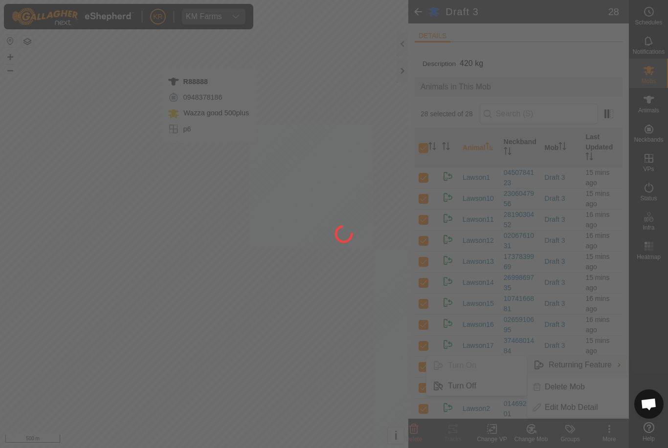
checkbox input "false"
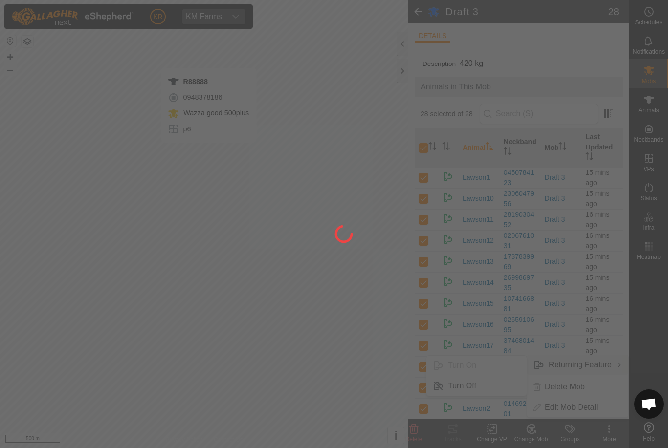
checkbox input "false"
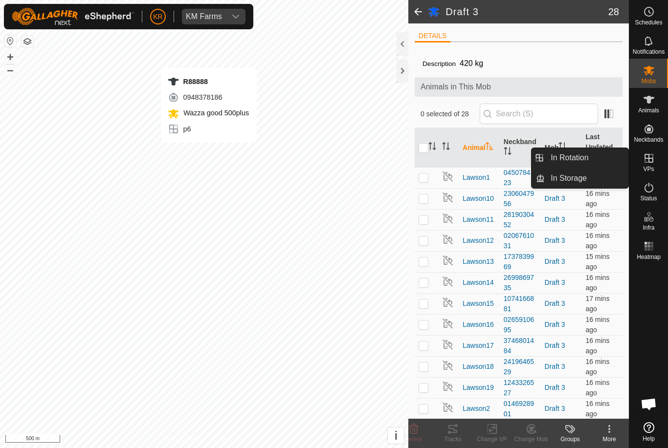
click at [589, 158] on link "In Rotation" at bounding box center [586, 158] width 84 height 20
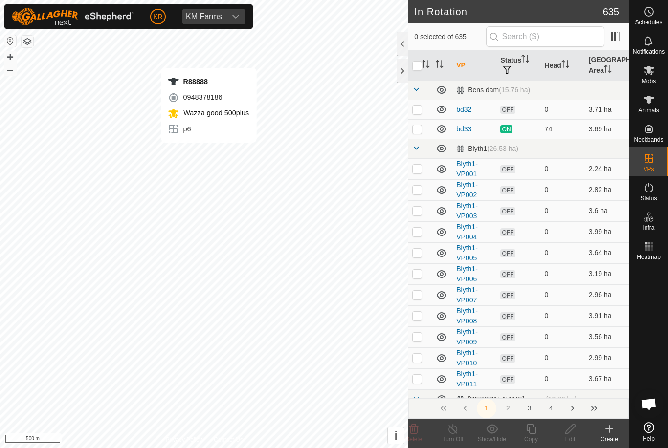
click at [610, 432] on icon at bounding box center [609, 429] width 12 height 12
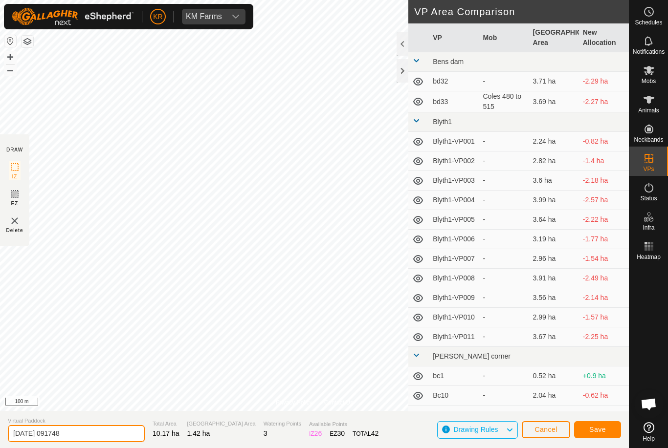
click at [88, 433] on input "[DATE] 091748" at bounding box center [76, 433] width 137 height 17
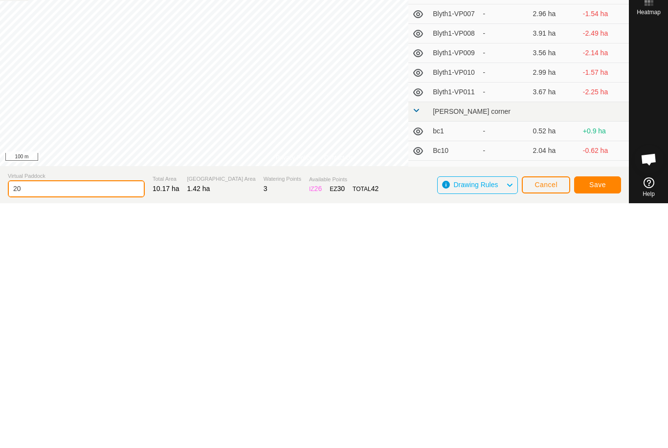
type input "2"
type input "[PERSON_NAME] train"
click at [596, 426] on span "Save" at bounding box center [597, 430] width 17 height 8
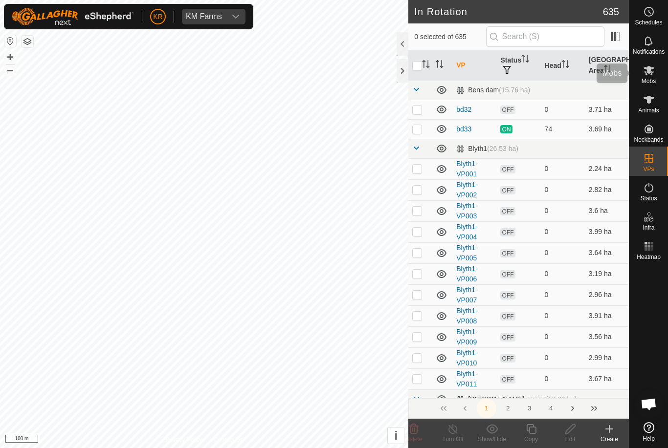
click at [654, 72] on es-mob-svg-icon at bounding box center [649, 71] width 18 height 16
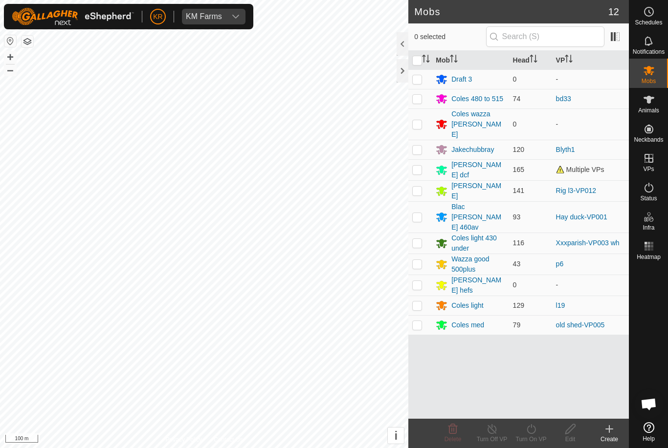
click at [422, 78] on p-checkbox at bounding box center [417, 79] width 10 height 8
checkbox input "true"
click at [466, 76] on div "Draft 3" at bounding box center [461, 79] width 21 height 10
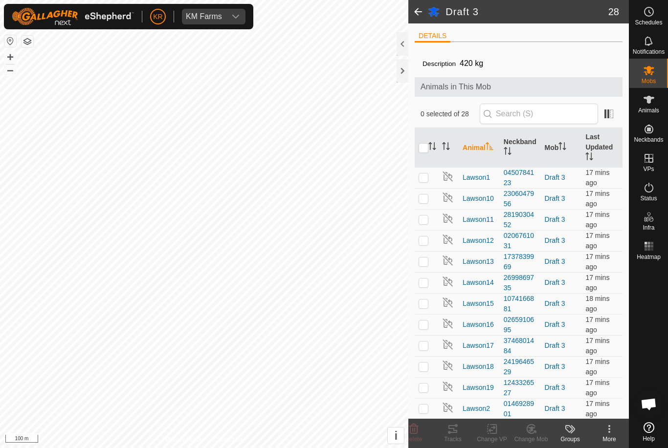
click at [422, 147] on input "checkbox" at bounding box center [423, 148] width 10 height 10
checkbox input "true"
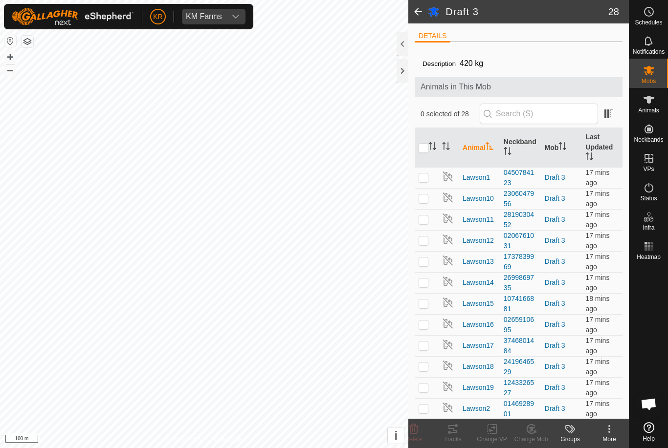
checkbox input "true"
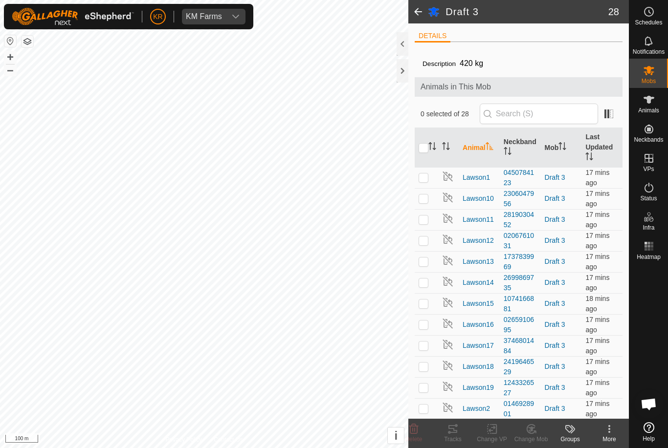
checkbox input "true"
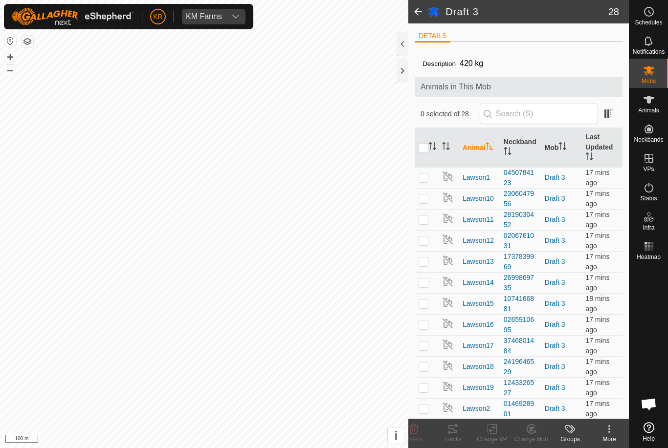
checkbox input "true"
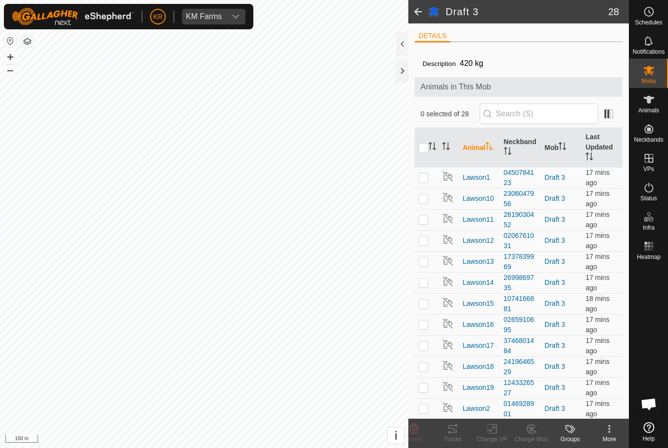
checkbox input "true"
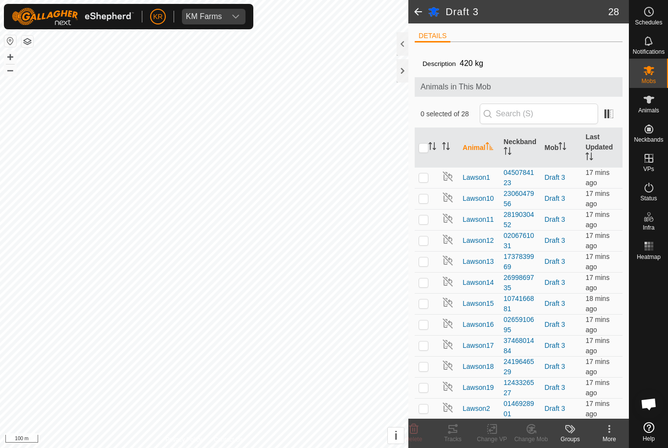
checkbox input "true"
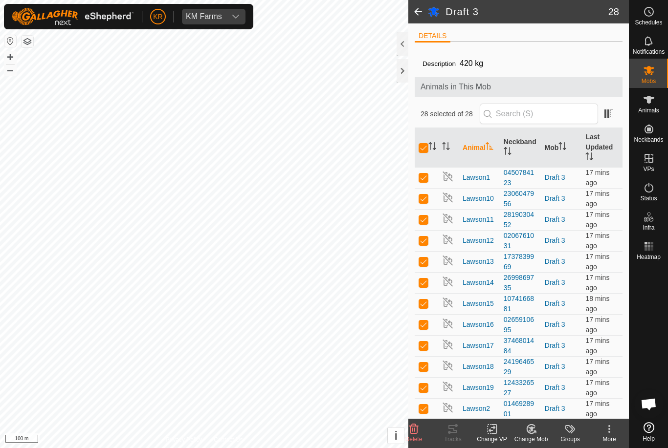
click at [541, 431] on change-mob-svg-icon at bounding box center [530, 429] width 39 height 12
click at [494, 432] on icon at bounding box center [492, 429] width 12 height 12
click at [527, 387] on span "Choose VP..." at bounding box center [516, 387] width 45 height 12
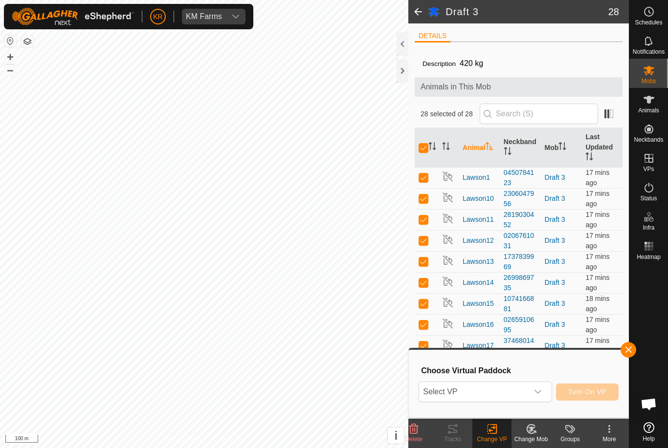
click at [510, 394] on span "Select VP" at bounding box center [473, 392] width 109 height 20
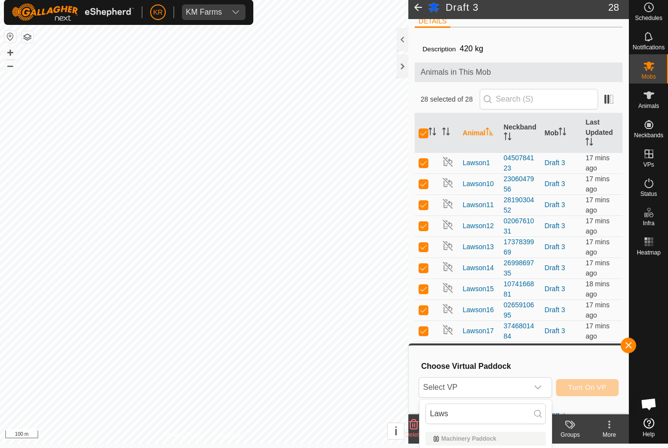
scroll to position [11, 0]
click at [504, 421] on input "Laws" at bounding box center [485, 414] width 120 height 21
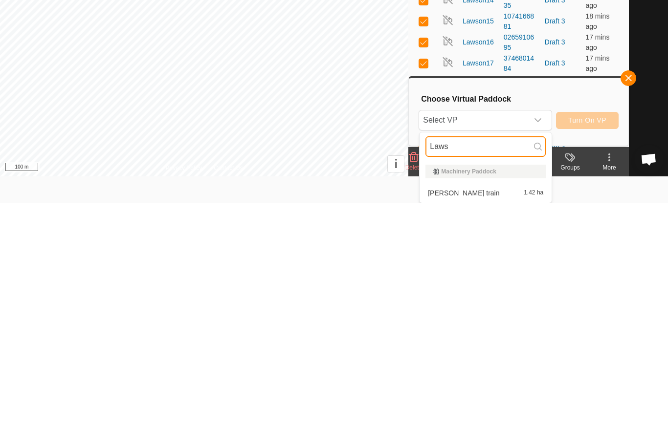
type input "Laws"
click at [475, 432] on div "[PERSON_NAME] train 1.42 ha" at bounding box center [485, 438] width 120 height 12
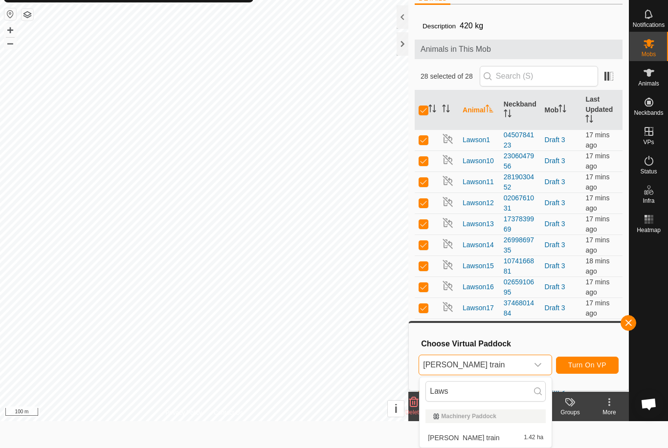
scroll to position [0, 0]
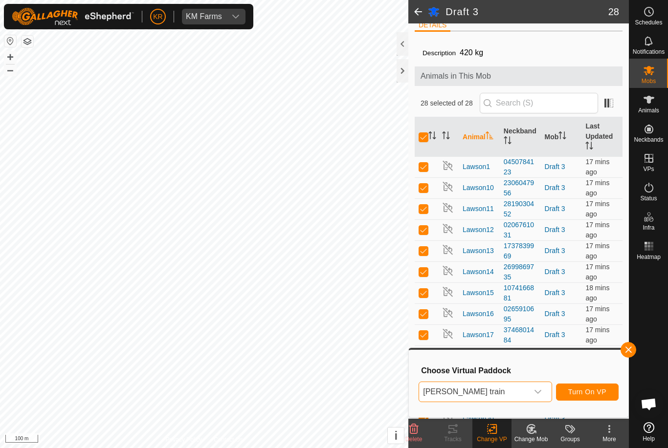
click at [592, 389] on span "Turn On VP" at bounding box center [587, 392] width 38 height 8
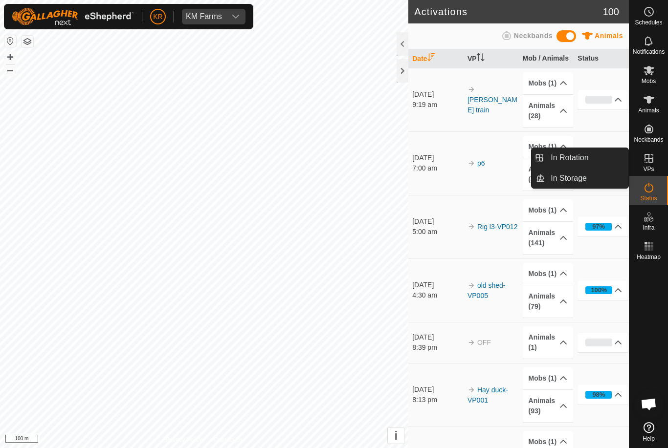
click at [665, 158] on div "VPs" at bounding box center [648, 161] width 39 height 29
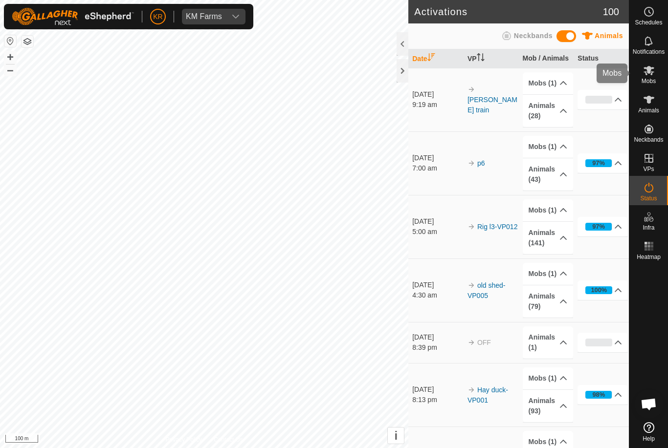
click at [653, 76] on icon at bounding box center [649, 71] width 12 height 12
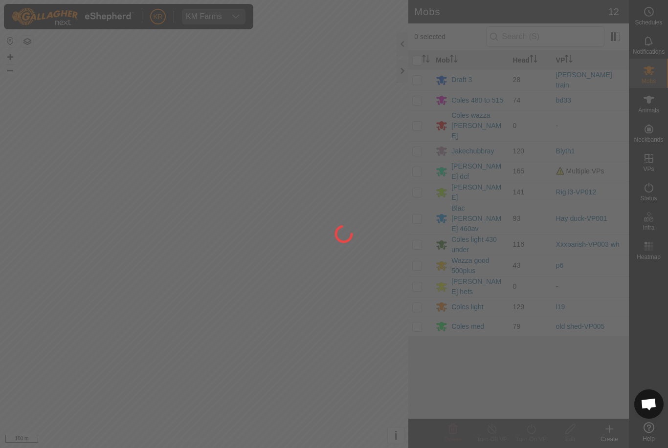
click at [465, 76] on div at bounding box center [334, 224] width 668 height 448
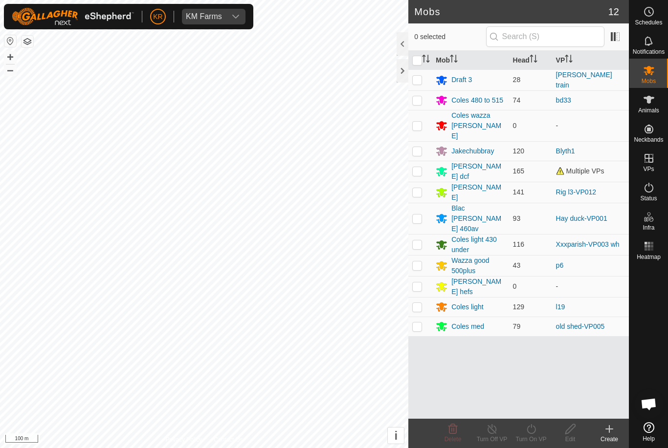
click at [469, 76] on div "Draft 3" at bounding box center [461, 80] width 21 height 10
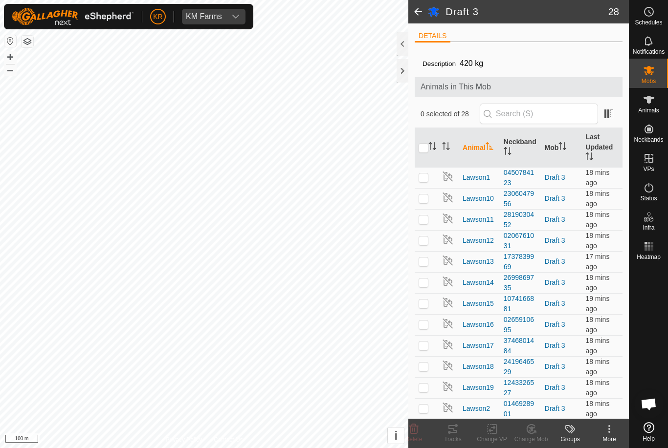
click at [605, 433] on icon at bounding box center [609, 429] width 12 height 12
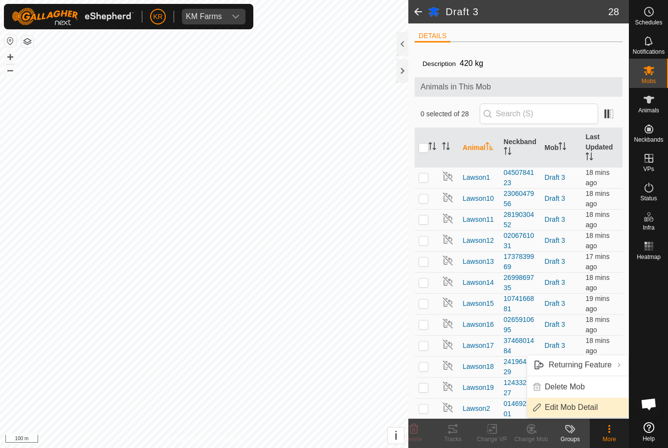
click at [589, 409] on span "Edit Mob Detail" at bounding box center [570, 408] width 53 height 12
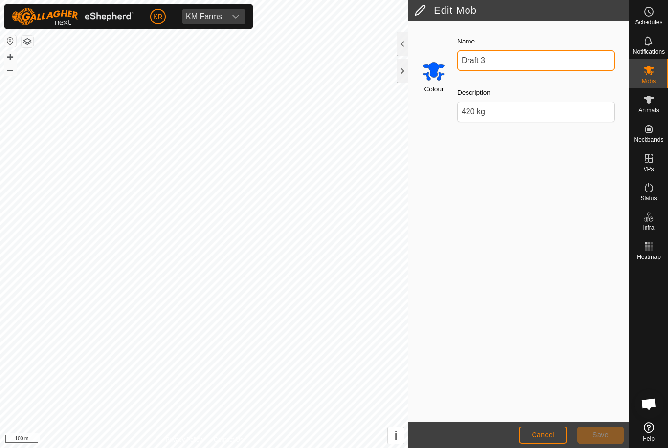
click at [516, 65] on input "Draft 3" at bounding box center [535, 60] width 157 height 21
type input "D"
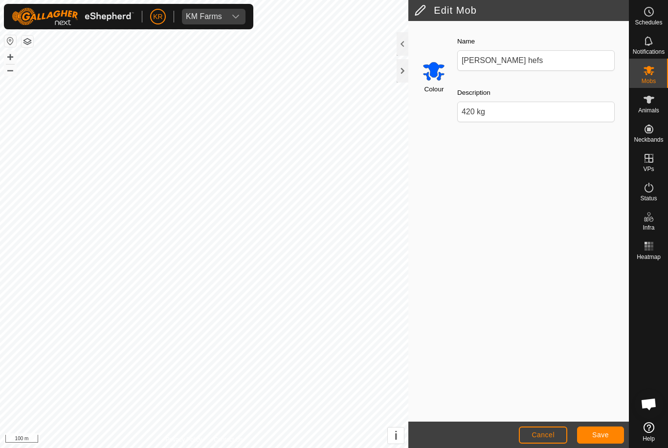
click at [609, 427] on button "Save" at bounding box center [600, 435] width 47 height 17
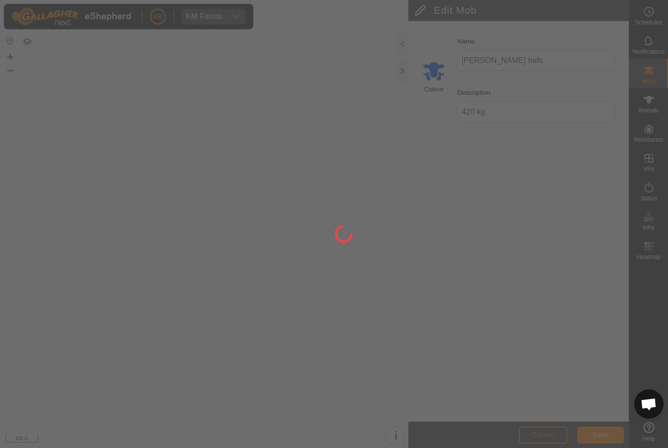
type input "Draft 3"
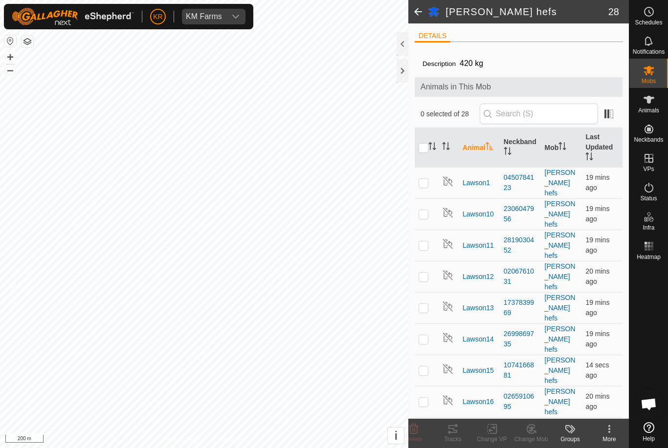
click at [424, 292] on td at bounding box center [425, 307] width 23 height 31
click at [423, 292] on td at bounding box center [425, 307] width 23 height 31
checkbox input "false"
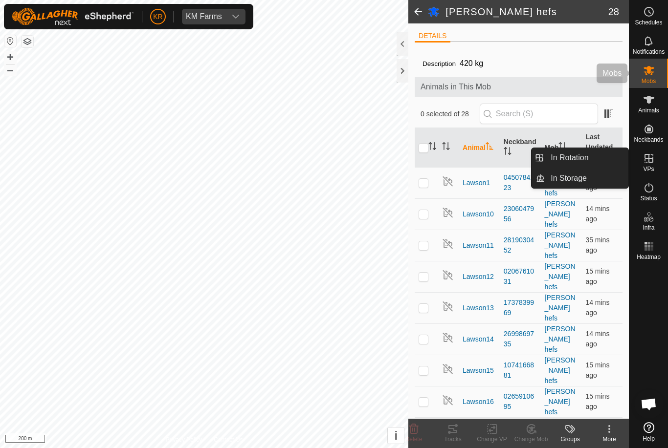
click at [652, 68] on icon at bounding box center [648, 70] width 11 height 9
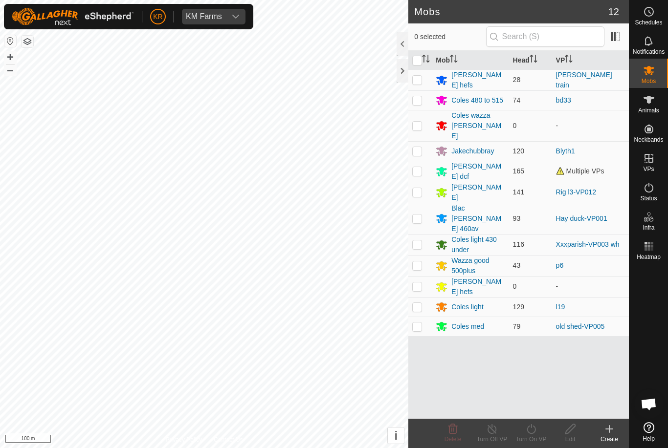
click at [420, 99] on p-checkbox at bounding box center [417, 100] width 10 height 8
checkbox input "true"
click at [530, 430] on icon at bounding box center [531, 429] width 12 height 12
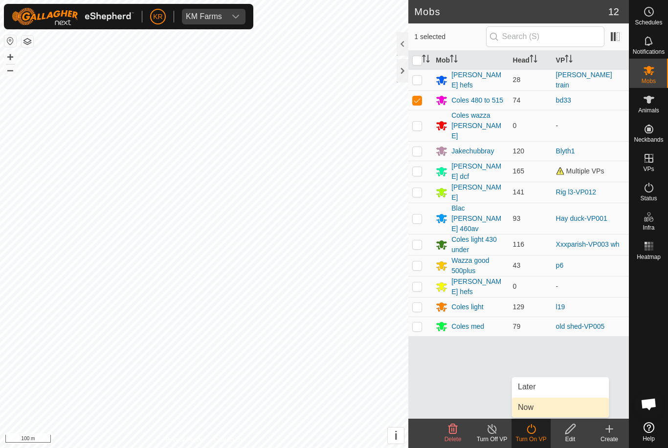
click at [541, 405] on link "Now" at bounding box center [560, 408] width 97 height 20
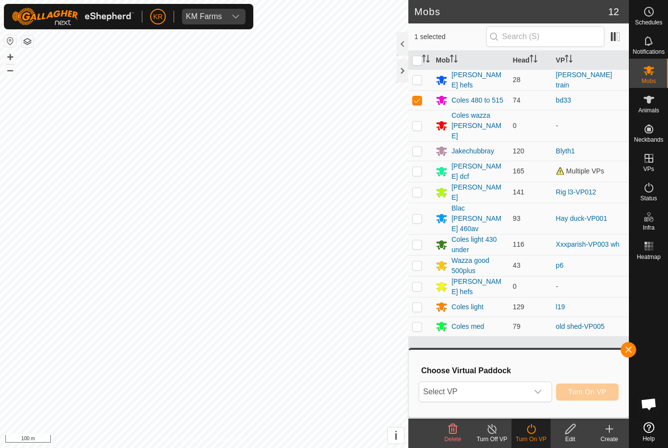
click at [509, 393] on span "Select VP" at bounding box center [473, 392] width 109 height 20
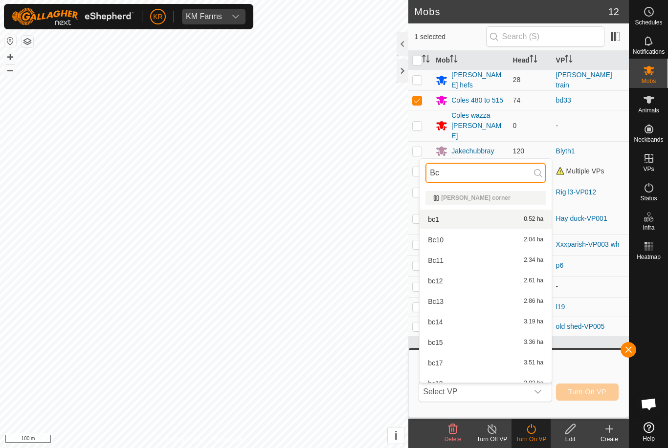
type input "Bc"
click at [475, 220] on div "bc1 0.52 ha" at bounding box center [485, 220] width 120 height 12
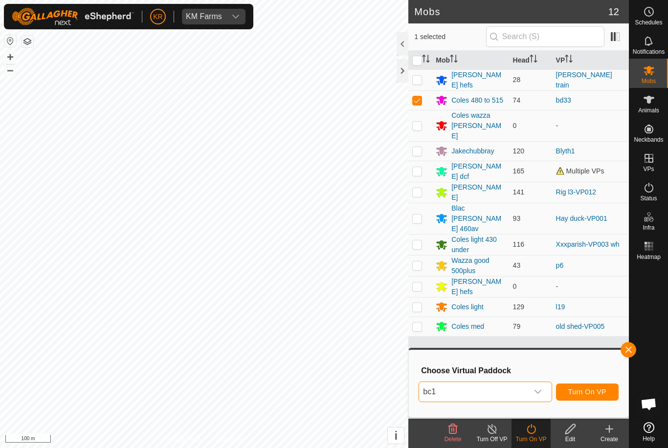
click at [542, 391] on div "dropdown trigger" at bounding box center [538, 392] width 20 height 20
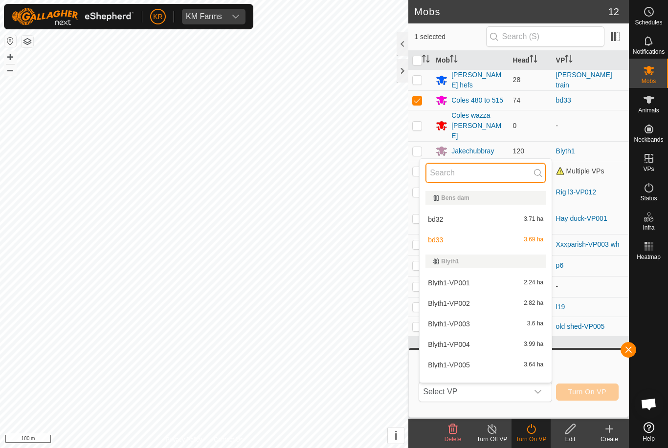
click at [470, 172] on input "text" at bounding box center [485, 173] width 120 height 21
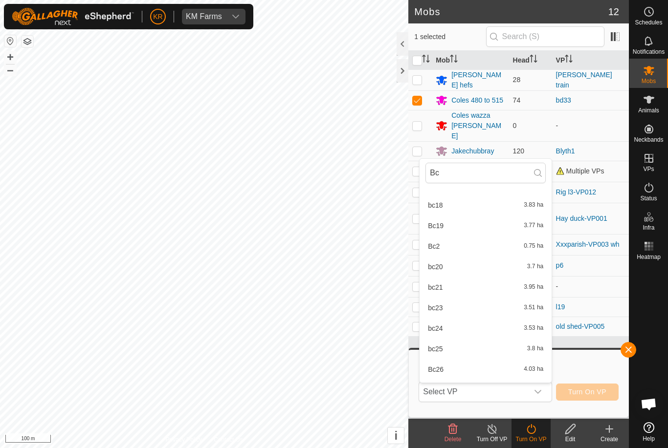
scroll to position [183, 0]
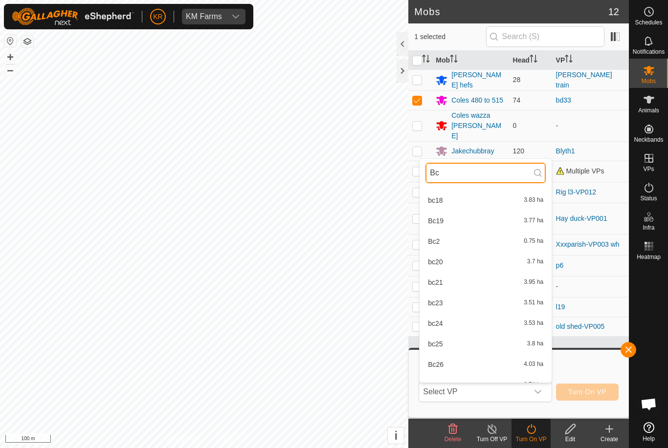
type input "Bc"
click at [459, 242] on div "Bc2 0.75 ha" at bounding box center [485, 242] width 120 height 12
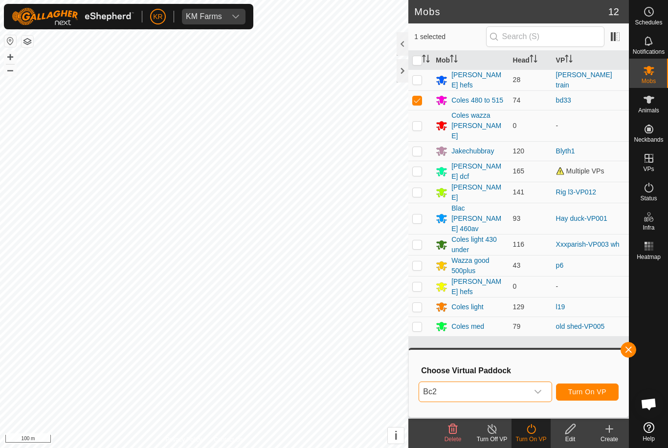
click at [588, 391] on span "Turn On VP" at bounding box center [587, 392] width 38 height 8
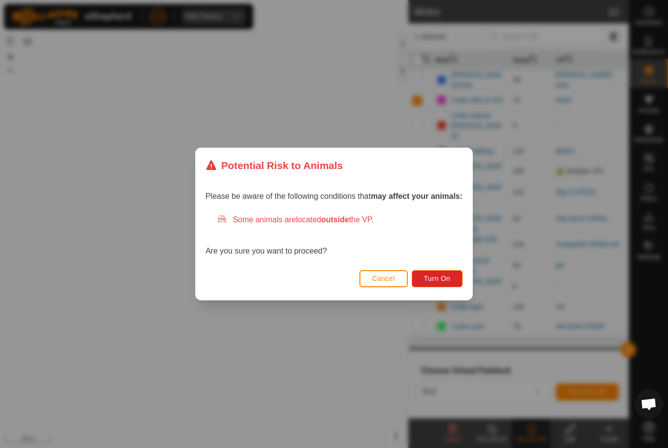
click at [444, 277] on span "Turn On" at bounding box center [437, 279] width 26 height 8
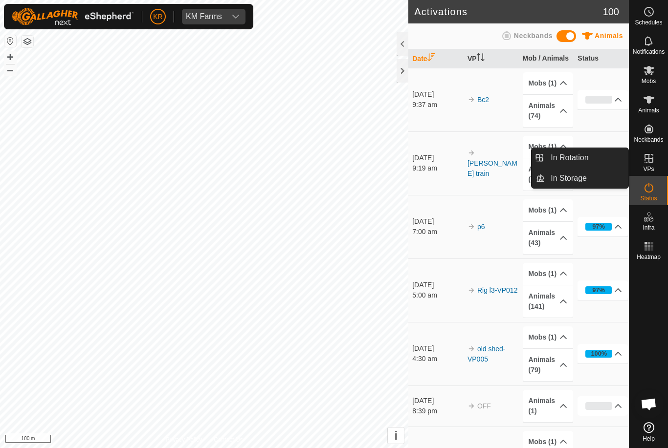
click at [588, 163] on link "In Rotation" at bounding box center [586, 158] width 84 height 20
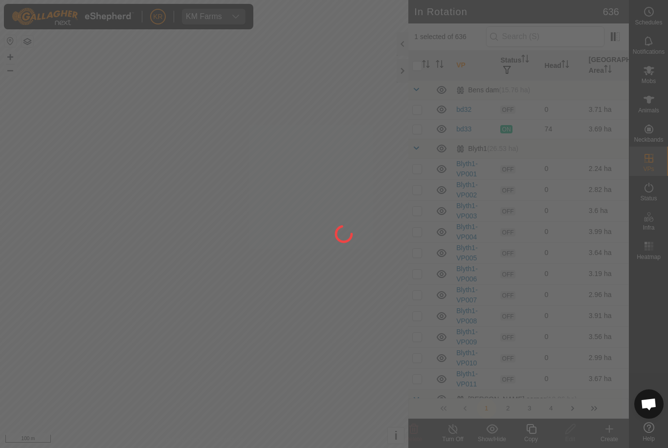
click at [580, 158] on div at bounding box center [334, 224] width 668 height 448
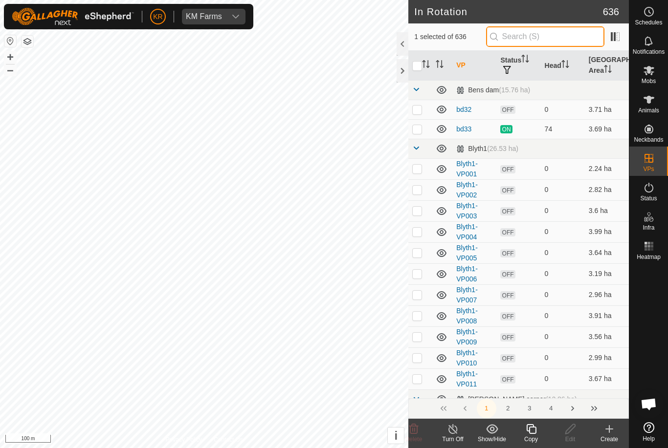
click at [553, 37] on input "text" at bounding box center [545, 36] width 118 height 21
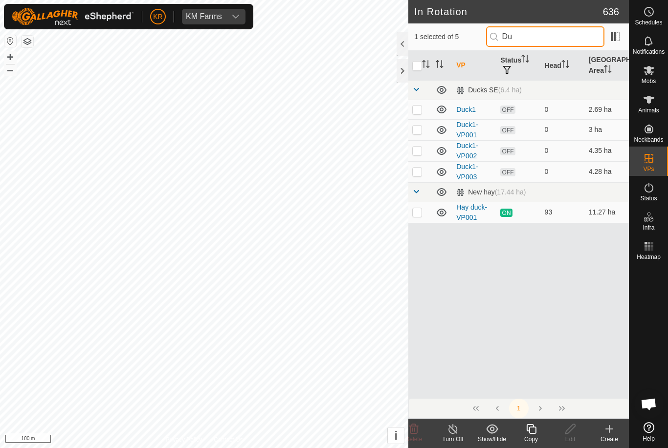
type input "Du"
click at [418, 104] on td at bounding box center [419, 110] width 23 height 20
click at [421, 108] on p-checkbox at bounding box center [417, 110] width 10 height 8
checkbox input "false"
click at [468, 398] on div "1" at bounding box center [518, 408] width 220 height 21
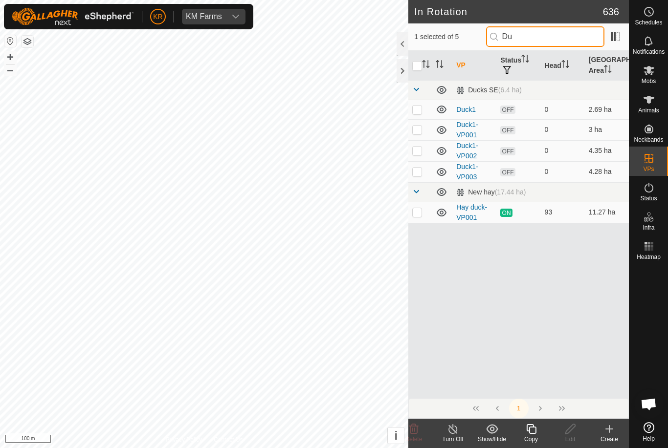
click at [548, 36] on input "Du" at bounding box center [545, 36] width 118 height 21
type input "D"
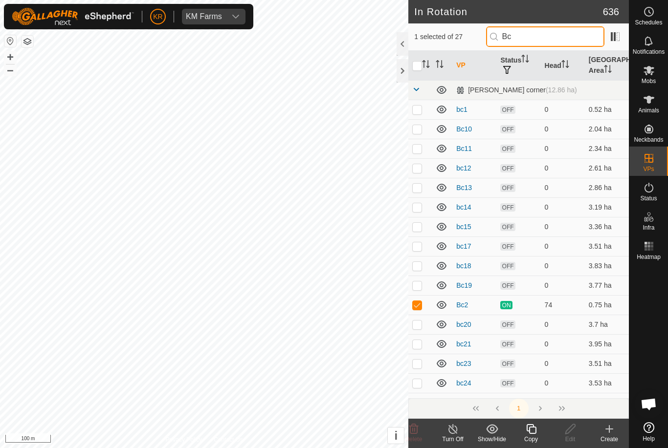
type input "Bc"
click at [417, 304] on p-checkbox at bounding box center [417, 305] width 10 height 8
checkbox input "false"
click at [550, 40] on input "Bc" at bounding box center [545, 36] width 118 height 21
type input "B"
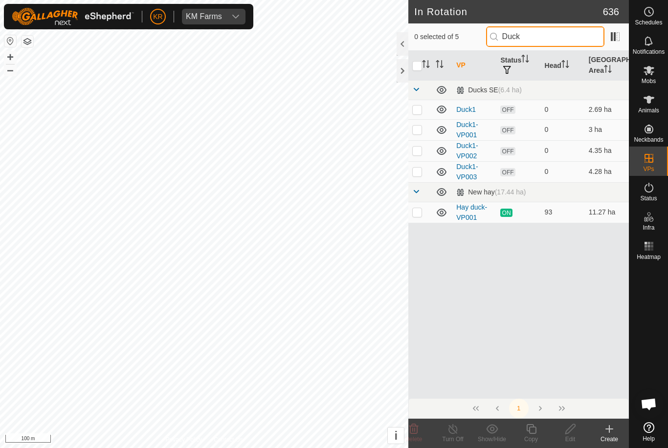
type input "Duck"
click at [419, 116] on td at bounding box center [419, 110] width 23 height 20
checkbox input "true"
click at [533, 432] on icon at bounding box center [531, 429] width 12 height 12
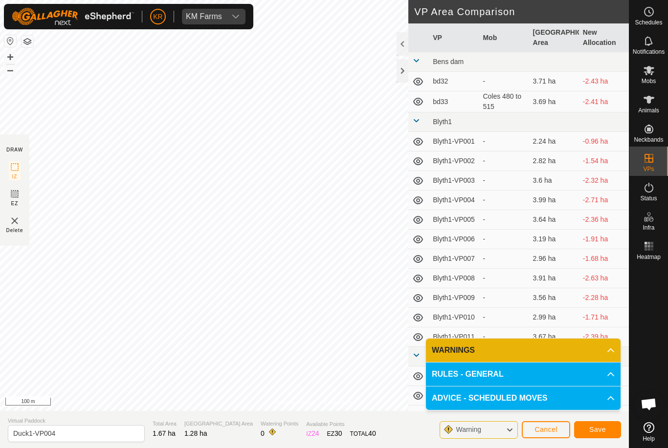
click at [599, 426] on span "Save" at bounding box center [597, 430] width 17 height 8
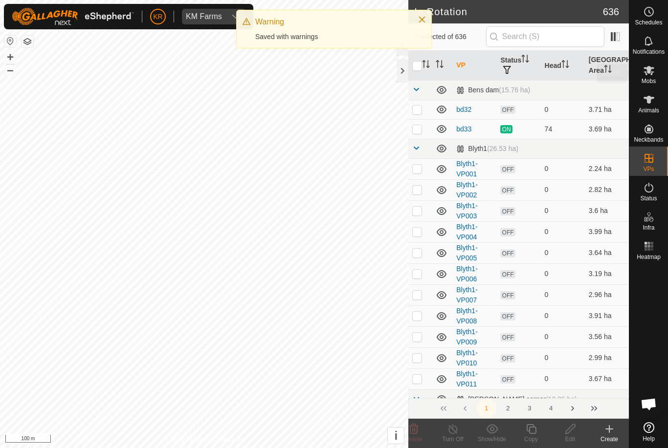
click at [650, 72] on icon at bounding box center [648, 70] width 11 height 9
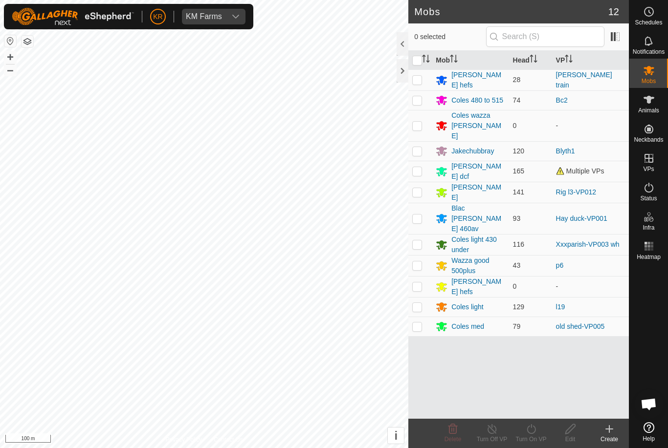
click at [418, 215] on p-checkbox at bounding box center [417, 219] width 10 height 8
checkbox input "true"
click at [533, 435] on div "Turn On VP" at bounding box center [530, 439] width 39 height 9
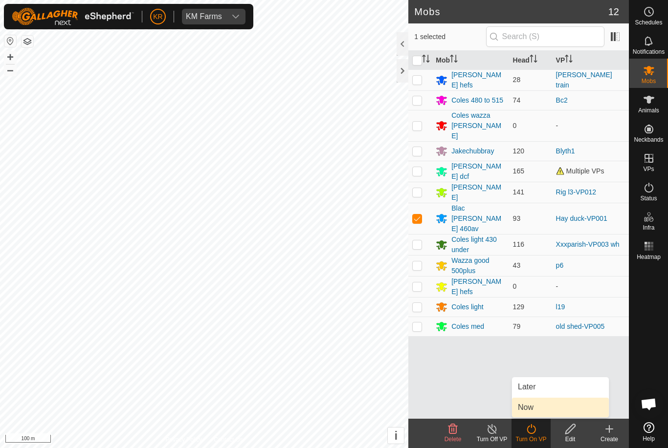
click at [534, 407] on link "Now" at bounding box center [560, 408] width 97 height 20
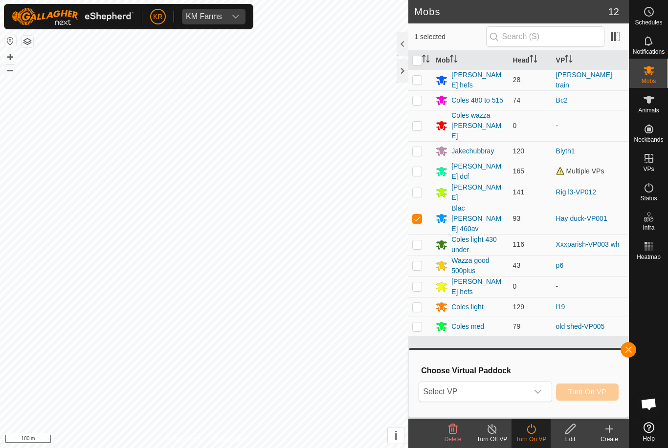
click at [500, 392] on span "Select VP" at bounding box center [473, 392] width 109 height 20
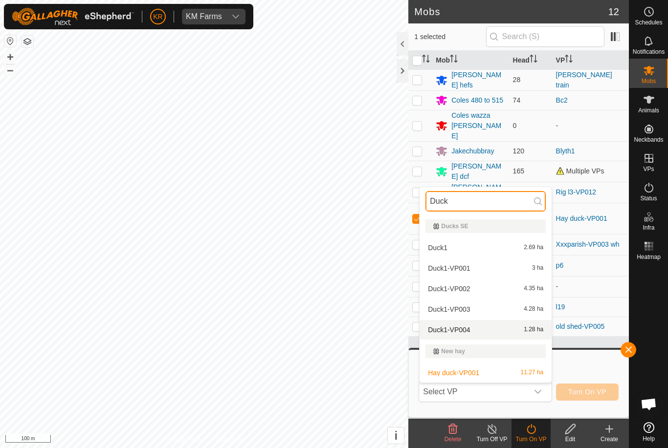
type input "Duck"
click at [490, 331] on div "Duck1-VP004 1.28 ha" at bounding box center [485, 330] width 120 height 12
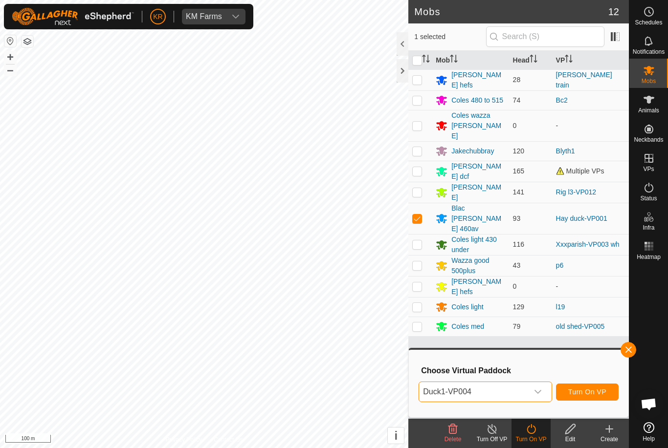
click at [585, 391] on span "Turn On VP" at bounding box center [587, 392] width 38 height 8
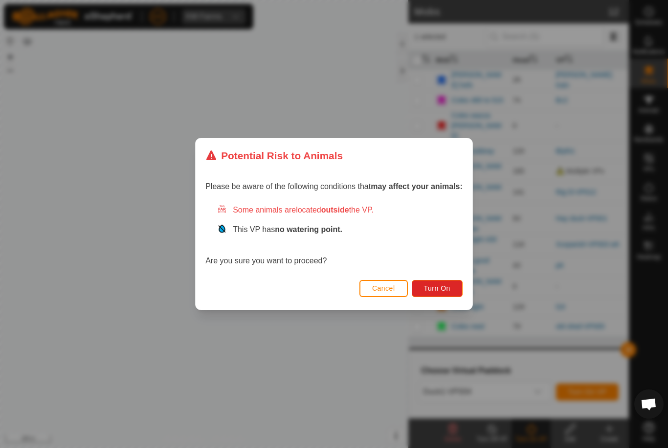
click at [440, 287] on span "Turn On" at bounding box center [437, 288] width 26 height 8
